Goal: Information Seeking & Learning: Check status

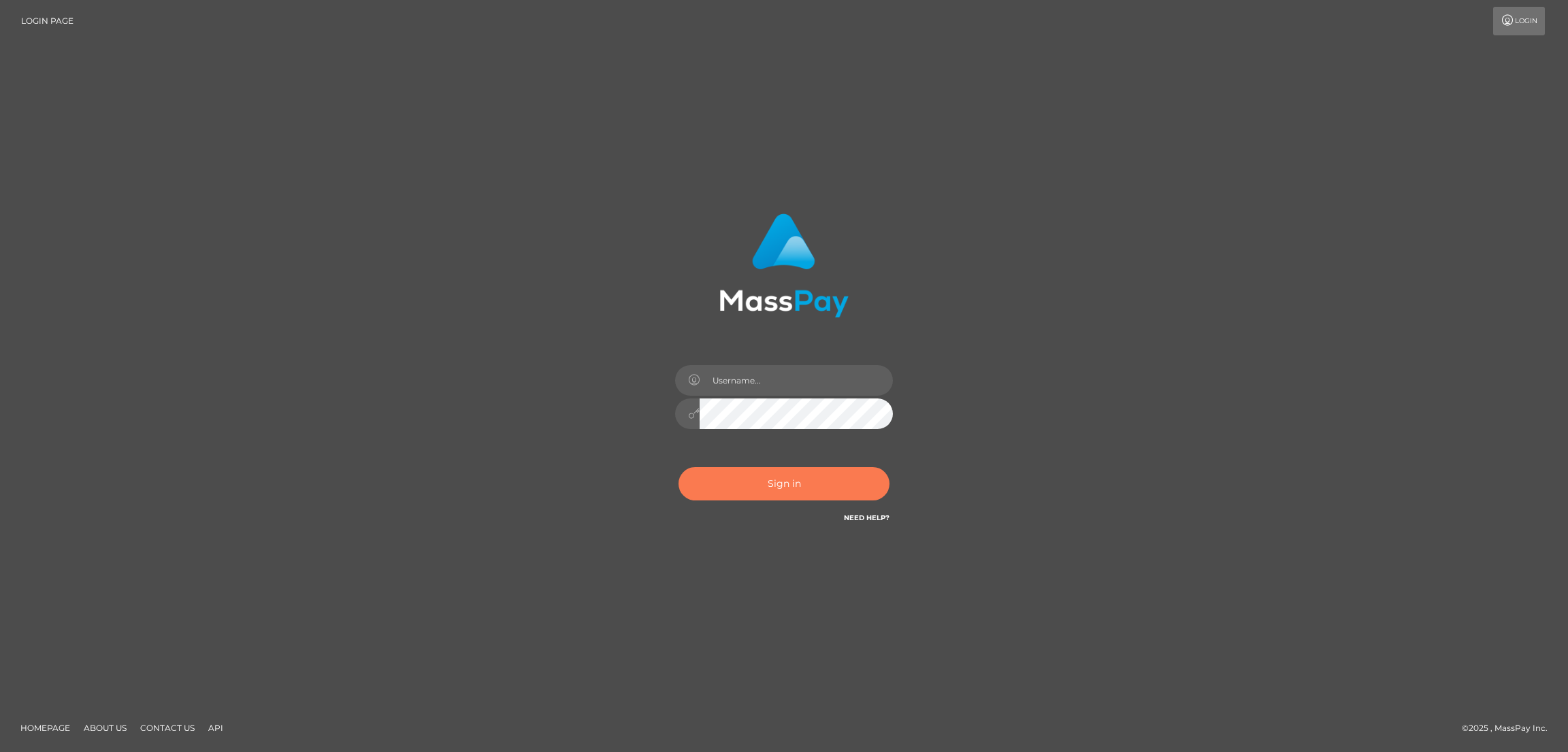
click at [799, 482] on button "Sign in" at bounding box center [784, 484] width 211 height 33
type input "[DOMAIN_NAME]"
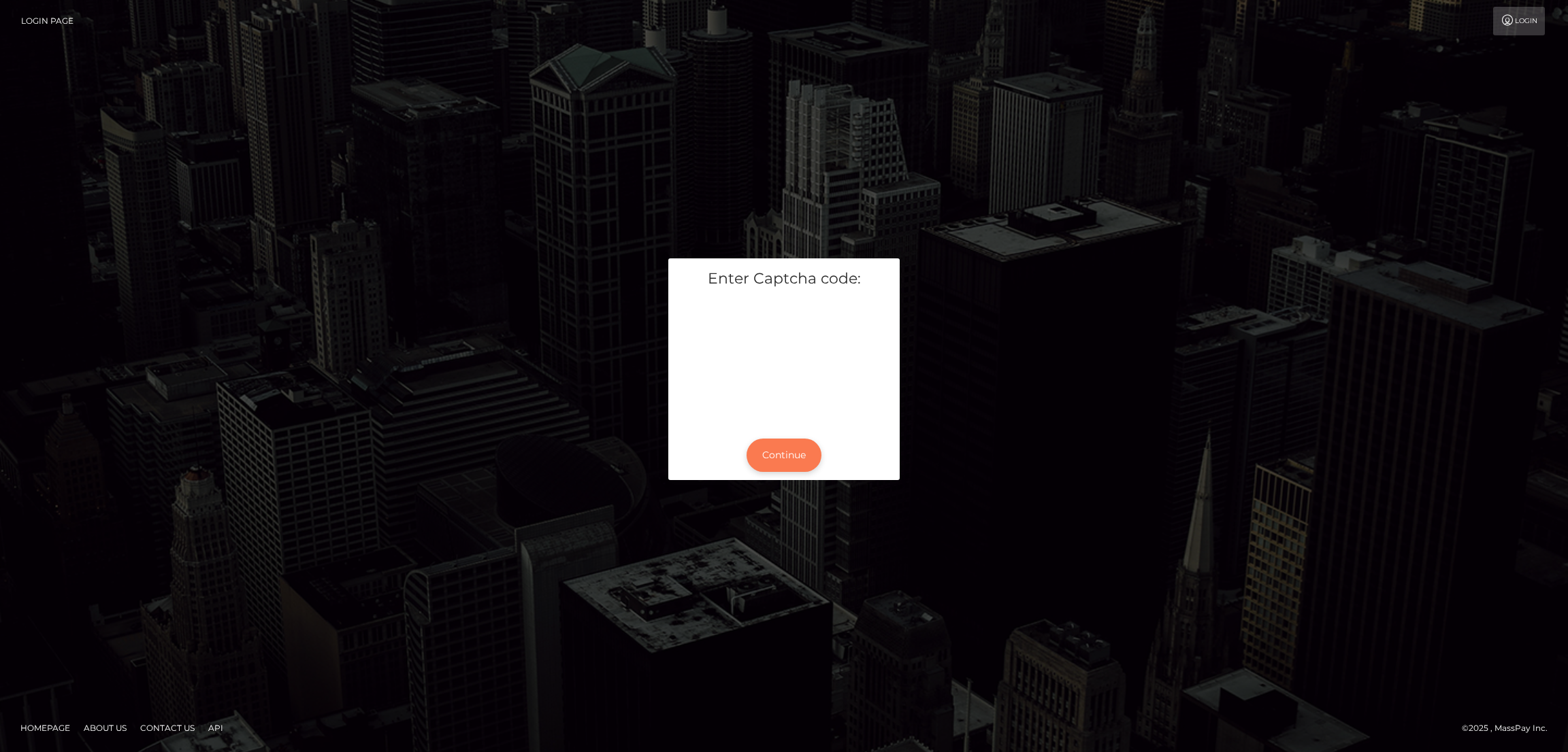
click at [787, 467] on button "Continue" at bounding box center [784, 456] width 75 height 33
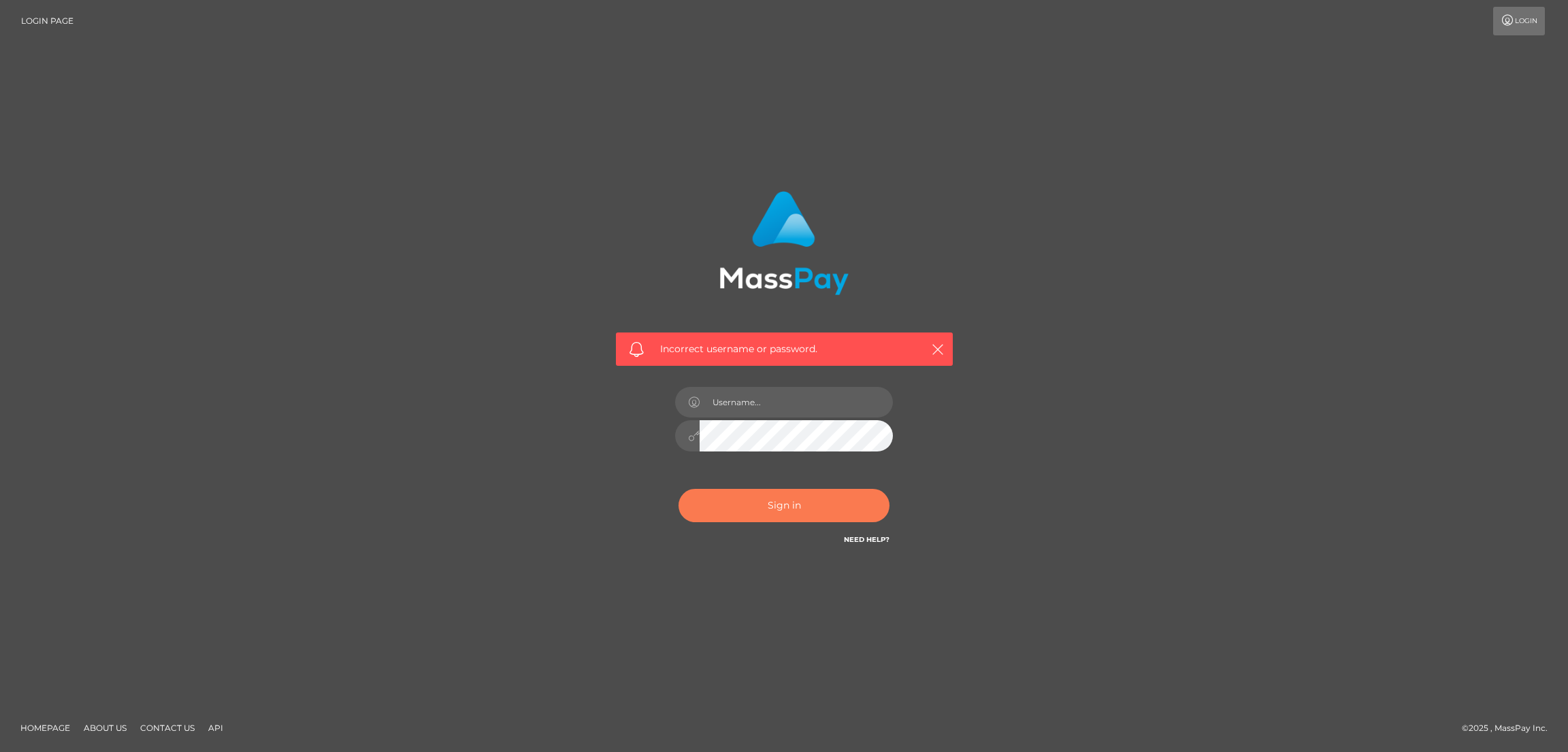
click at [802, 519] on button "Sign in" at bounding box center [784, 505] width 211 height 33
type input "[DOMAIN_NAME]"
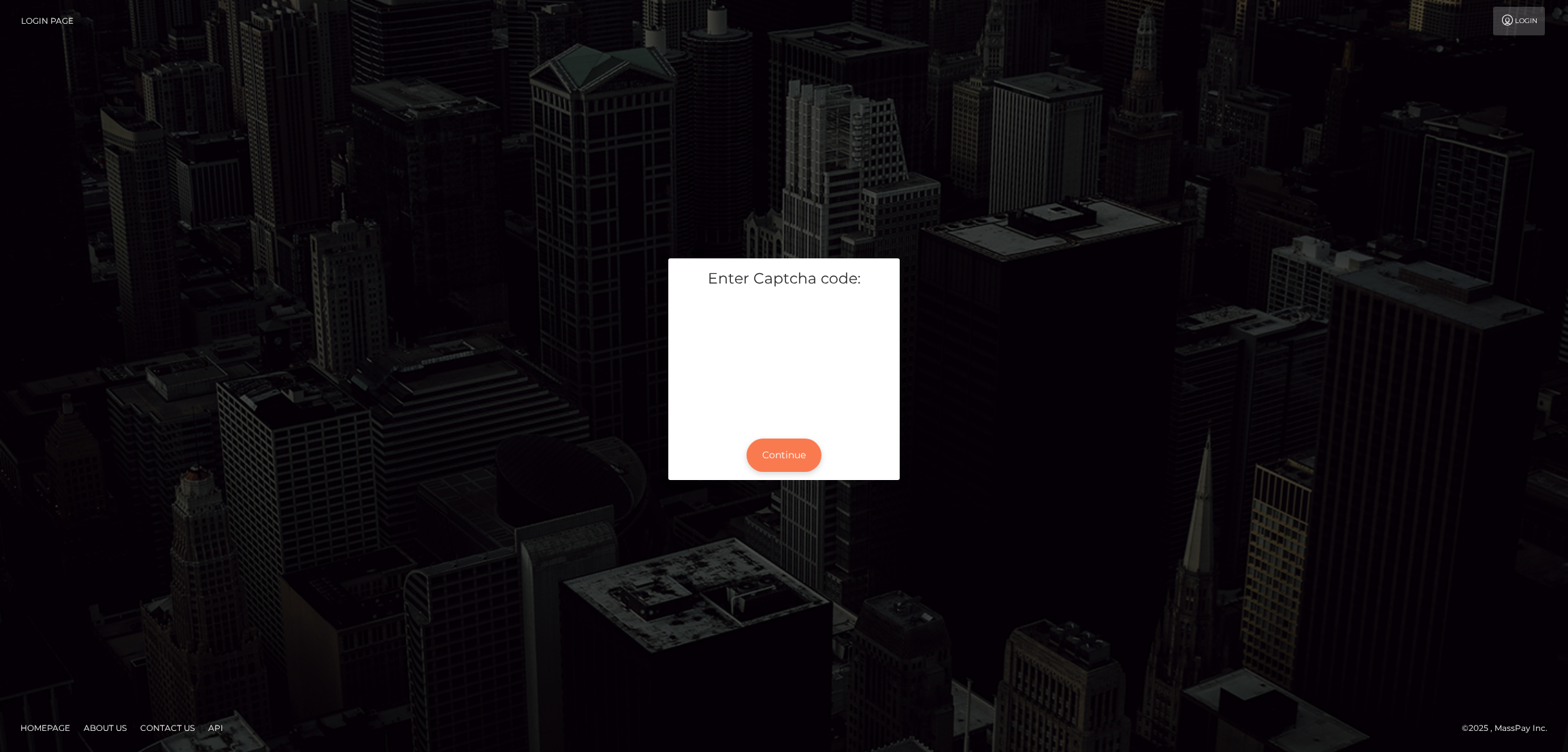
click at [782, 453] on button "Continue" at bounding box center [784, 456] width 75 height 33
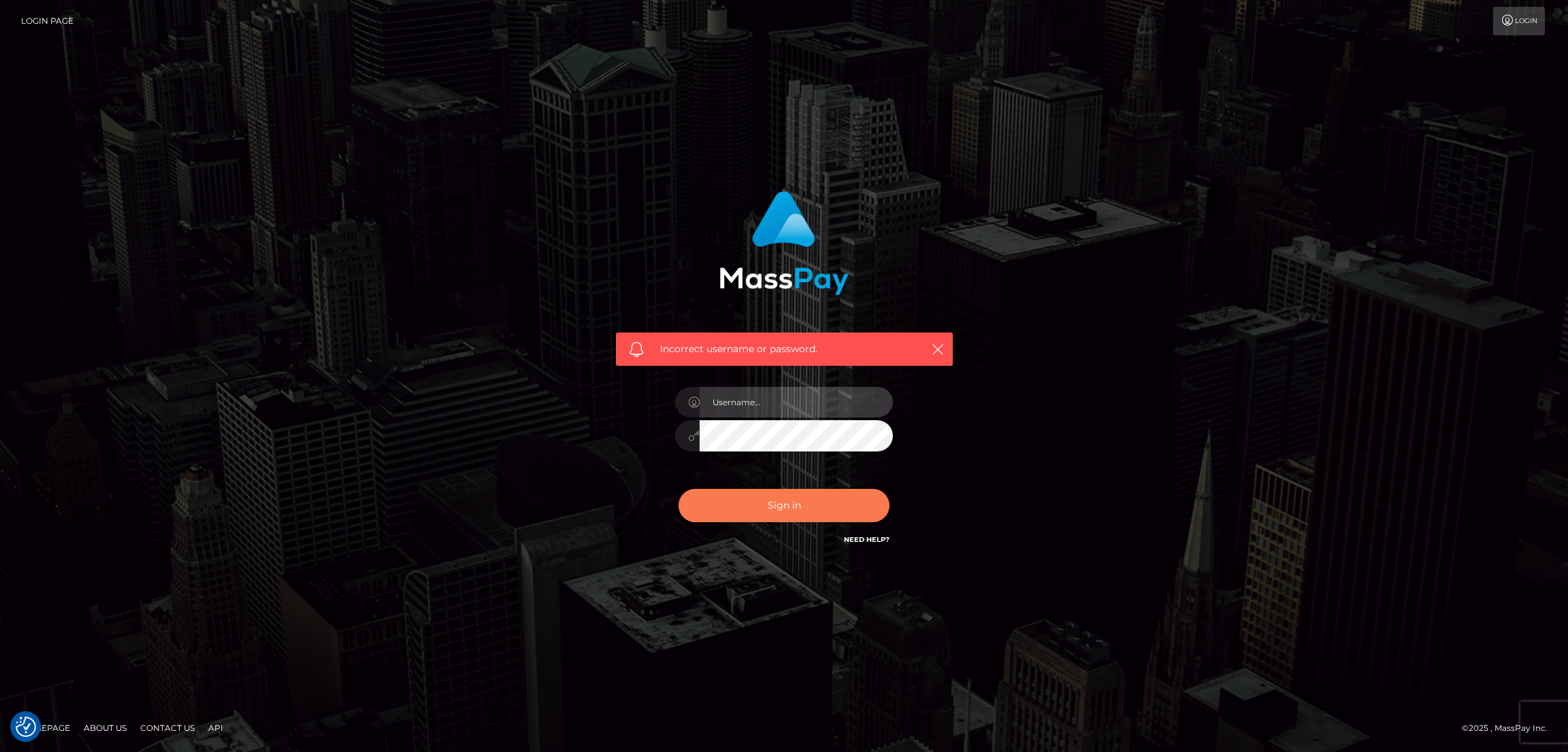
type input "nb.es"
click at [783, 508] on button "Sign in" at bounding box center [784, 505] width 211 height 33
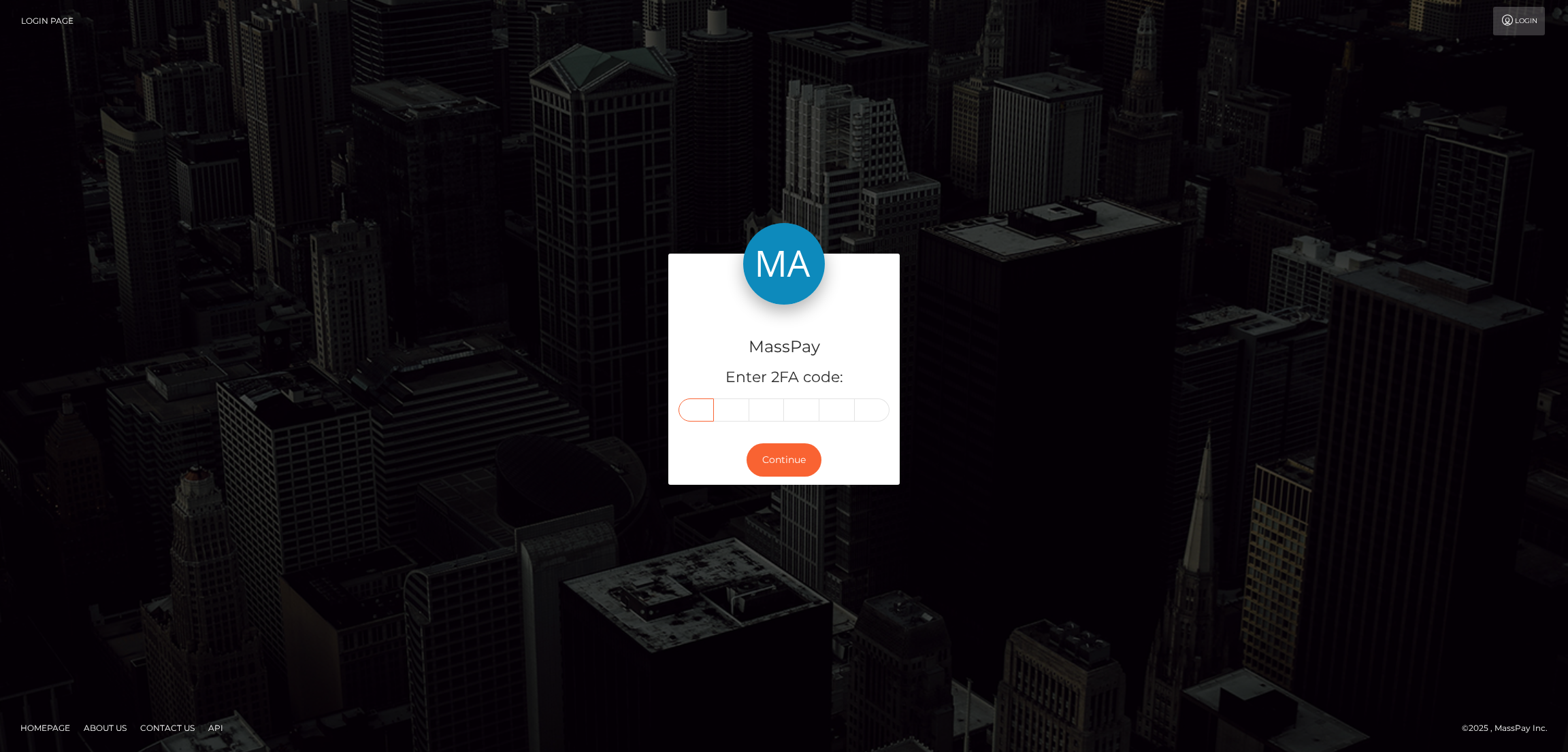
click at [695, 403] on input "text" at bounding box center [696, 410] width 35 height 23
paste input "4"
type input "4"
type input "8"
type input "7"
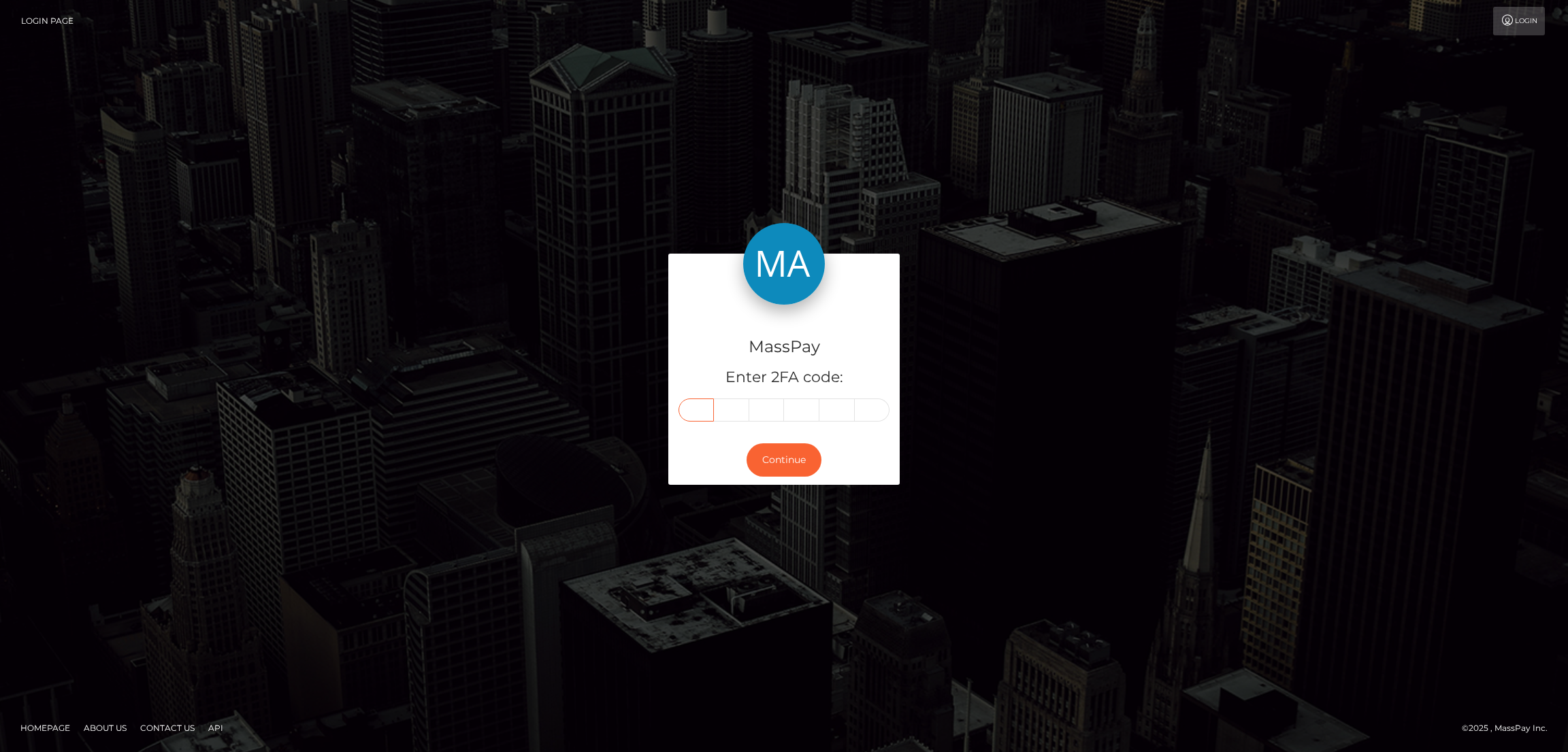
type input "6"
type input "1"
click at [781, 456] on button "Continue" at bounding box center [784, 460] width 75 height 33
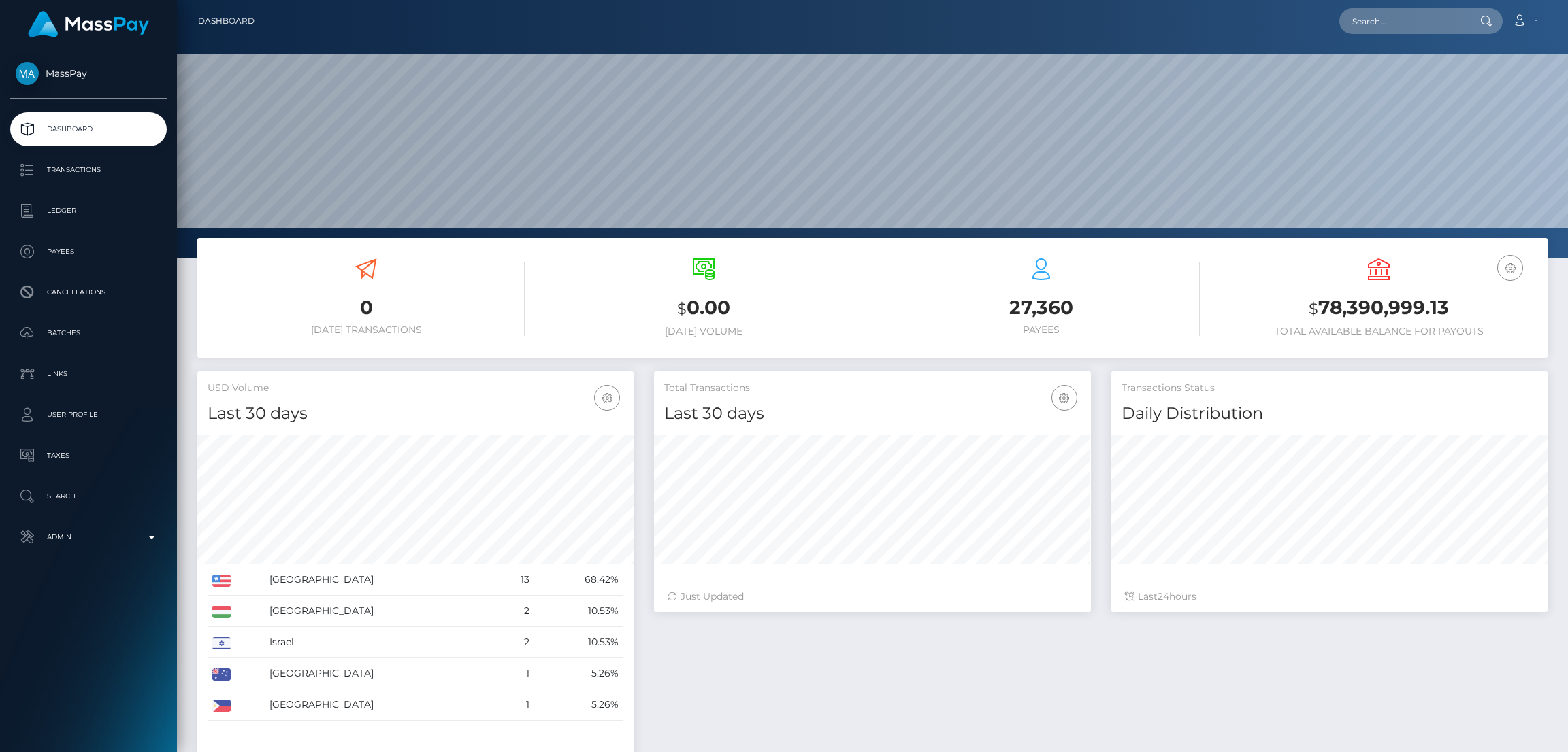
scroll to position [242, 436]
click at [1393, 22] on input "text" at bounding box center [1403, 21] width 128 height 26
paste input "vsoles10@gmail.com"
type input "vsoles10@gmail.com"
click at [1398, 71] on link "Emma Bird" at bounding box center [1394, 70] width 109 height 25
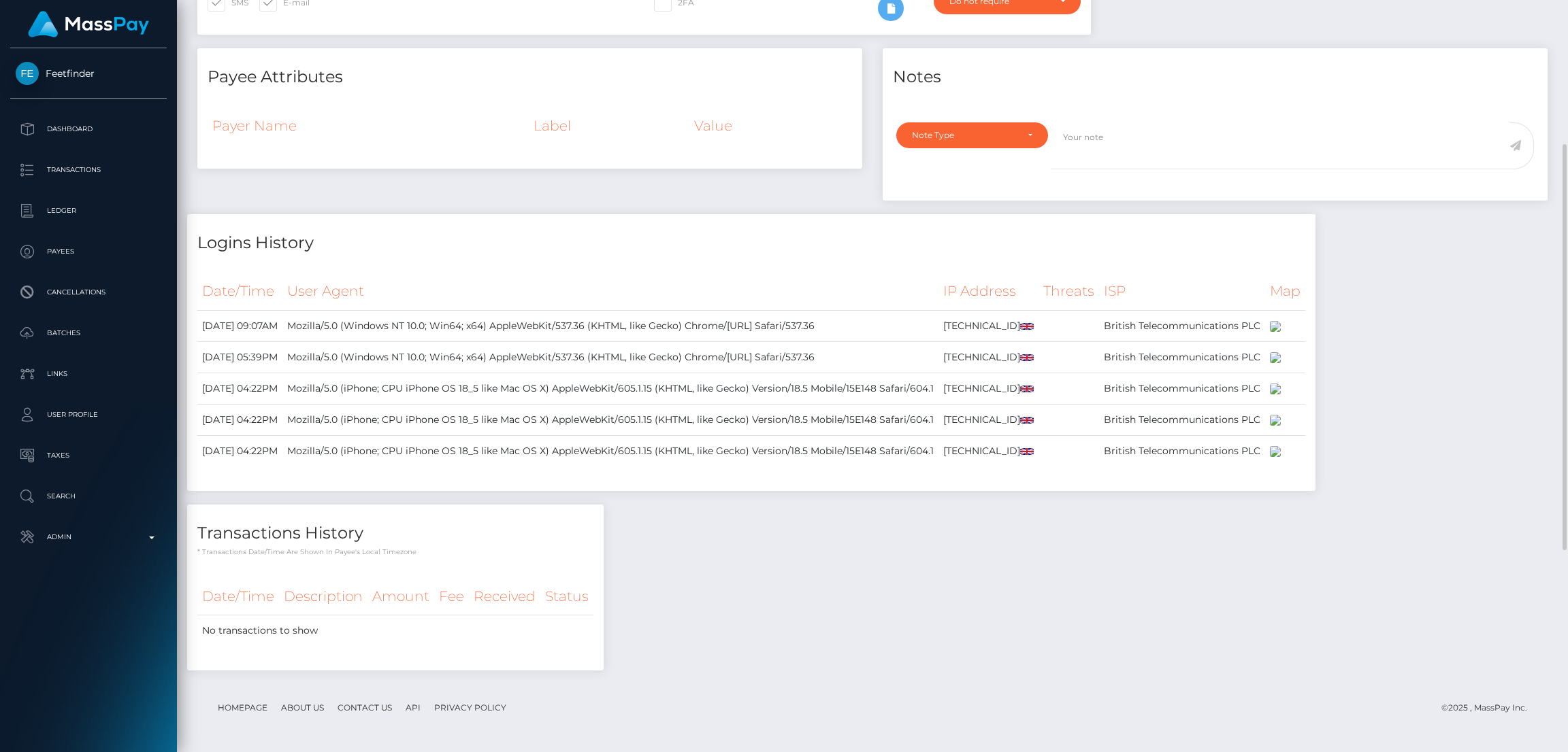
scroll to position [336, 0]
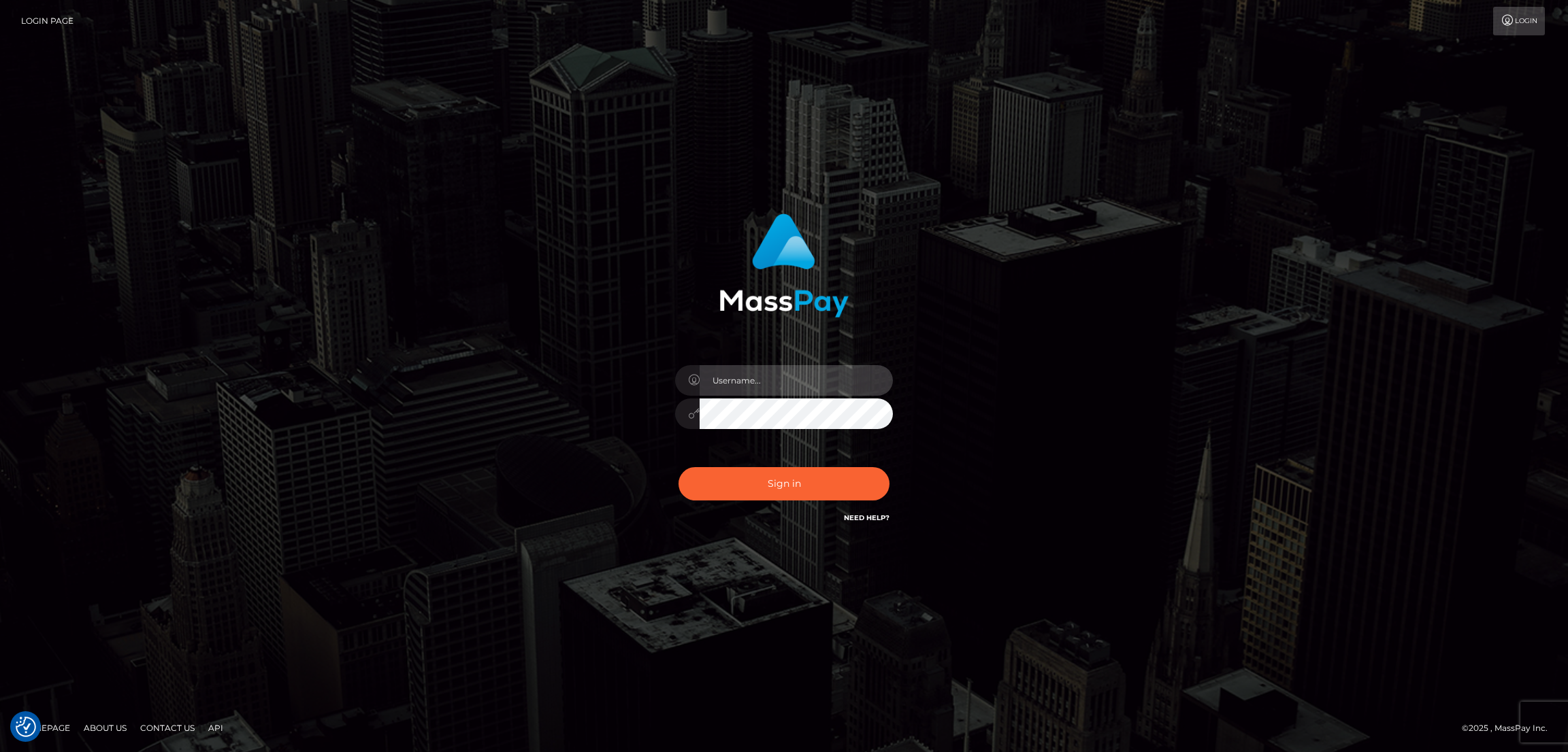
type input "[DOMAIN_NAME]"
click at [729, 492] on button "Sign in" at bounding box center [784, 484] width 211 height 33
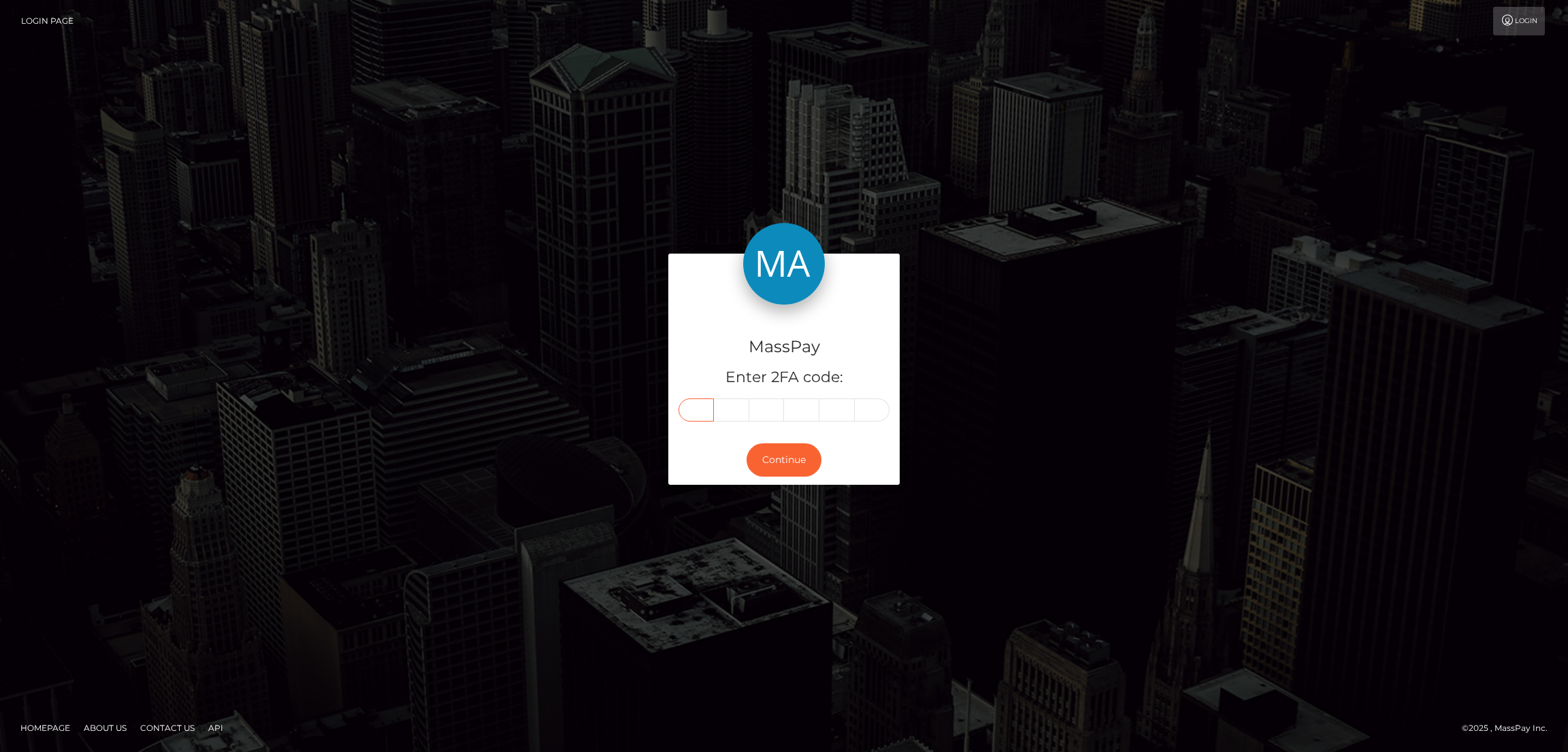
click at [695, 414] on input "text" at bounding box center [696, 410] width 35 height 23
paste input "9"
type input "9"
type input "7"
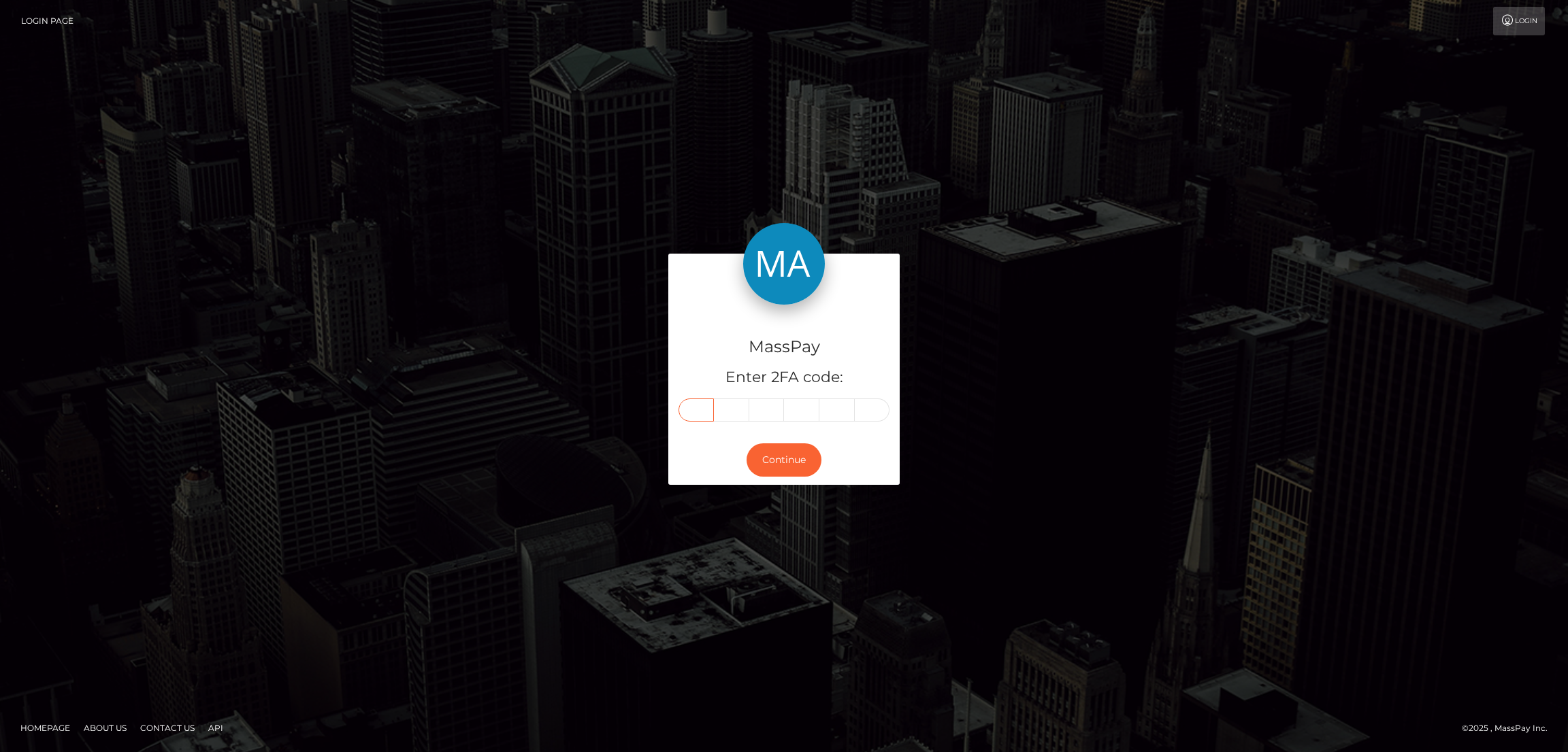
type input "2"
type input "4"
click at [791, 458] on button "Continue" at bounding box center [784, 460] width 75 height 33
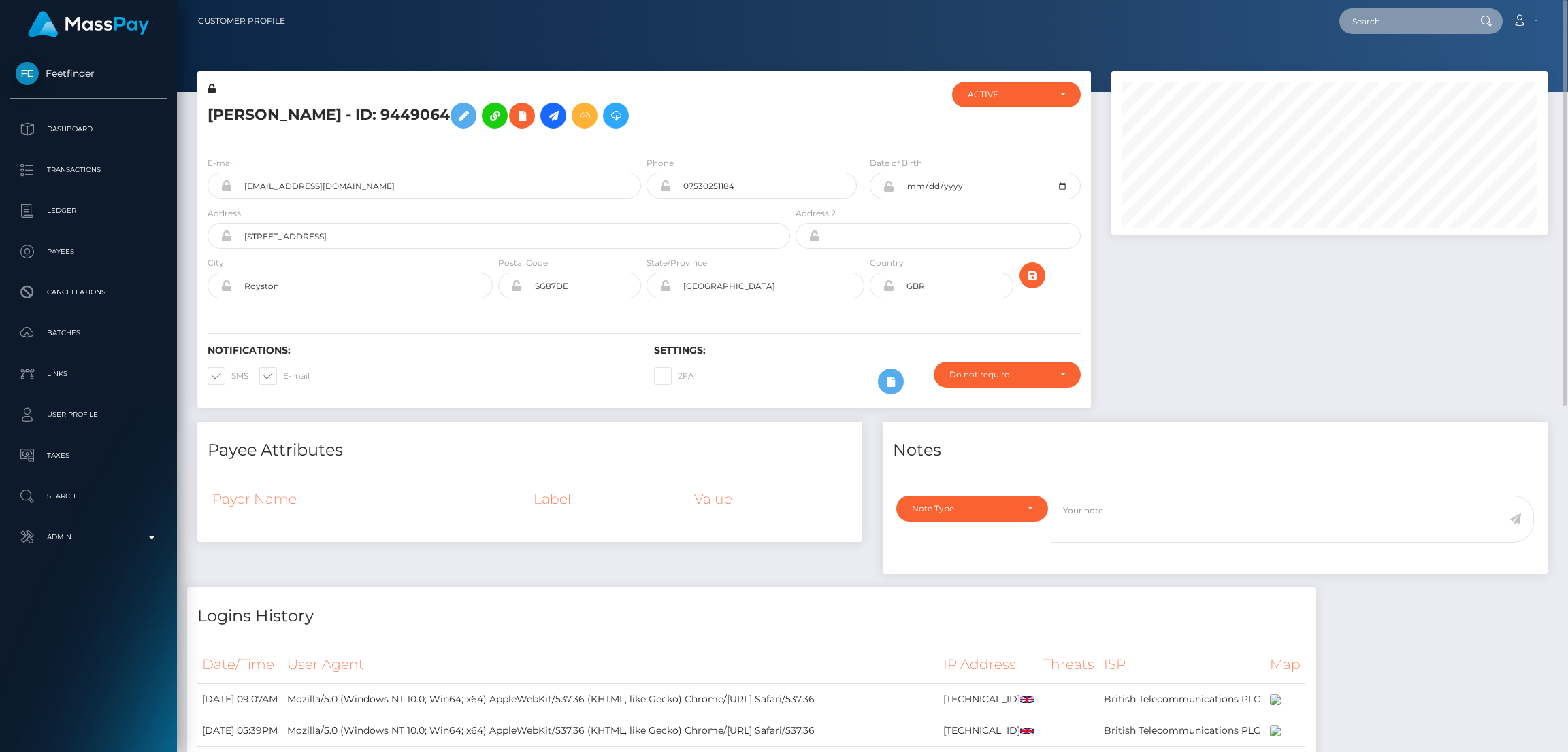
click at [1377, 18] on input "text" at bounding box center [1403, 21] width 128 height 26
paste input "[PERSON_NAME][EMAIL_ADDRESS][DOMAIN_NAME]"
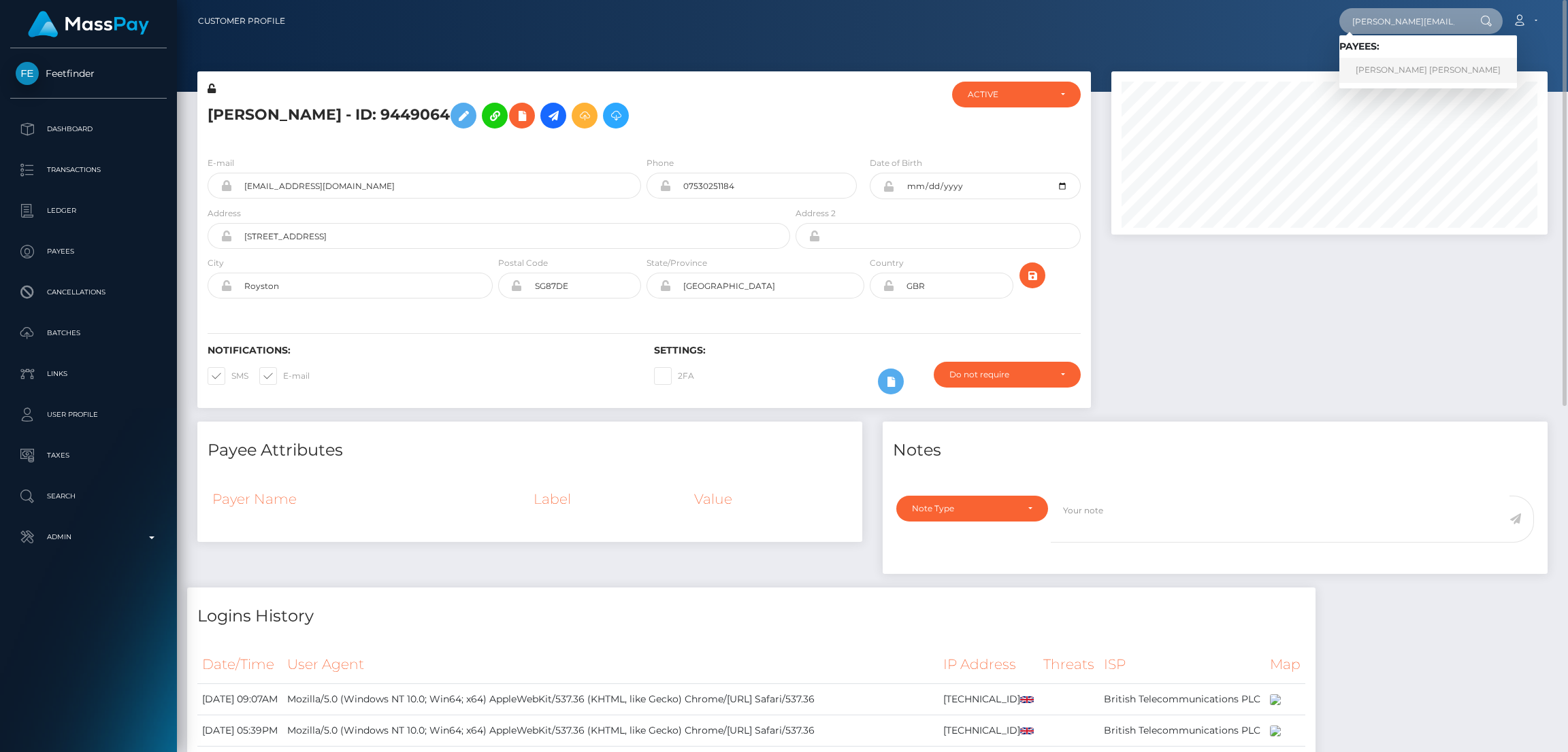
type input "[PERSON_NAME][EMAIL_ADDRESS][DOMAIN_NAME]"
click at [1389, 66] on link "[PERSON_NAME] [PERSON_NAME]" at bounding box center [1428, 70] width 178 height 25
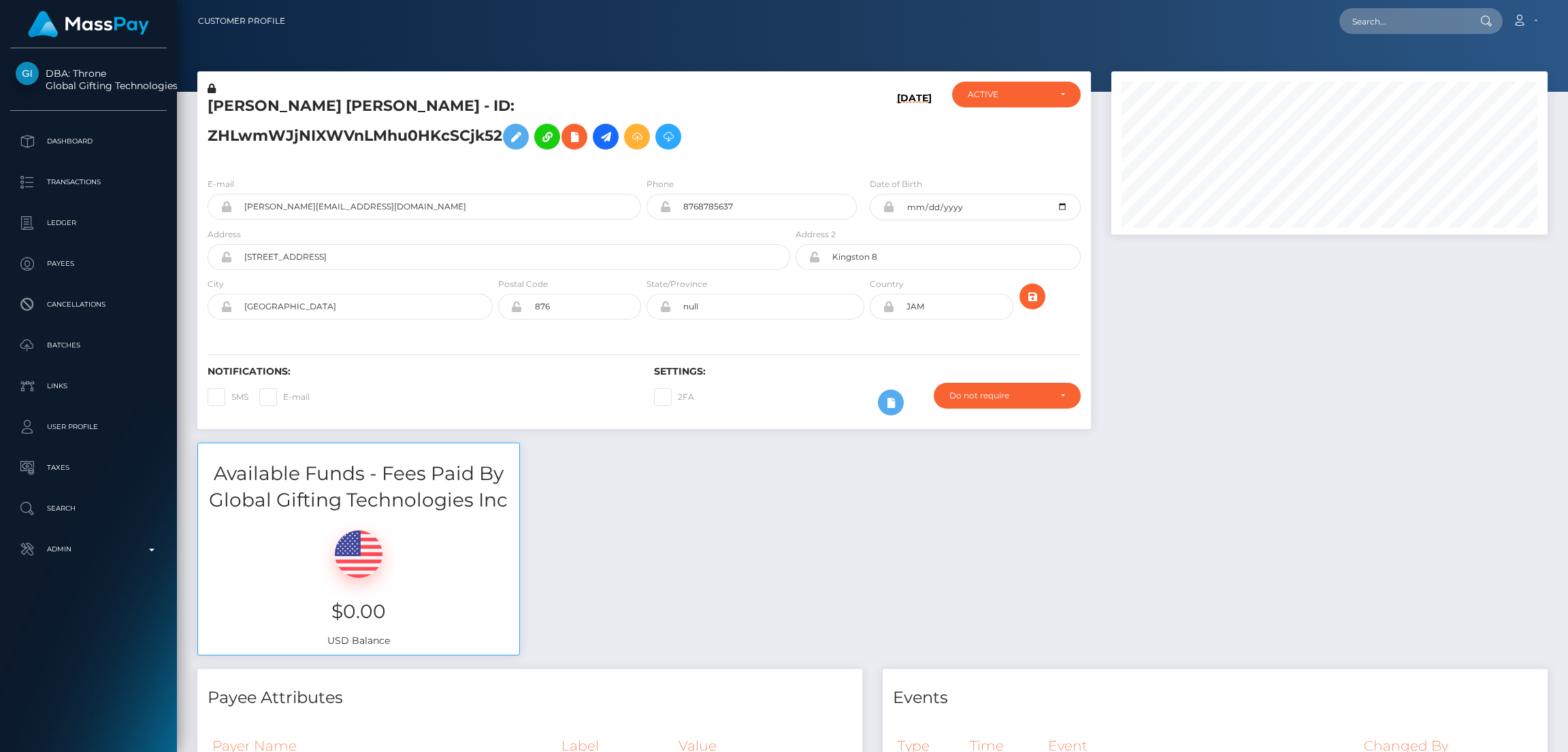
scroll to position [162, 436]
click at [1390, 30] on input "text" at bounding box center [1403, 21] width 128 height 26
paste input "vsoles10@gmail.com"
type input "vsoles10@gmail.com"
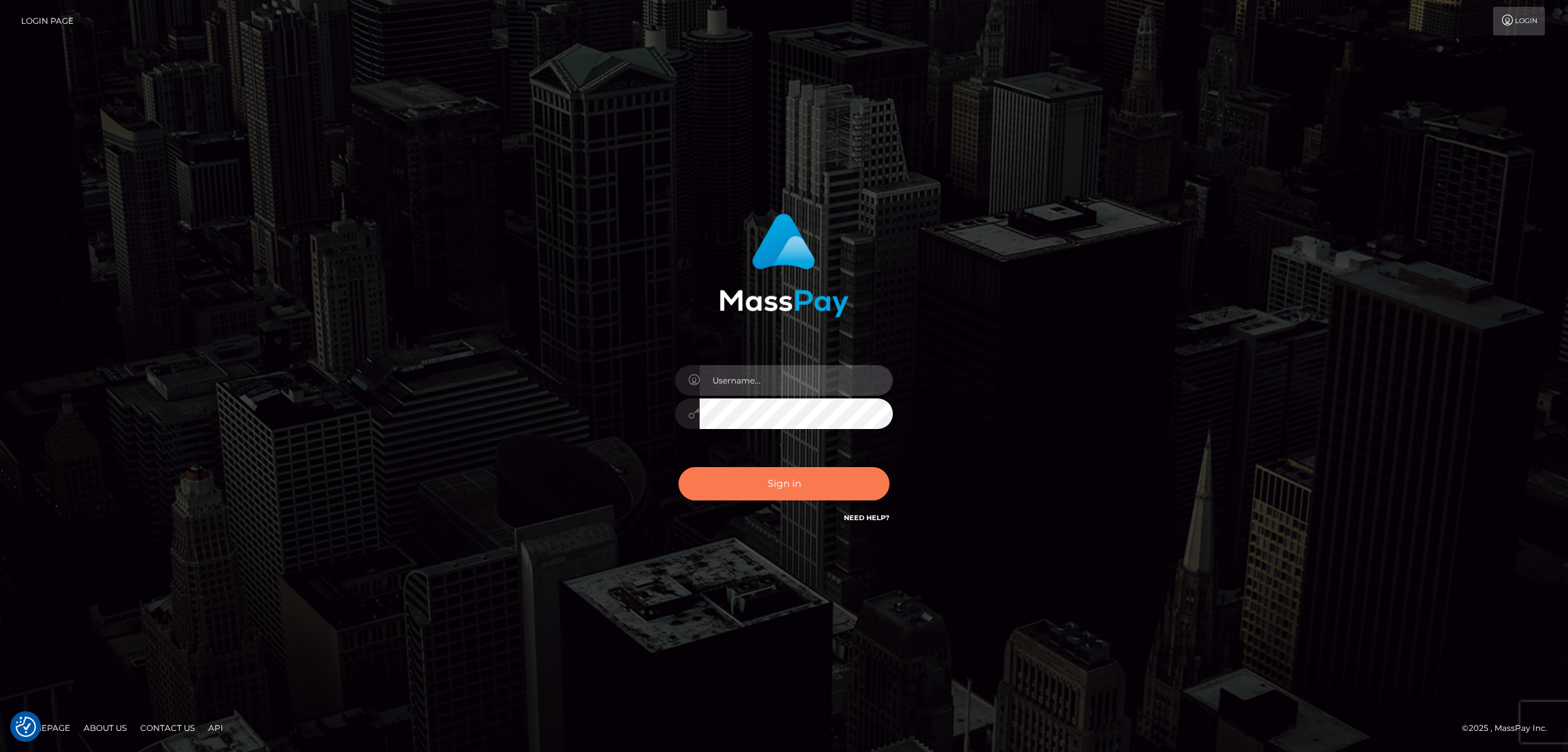
type input "nb.es"
click at [814, 485] on button "Sign in" at bounding box center [784, 484] width 211 height 33
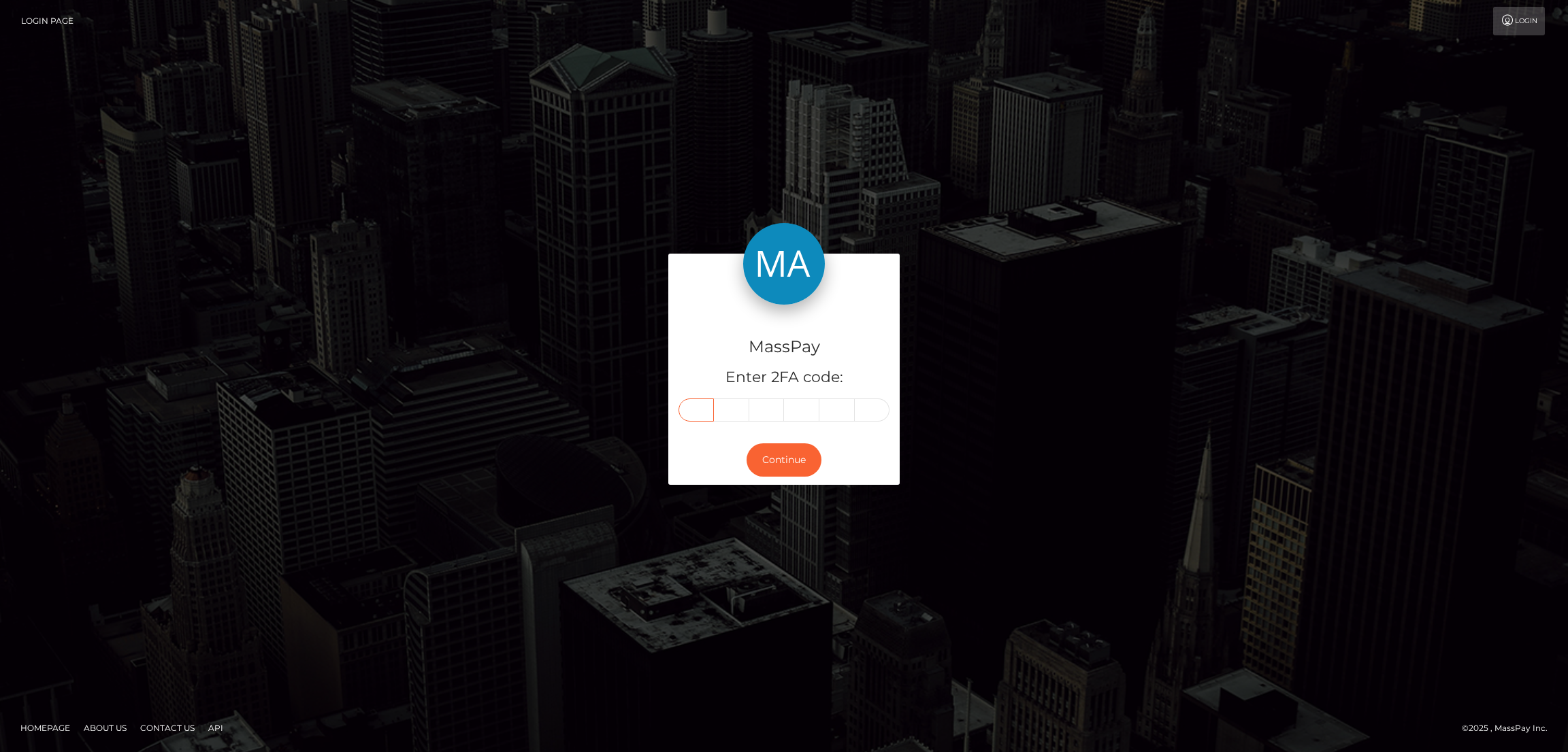
click at [698, 412] on input "text" at bounding box center [696, 410] width 35 height 23
paste input "7"
type input "7"
type input "1"
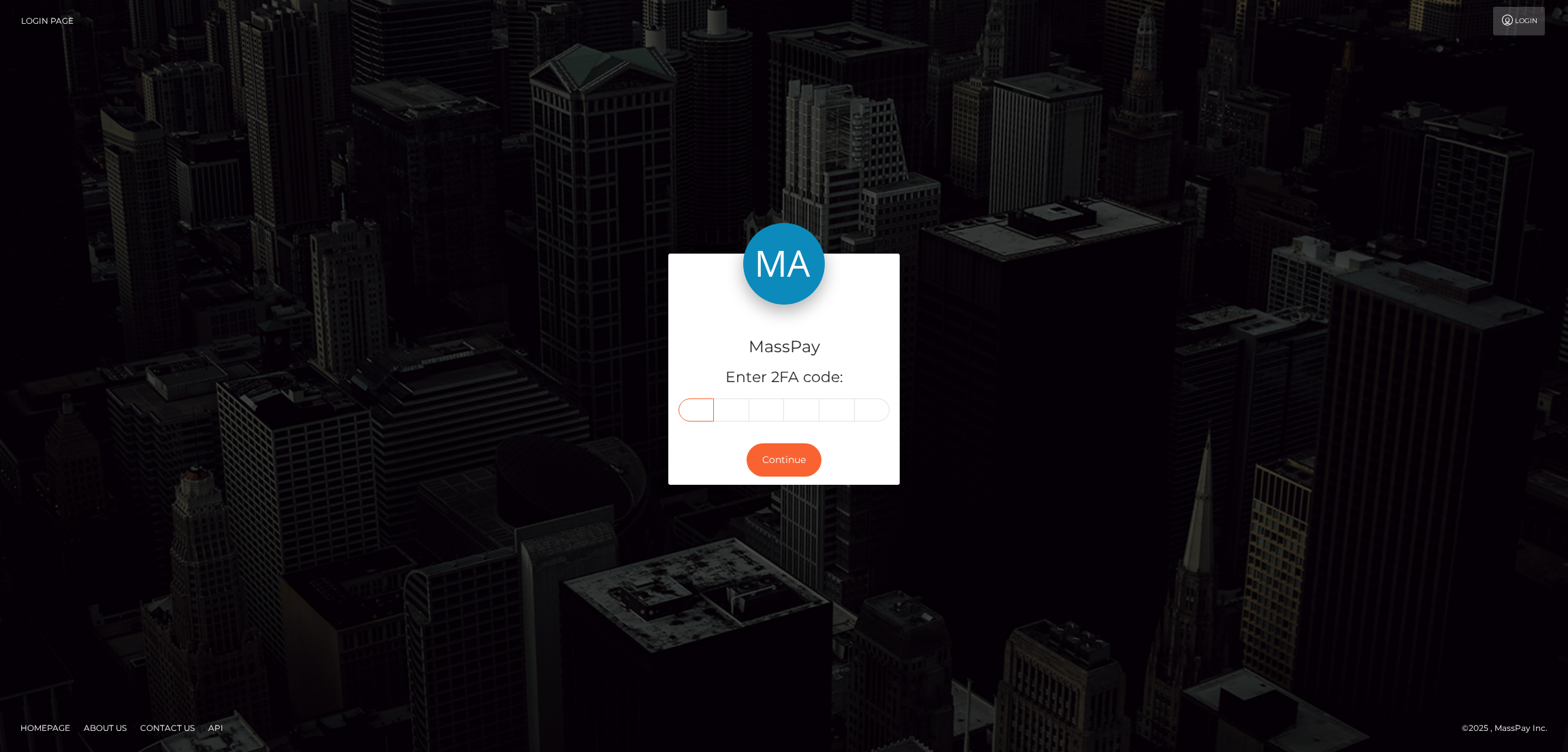
type input "9"
type input "0"
type input "4"
click at [798, 470] on button "Continue" at bounding box center [784, 460] width 75 height 33
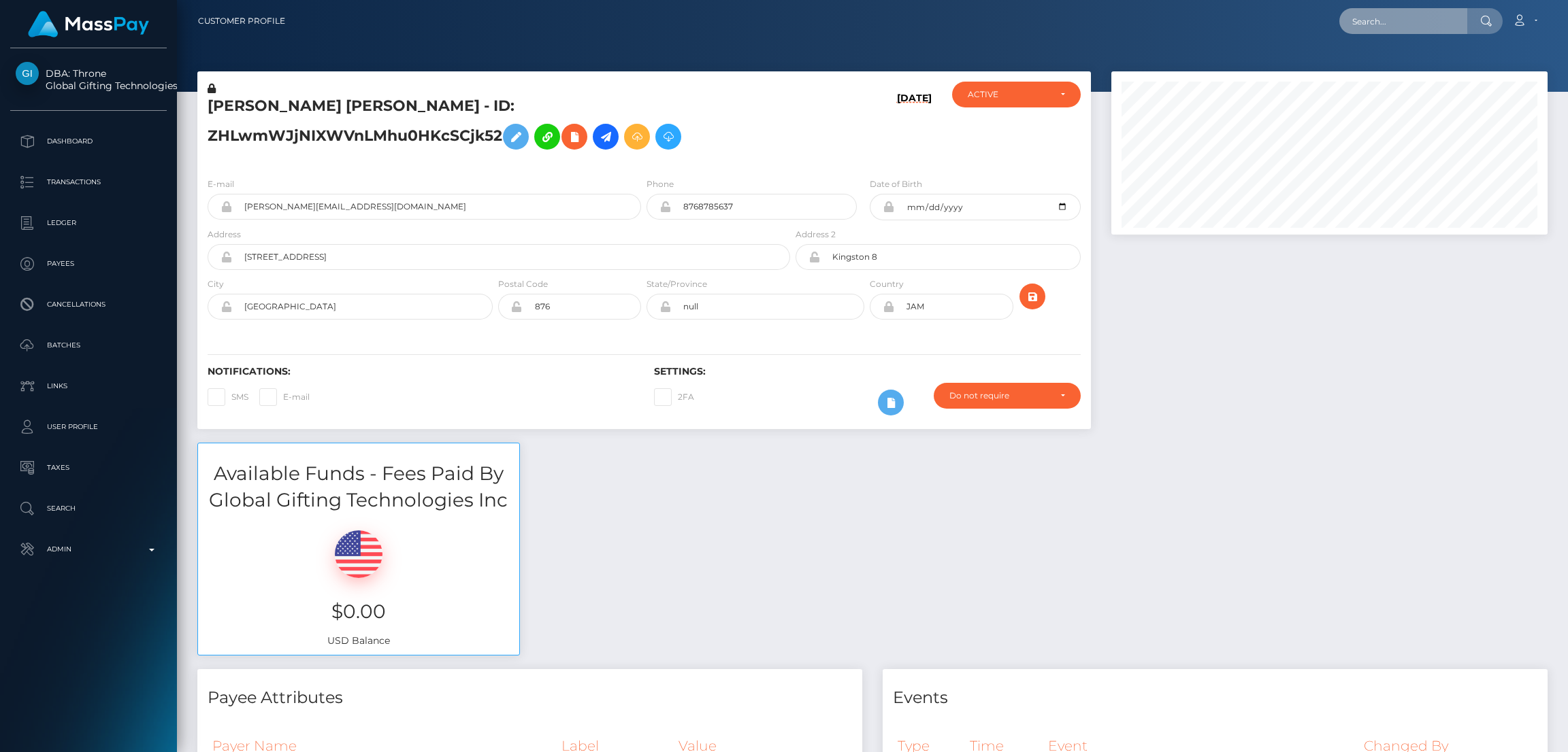
click at [1376, 20] on input "text" at bounding box center [1403, 21] width 128 height 26
paste input "[EMAIL_ADDRESS][DOMAIN_NAME]"
type input "[EMAIL_ADDRESS][DOMAIN_NAME]"
click at [1378, 71] on link "[PERSON_NAME]" at bounding box center [1394, 70] width 109 height 25
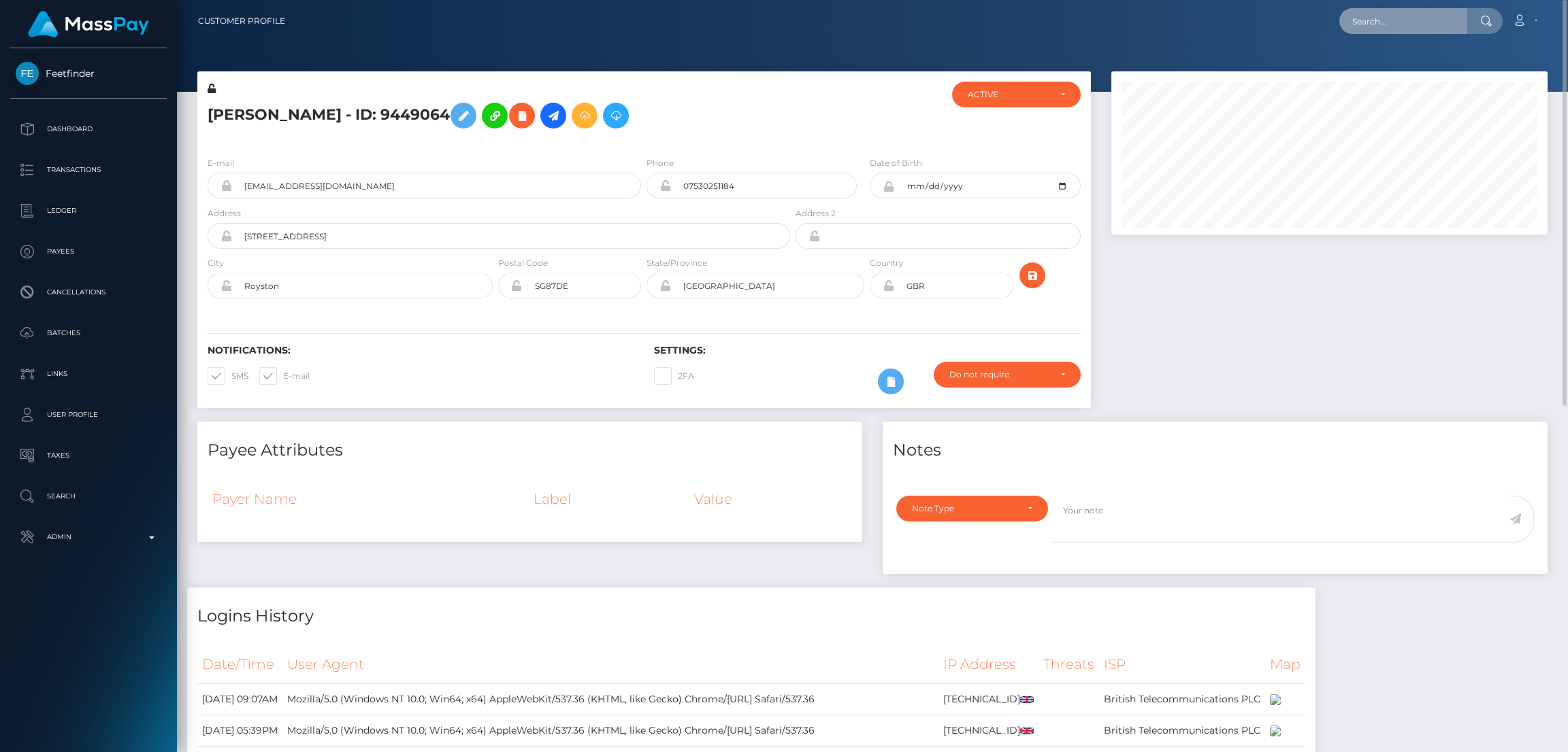
click at [1419, 25] on input "text" at bounding box center [1403, 21] width 128 height 26
paste input "jay.sub89@gmail.com"
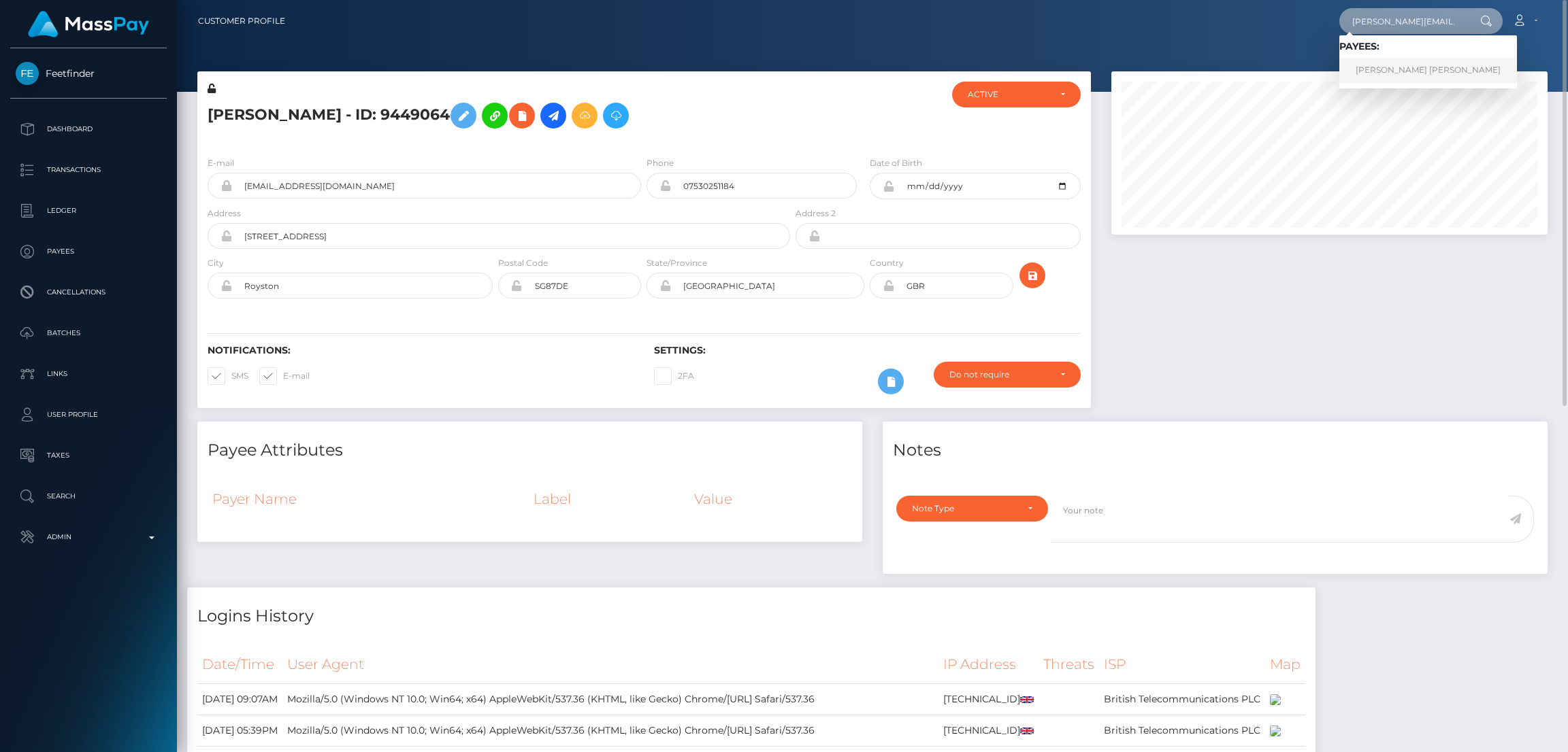
type input "jay.sub89@gmail.com"
click at [1385, 67] on link "JORDAN BRICE EATON" at bounding box center [1428, 70] width 178 height 25
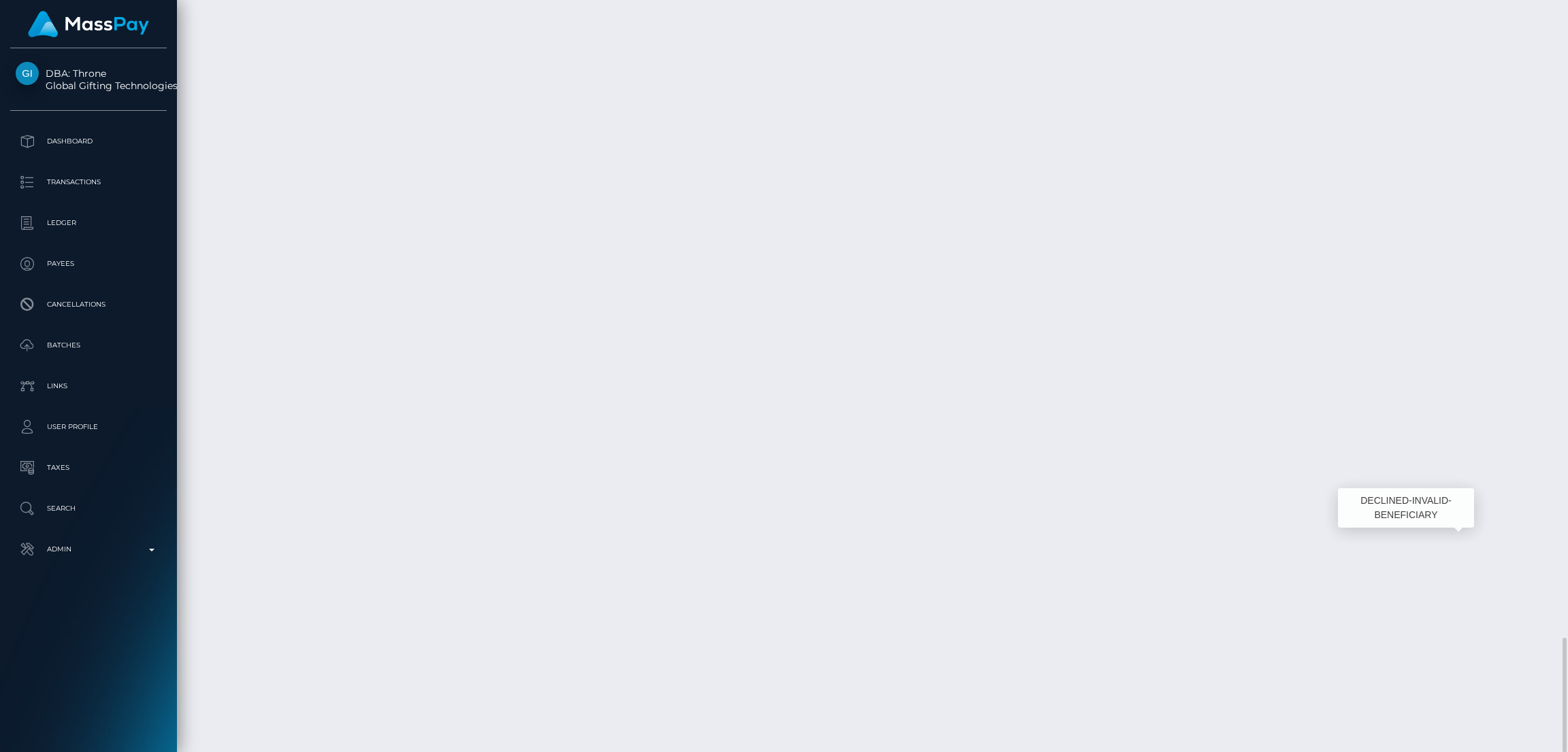
scroll to position [162, 436]
drag, startPoint x: 204, startPoint y: 503, endPoint x: 273, endPoint y: 506, distance: 69.1
copy td "August 17, 2025"
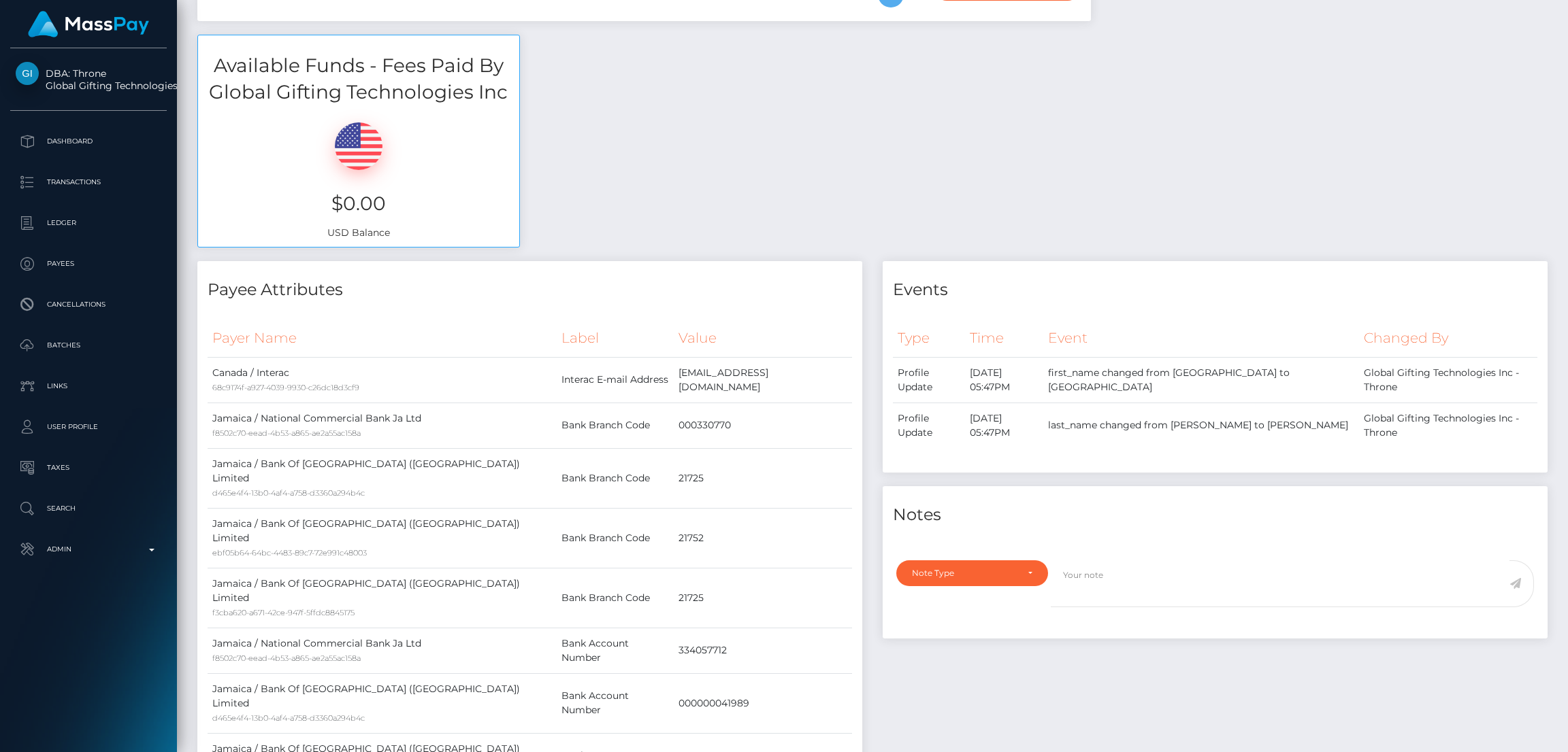
scroll to position [0, 0]
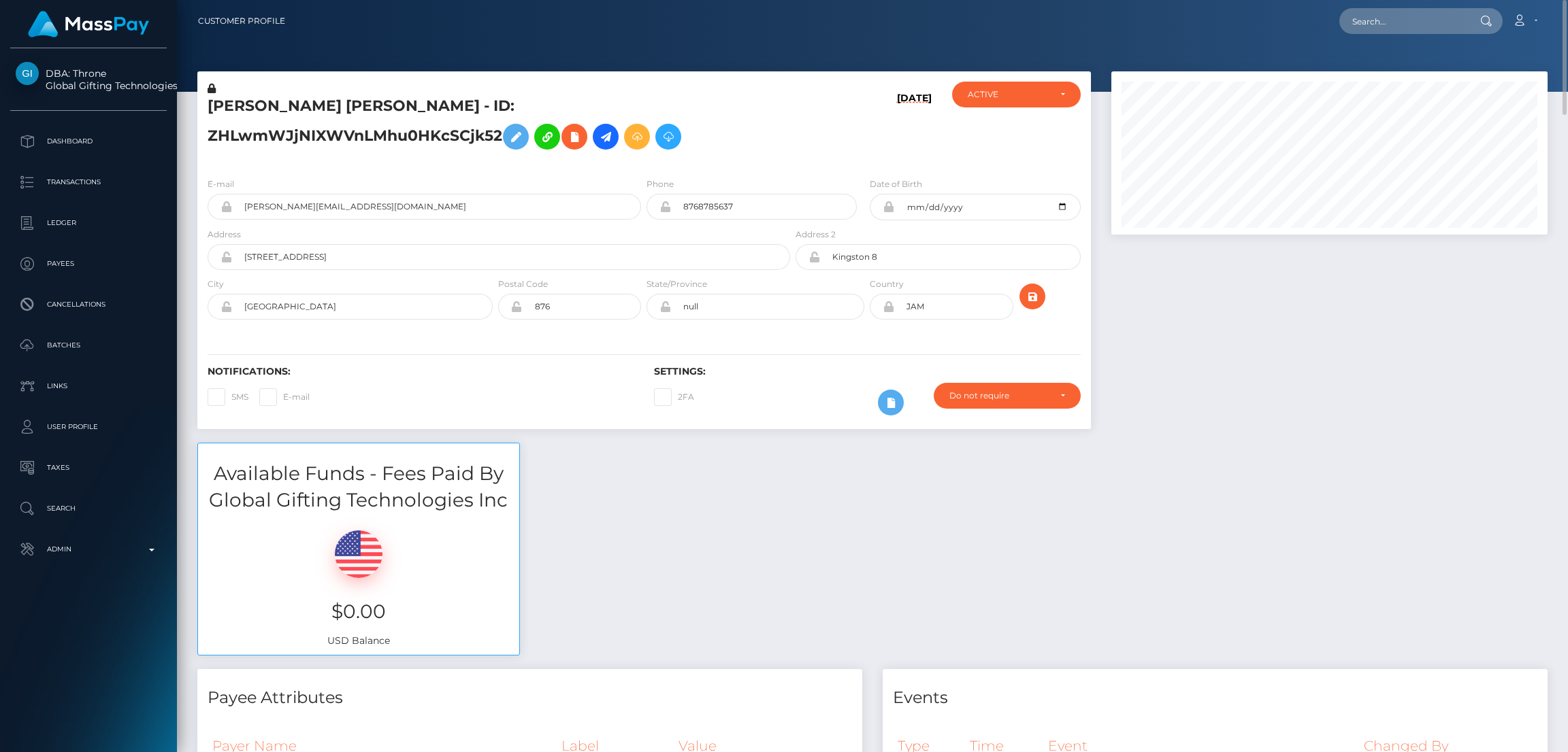
click at [279, 116] on h5 "JORDAN BRICE EATON - ID: ZHLwmWJjNIXWVnLMhu0HKcSCjk52" at bounding box center [495, 126] width 575 height 60
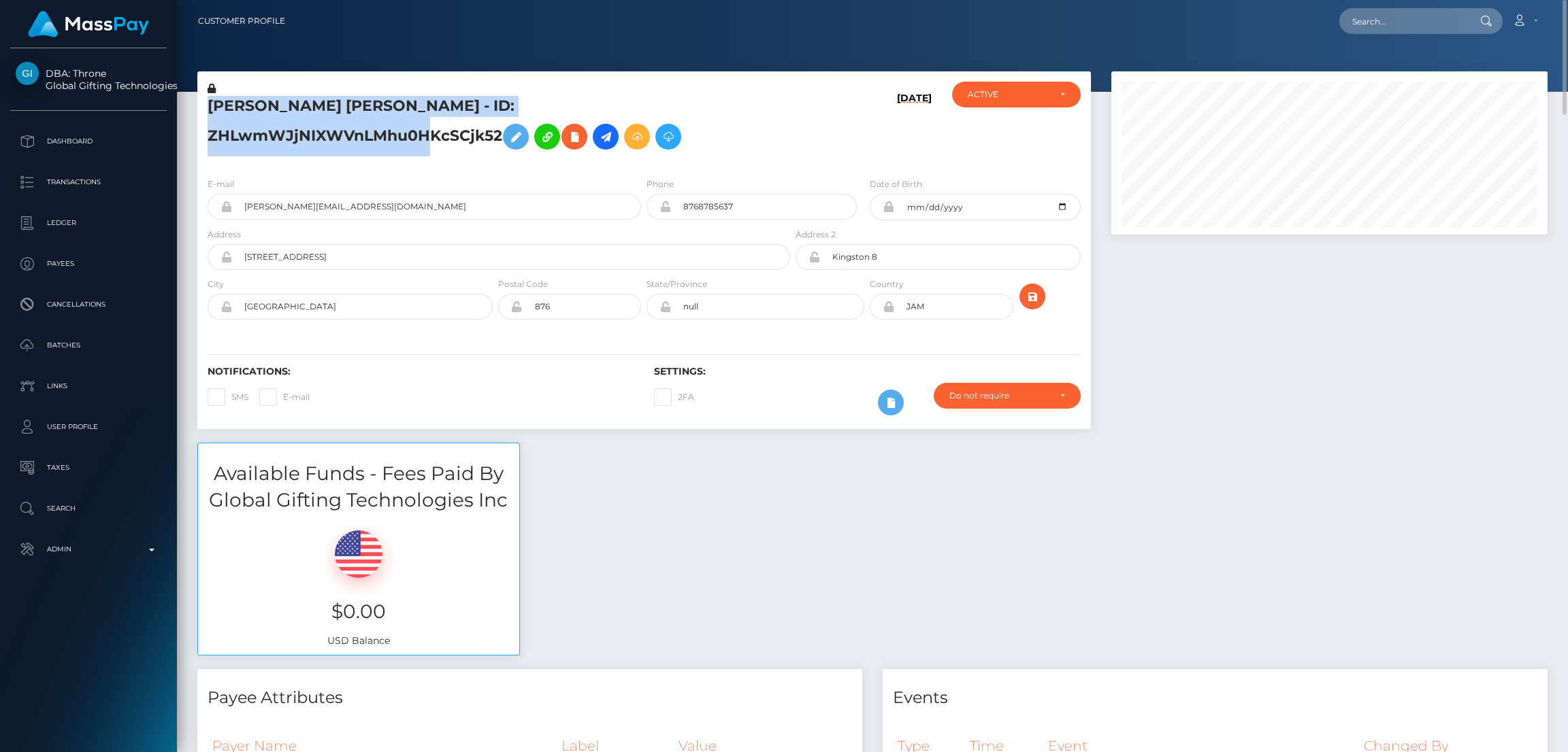
click at [279, 116] on h5 "JORDAN BRICE EATON - ID: ZHLwmWJjNIXWVnLMhu0HKcSCjk52" at bounding box center [495, 126] width 575 height 60
copy h5 "JORDAN BRICE EATON - ID: ZHLwmWJjNIXWVnLMhu0HKcSCjk52"
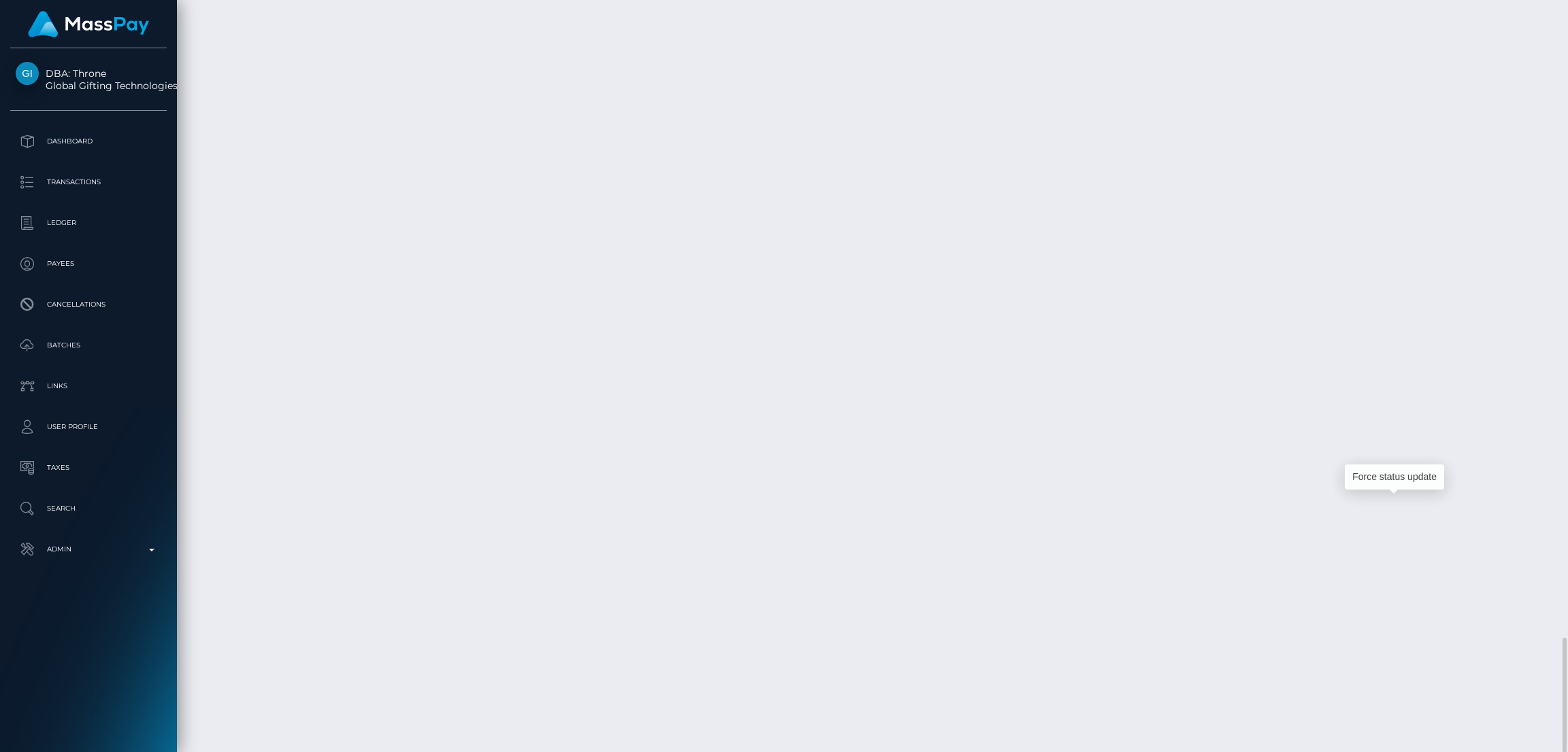
scroll to position [162, 436]
drag, startPoint x: 199, startPoint y: 502, endPoint x: 1380, endPoint y: 503, distance: 1181.0
copy tr "August 17, 2025 03:14PM Interac / Confirmation: 32d37e56-5bce-4805-81df-6830c9a…"
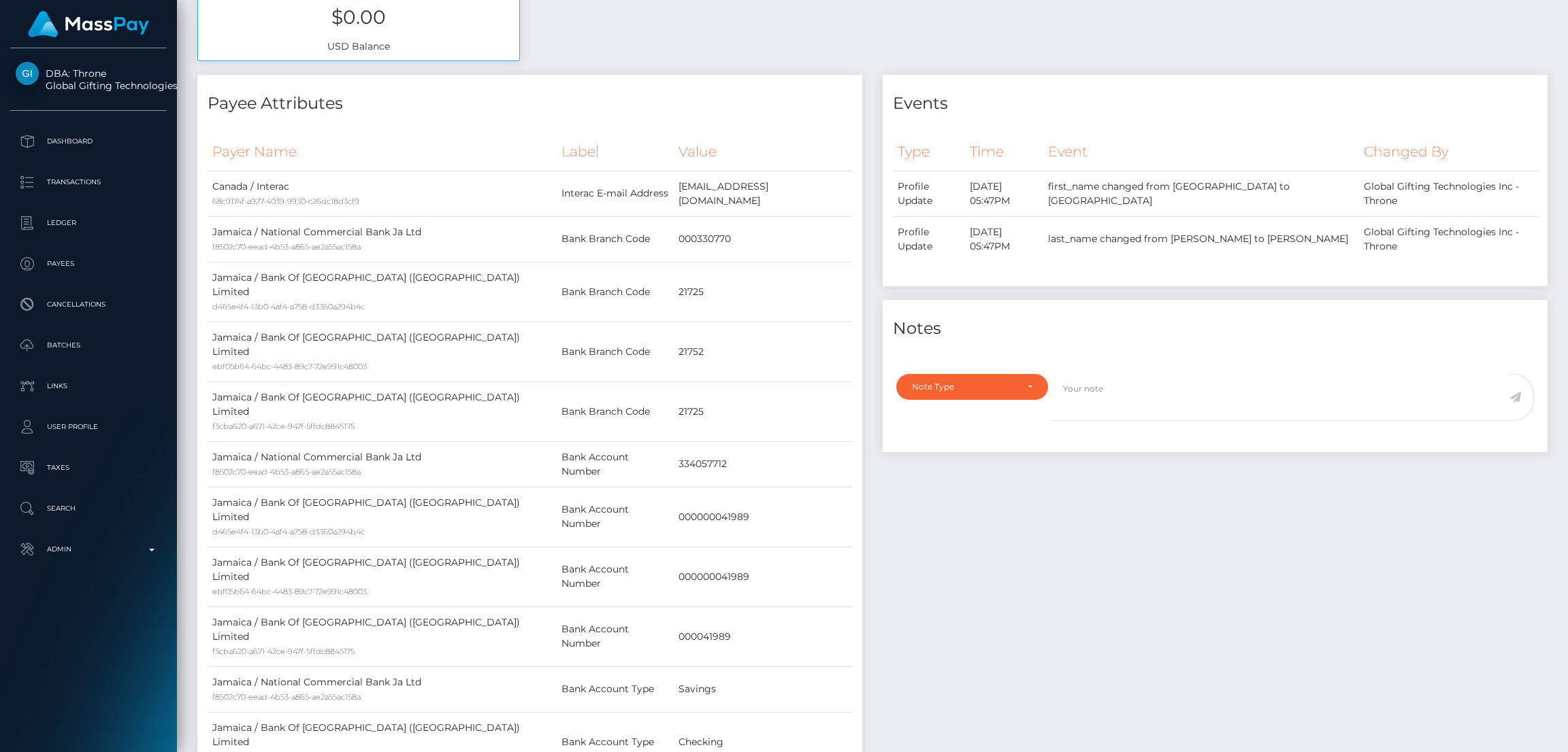
scroll to position [0, 0]
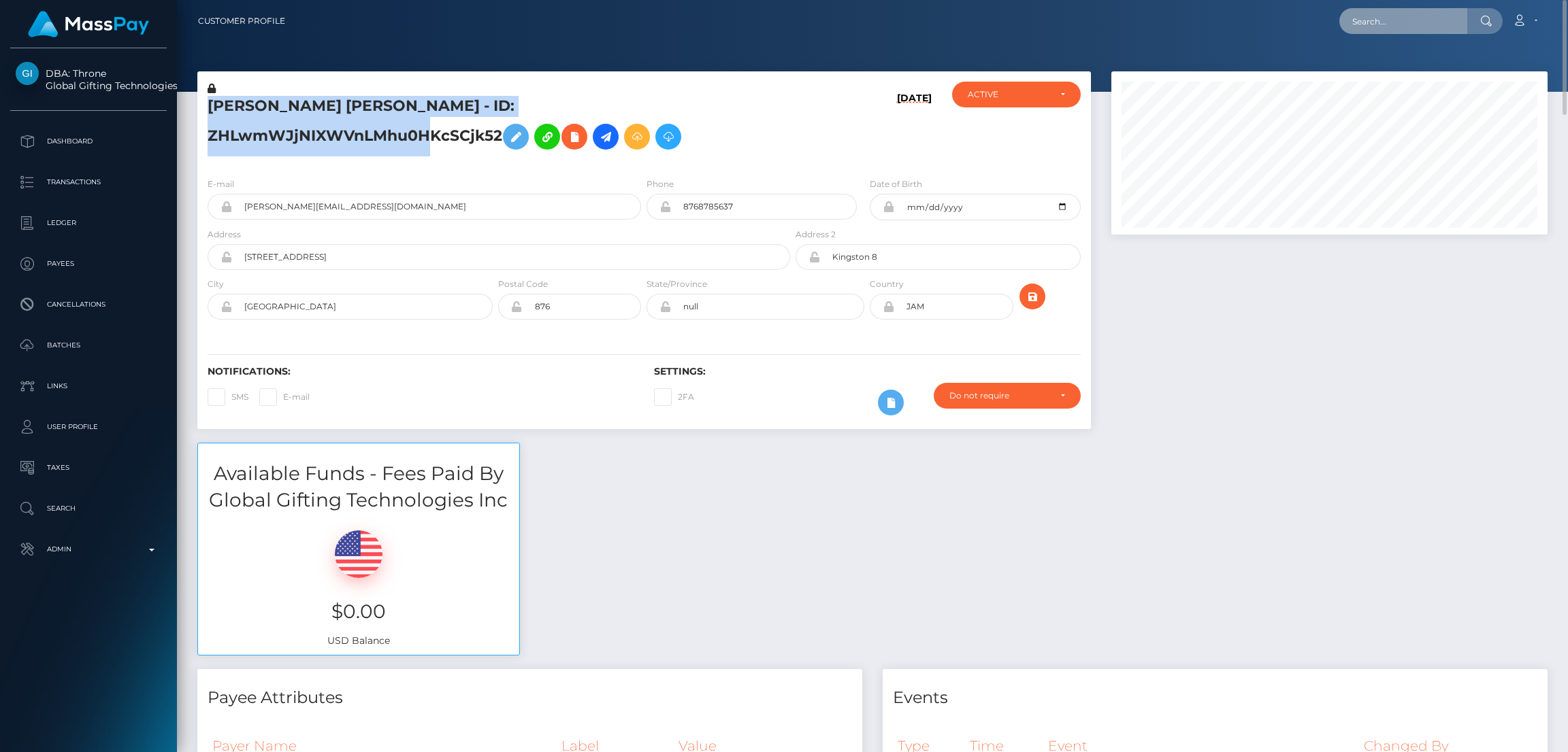
click at [1385, 31] on input "text" at bounding box center [1403, 21] width 128 height 26
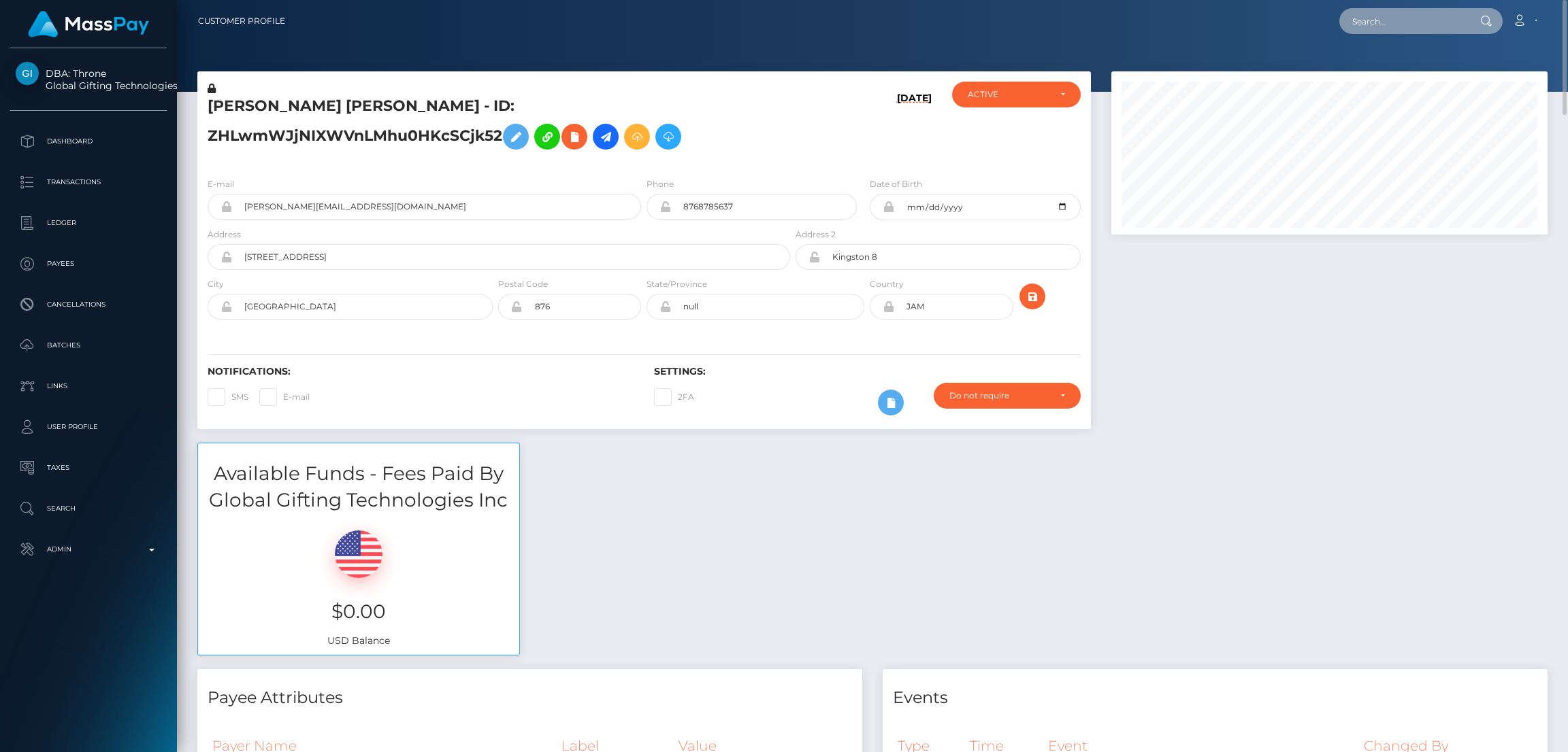
paste input "math_bow@yahoo.com"
type input "math_bow@yahoo.com"
click at [1383, 65] on link "EVA BROOKS BOWMAN" at bounding box center [1394, 70] width 109 height 25
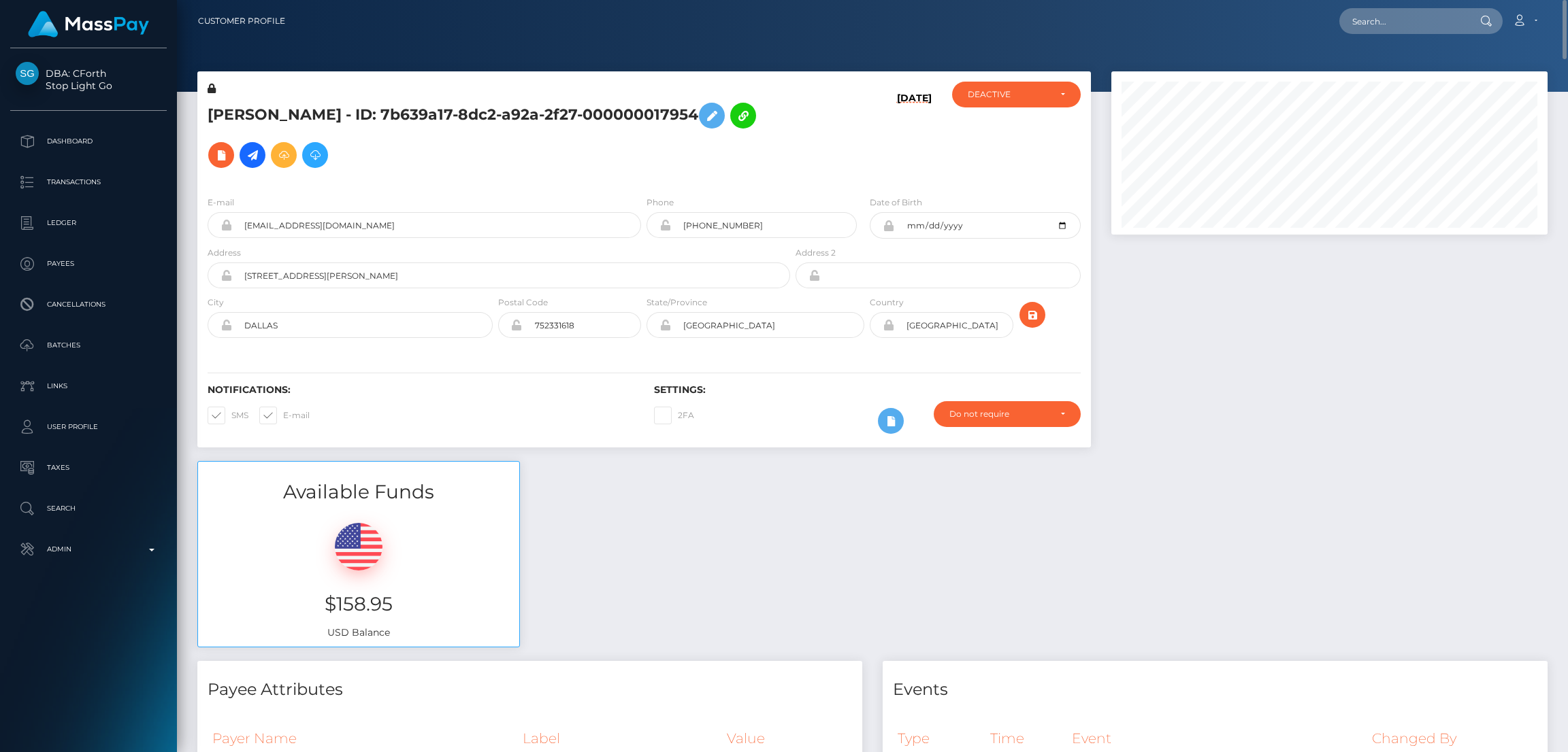
click at [320, 108] on h5 "EVA BROOKS BOWMAN - ID: 7b639a17-8dc2-a92a-2f27-000000017954" at bounding box center [495, 135] width 575 height 79
copy h5 "EVA BROOKS BOWMAN - ID: 7b639a17-8dc2-a92a-2f27-000000017954"
click at [1391, 19] on input "text" at bounding box center [1403, 21] width 128 height 26
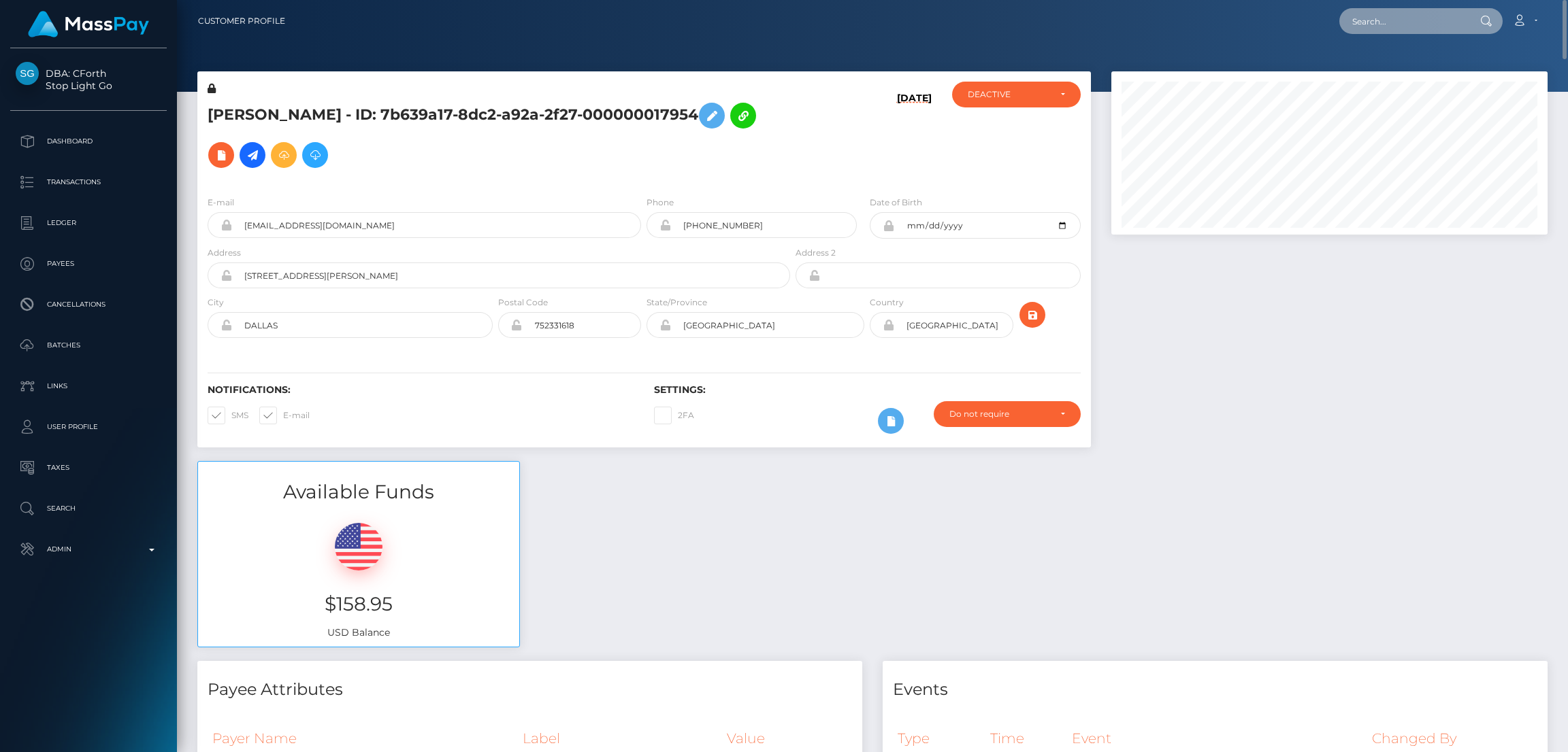
paste input "inabareisen20@gmail.com"
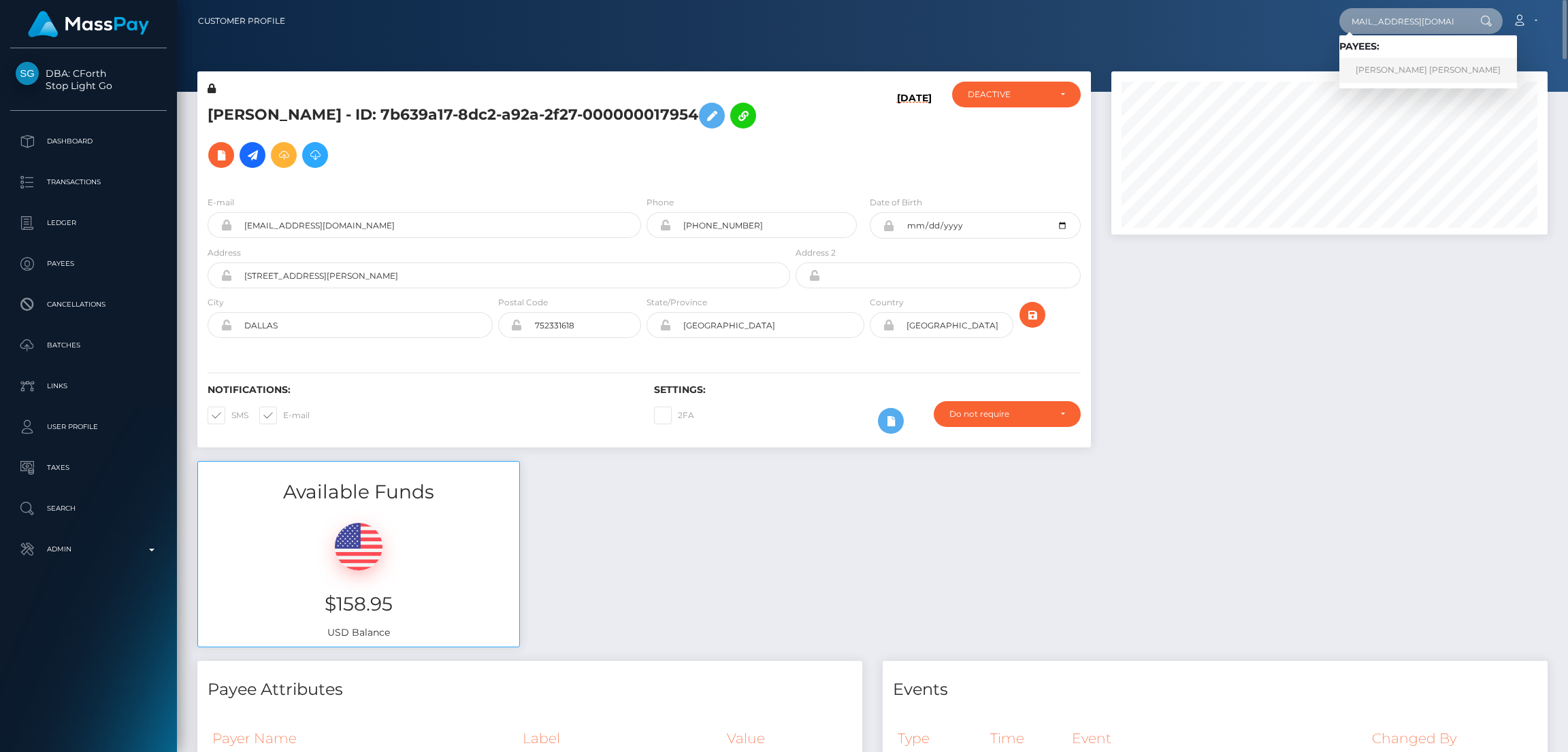
type input "[EMAIL_ADDRESS][DOMAIN_NAME]"
click at [1376, 67] on link "RODRIGO ALEJANDRO VILLICANA PEREZ" at bounding box center [1428, 70] width 178 height 25
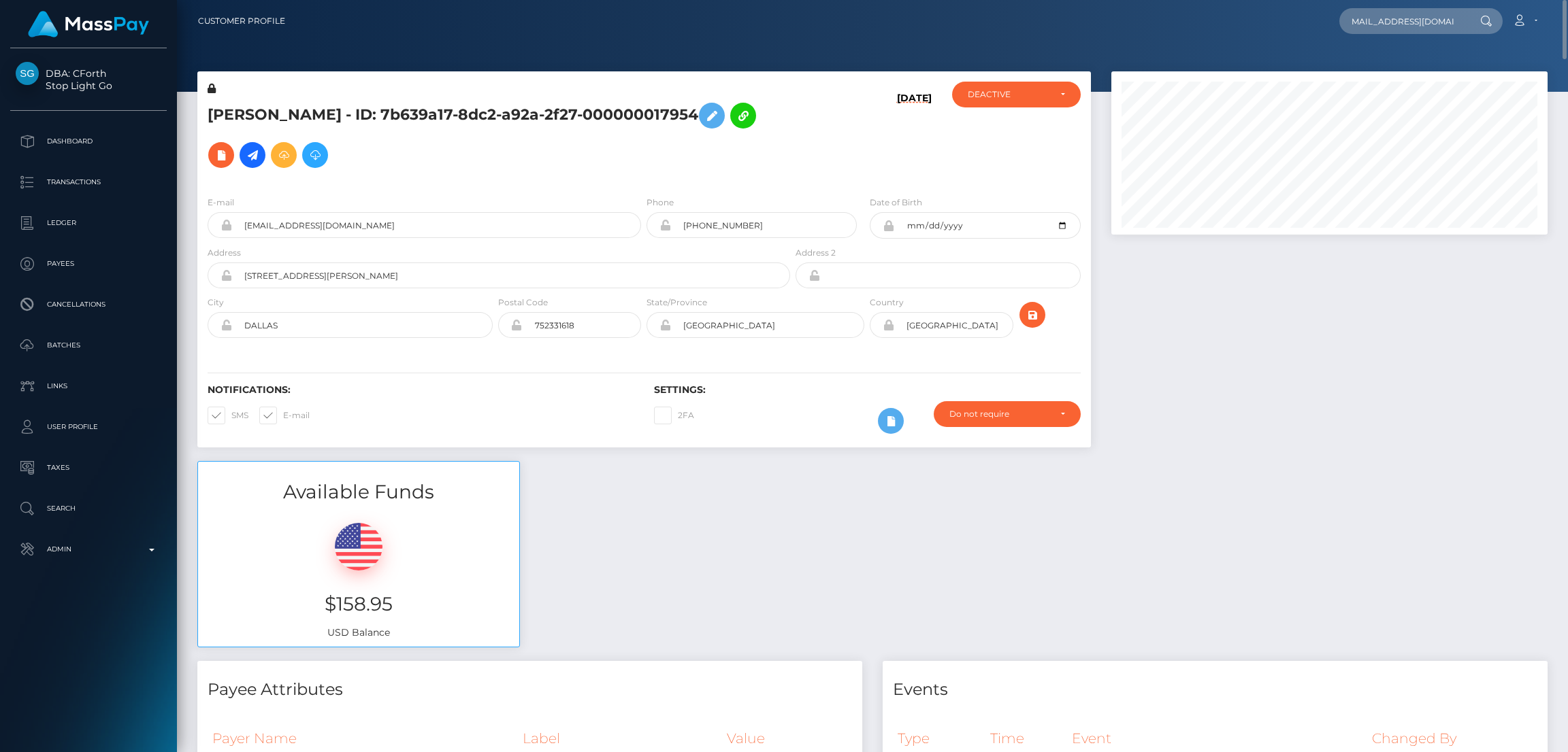
scroll to position [0, 0]
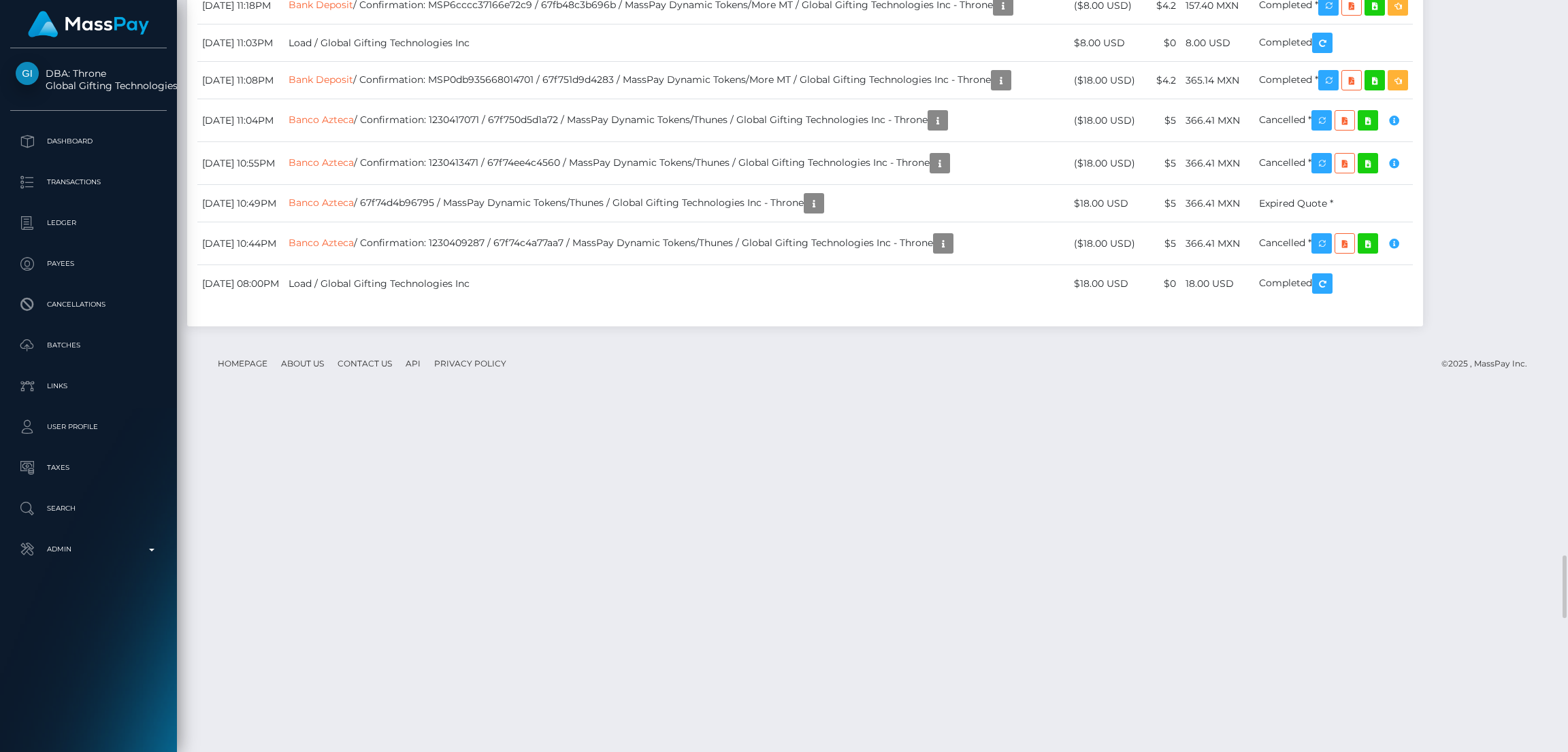
scroll to position [162, 436]
click at [1351, 388] on div "Force status update" at bounding box center [1364, 389] width 99 height 25
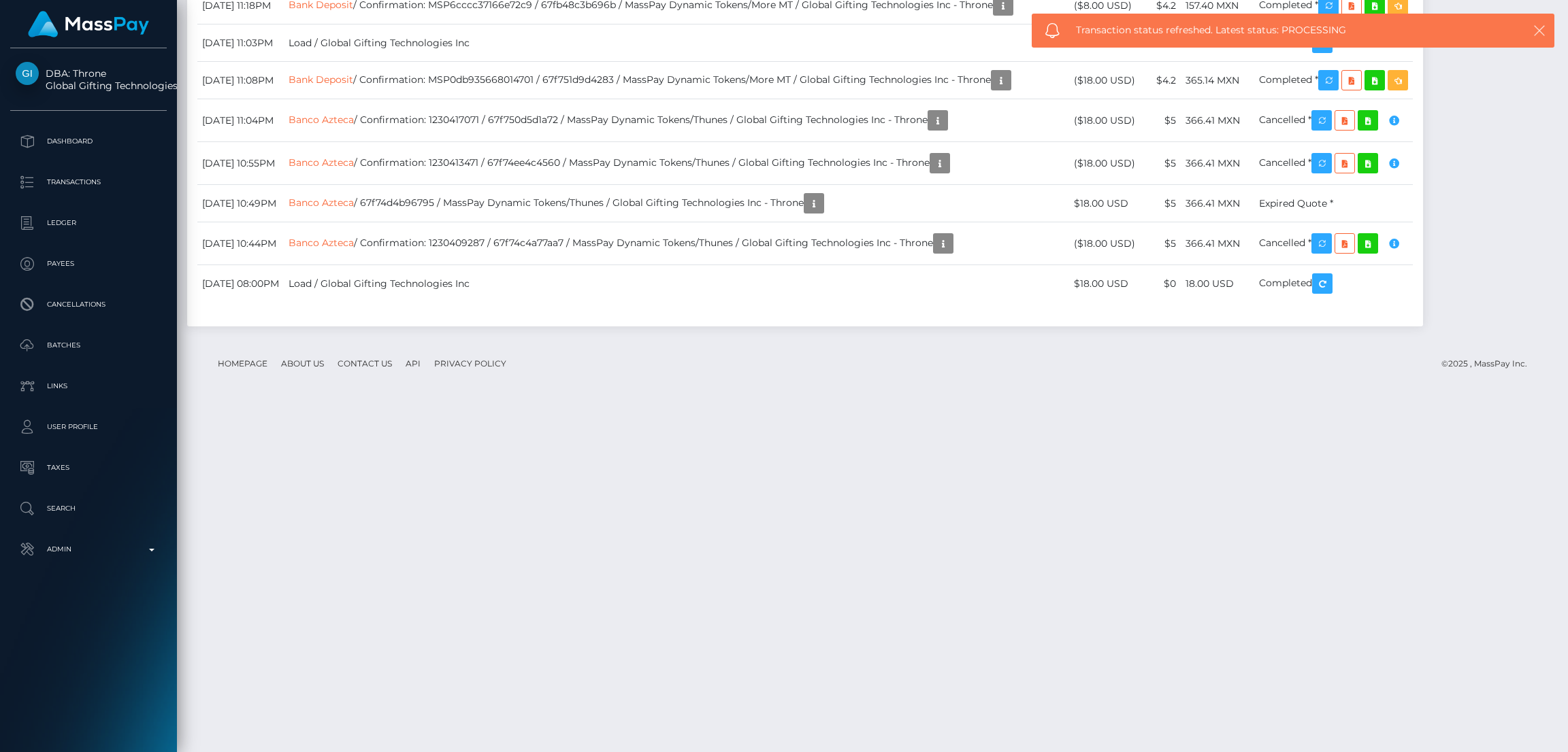
click at [1538, 33] on icon "button" at bounding box center [1540, 31] width 14 height 14
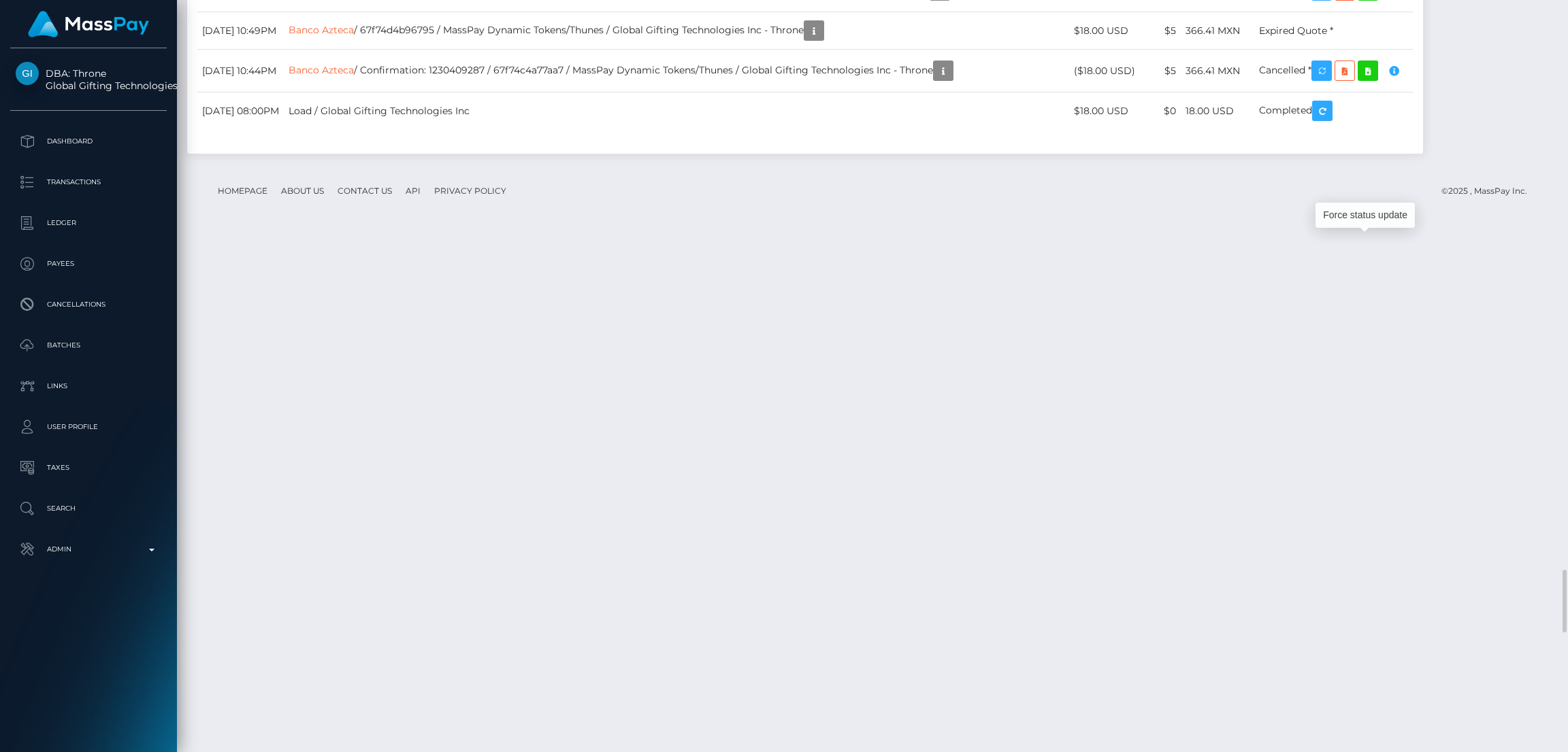
click at [1350, 217] on div "Force status update" at bounding box center [1364, 215] width 99 height 25
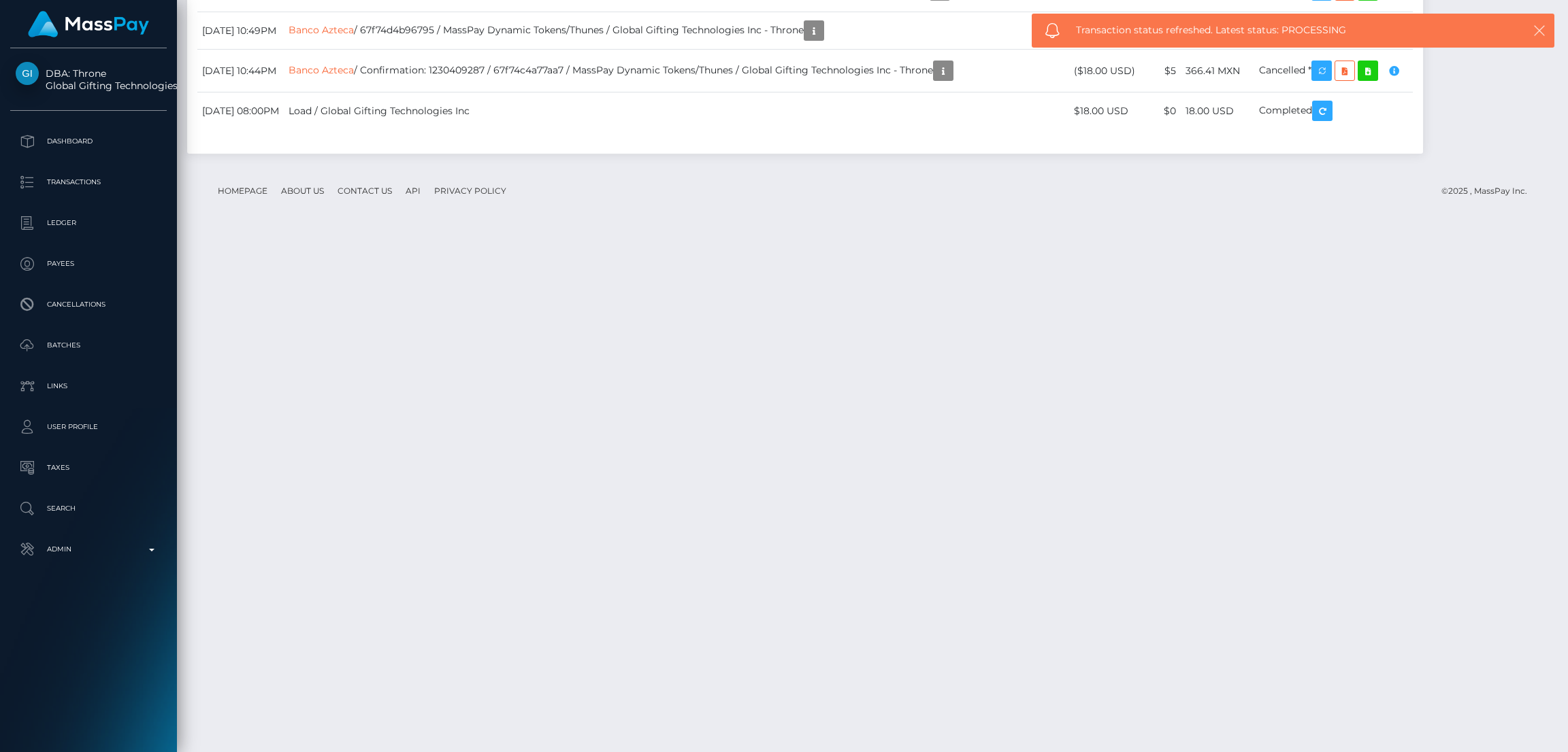
click at [1533, 30] on icon "button" at bounding box center [1540, 31] width 14 height 14
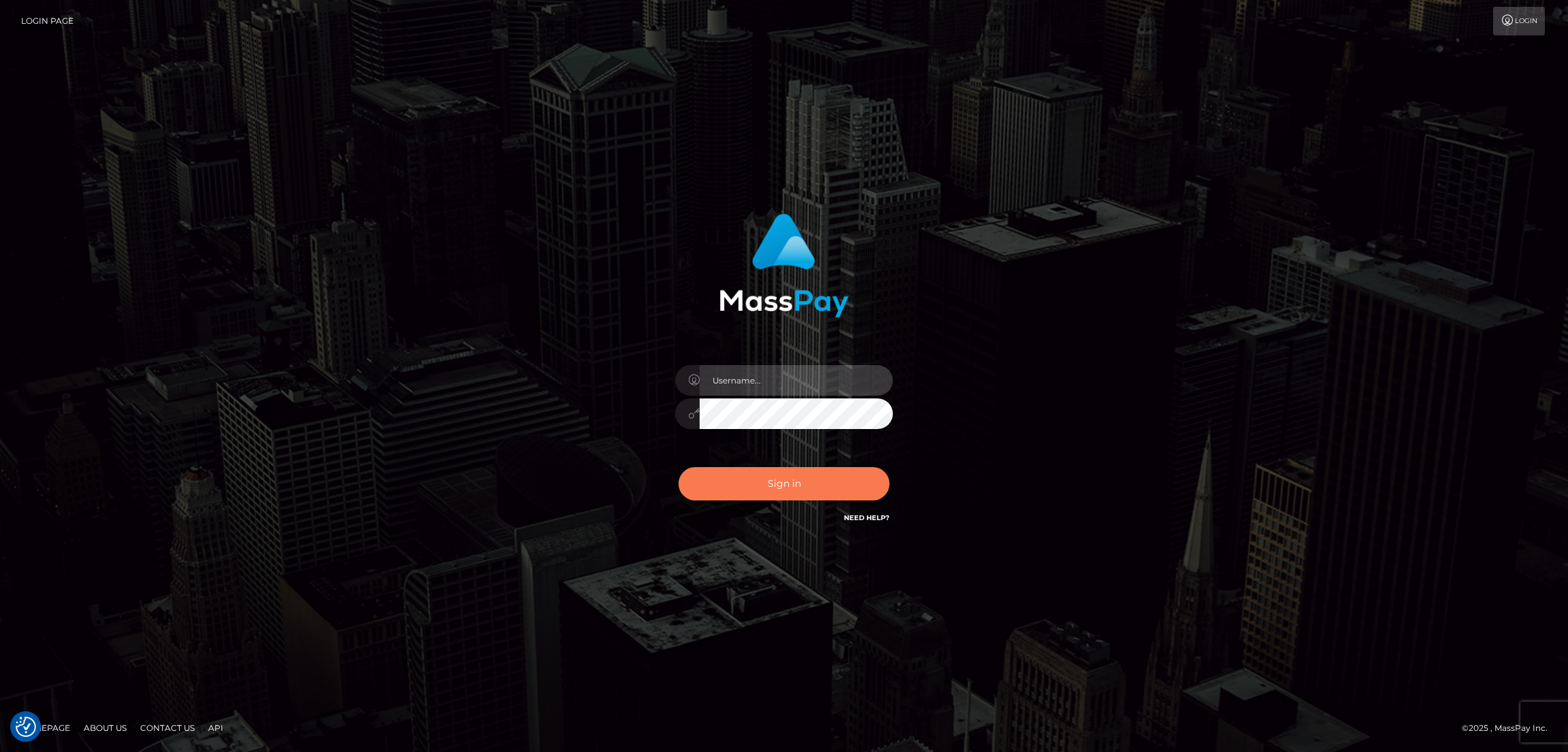
type input "nb.es"
click at [764, 483] on button "Sign in" at bounding box center [784, 484] width 211 height 33
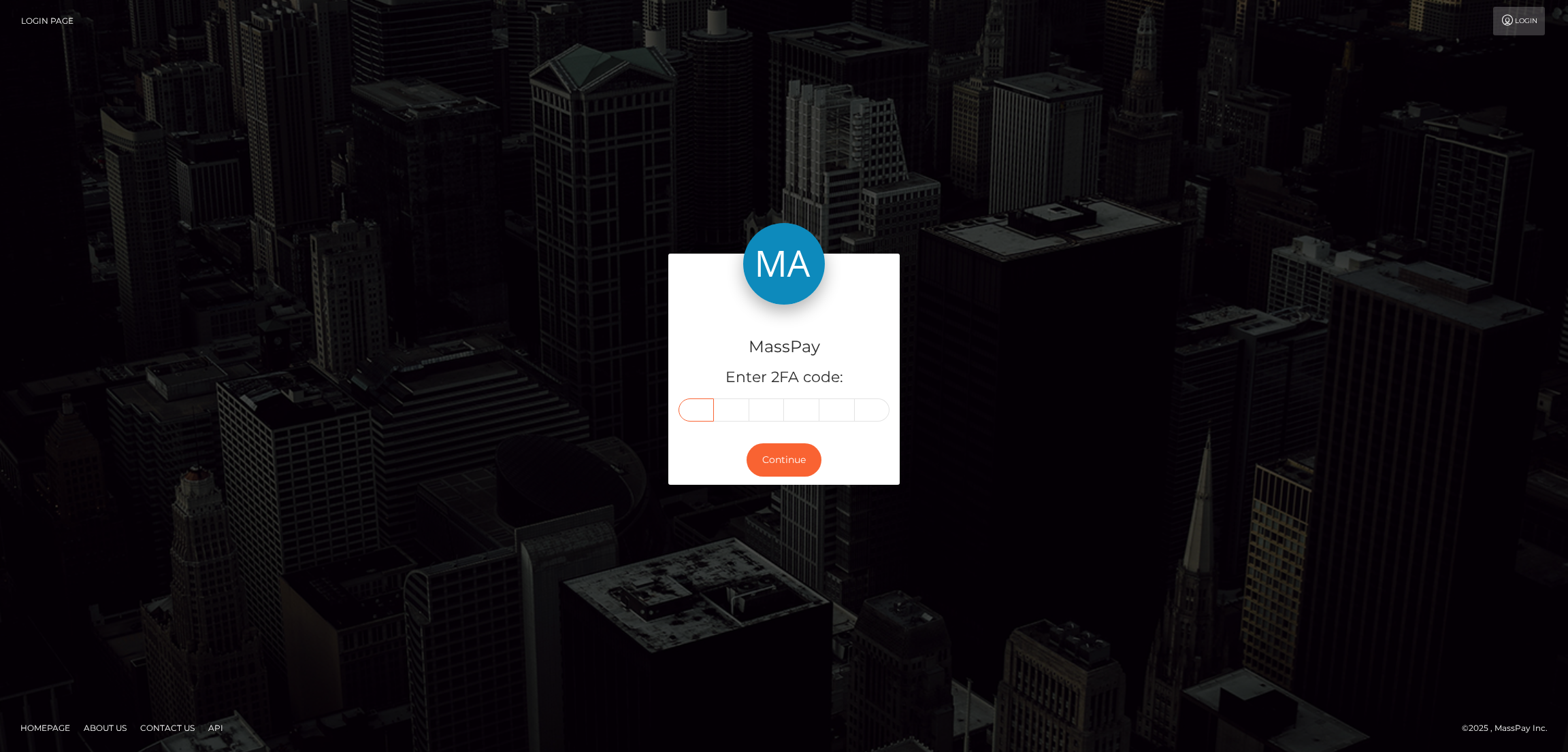
click at [695, 406] on input "text" at bounding box center [696, 410] width 35 height 23
paste input "7"
type input "7"
type input "0"
type input "3"
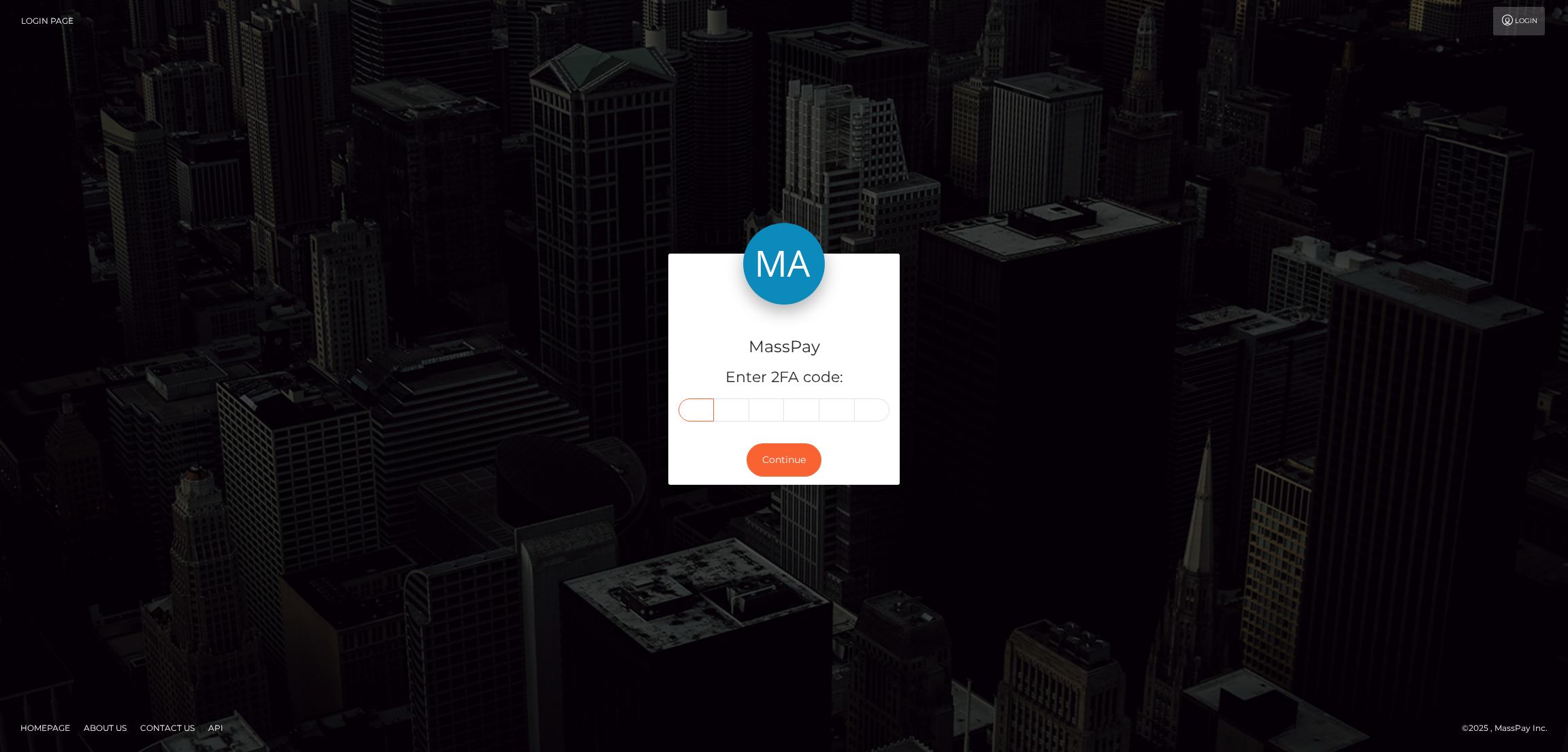
type input "9"
click at [787, 459] on button "Continue" at bounding box center [784, 460] width 75 height 33
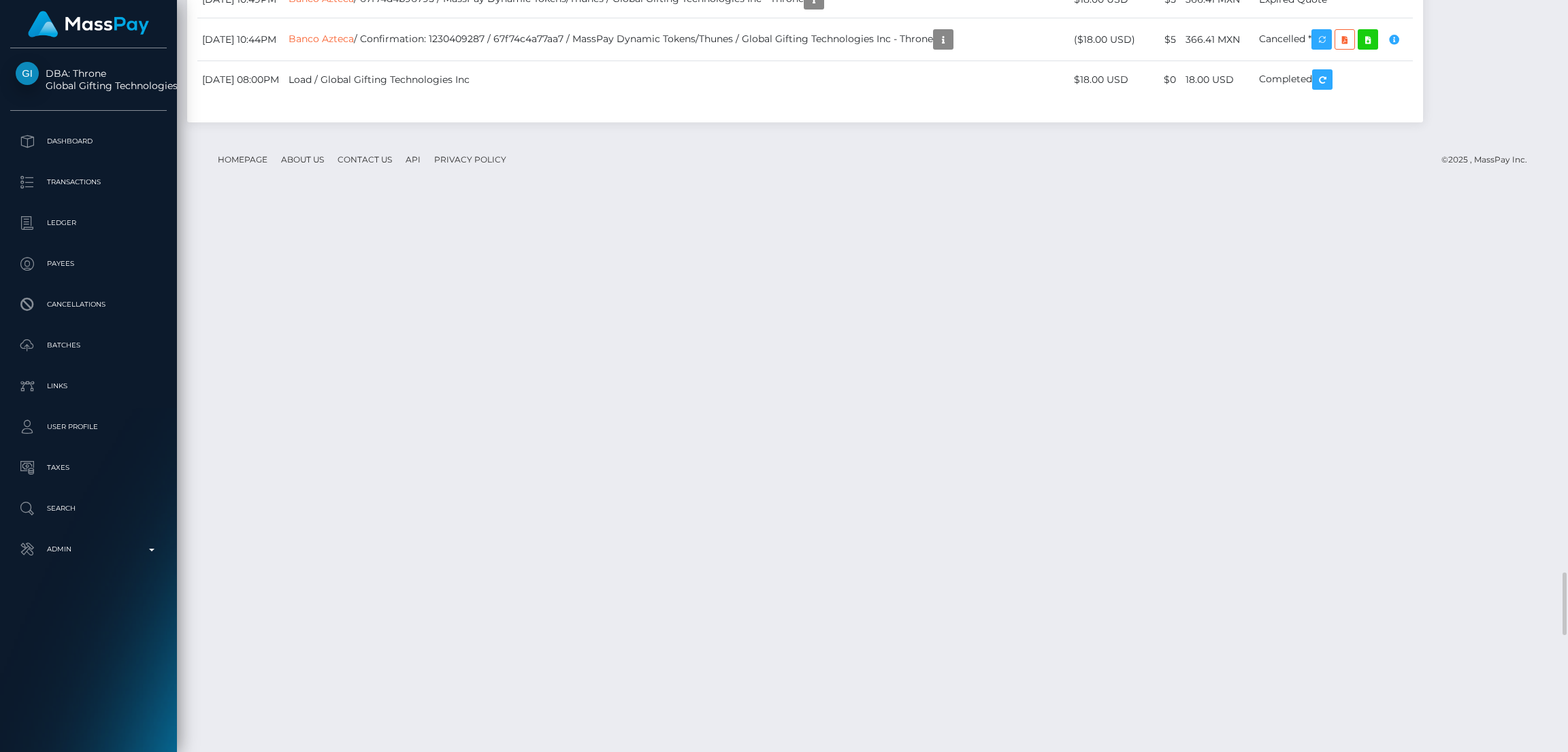
scroll to position [162, 436]
drag, startPoint x: 201, startPoint y: 212, endPoint x: 1352, endPoint y: 212, distance: 1151.0
copy tr "[DATE] 12:23PM Bank Deposit / 68939d3a1811c / MassPay Dynamic Tokens/Thunes / G…"
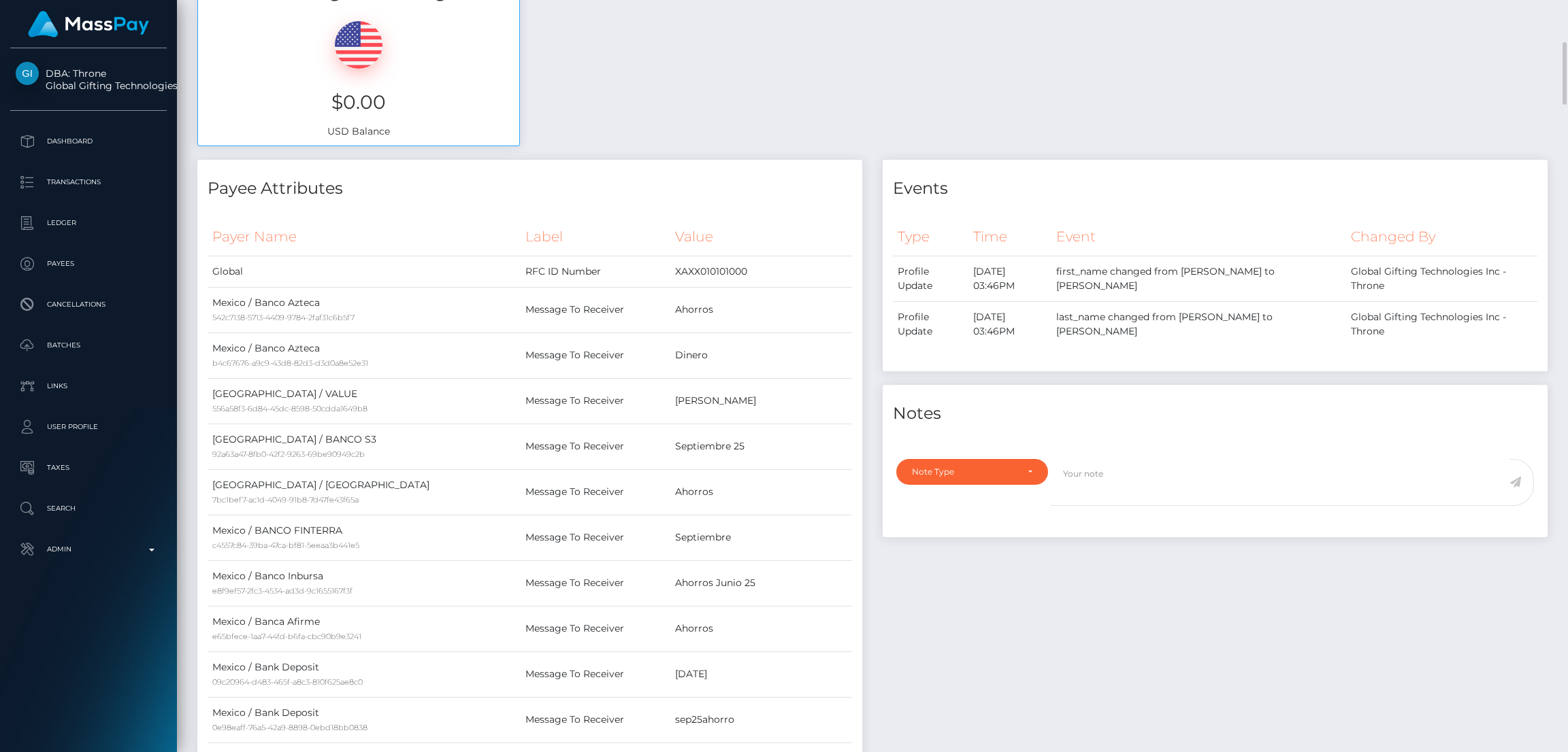
scroll to position [0, 0]
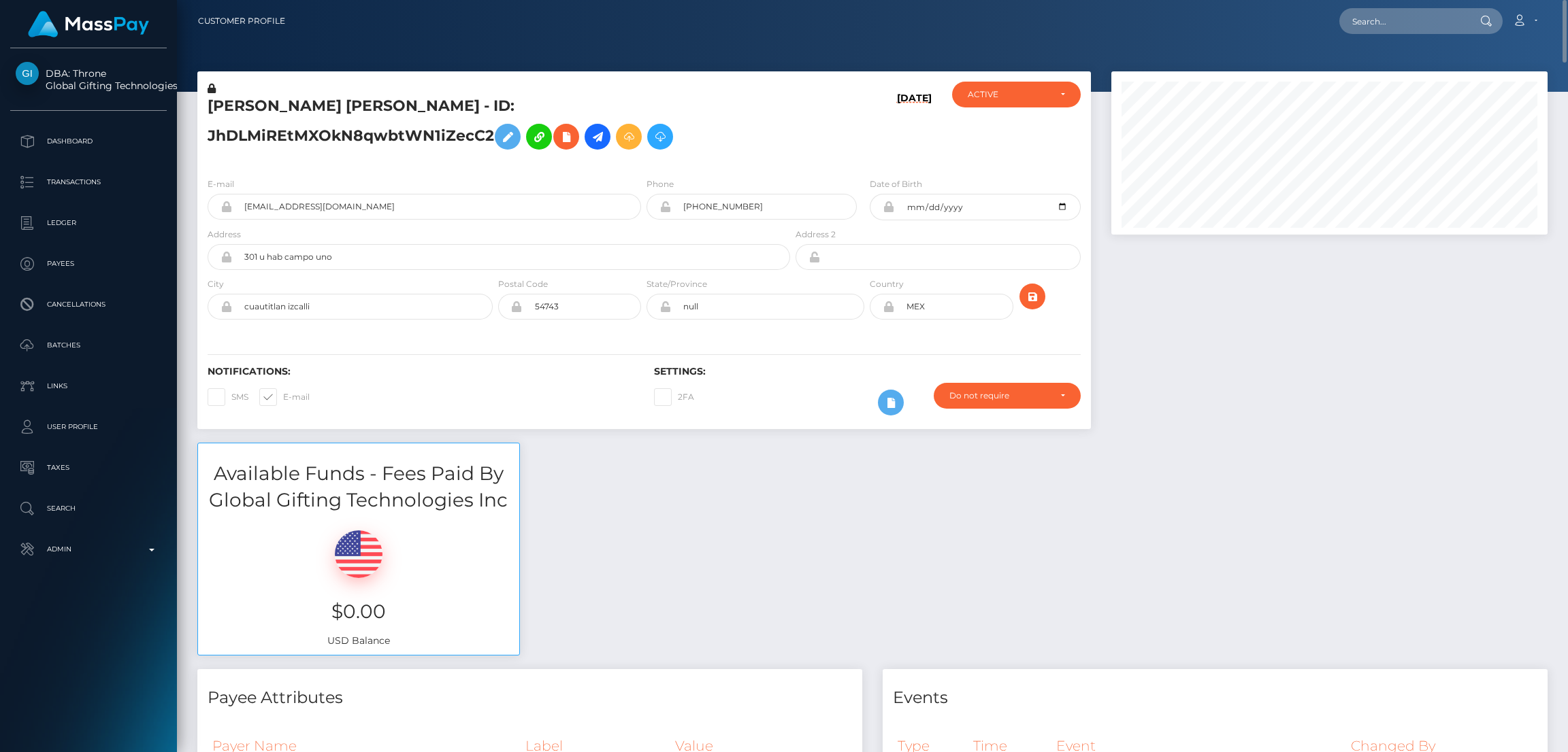
click at [217, 108] on h5 "[PERSON_NAME] [PERSON_NAME] - ID: JhDLMiREtMXOkN8qwbtWN1iZecC2" at bounding box center [495, 126] width 575 height 60
click at [218, 108] on h5 "[PERSON_NAME] [PERSON_NAME] - ID: JhDLMiREtMXOkN8qwbtWN1iZecC2" at bounding box center [495, 126] width 575 height 60
click at [219, 108] on h5 "[PERSON_NAME] [PERSON_NAME] - ID: JhDLMiREtMXOkN8qwbtWN1iZecC2" at bounding box center [495, 126] width 575 height 60
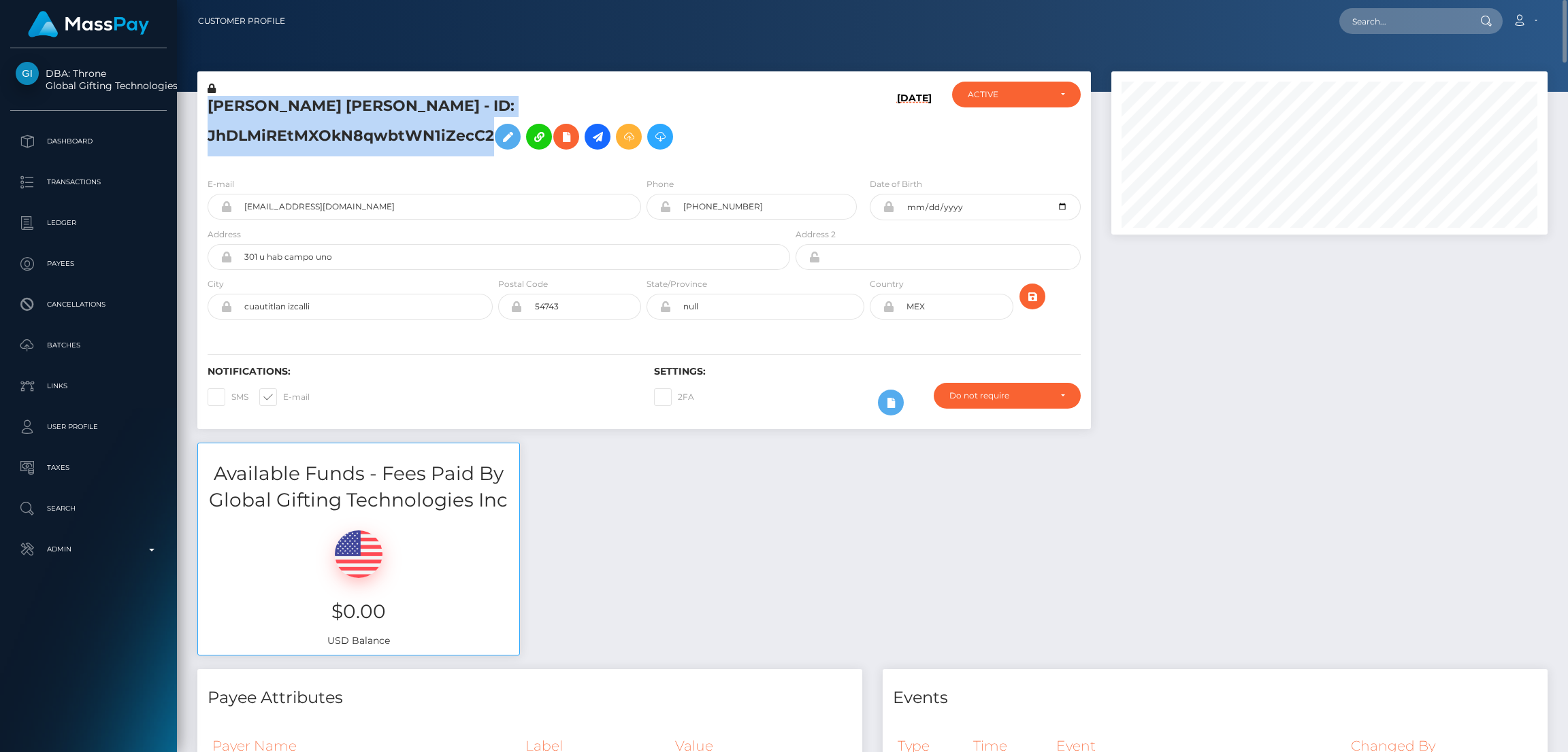
copy h5 "[PERSON_NAME] [PERSON_NAME] - ID: JhDLMiREtMXOkN8qwbtWN1iZecC2"
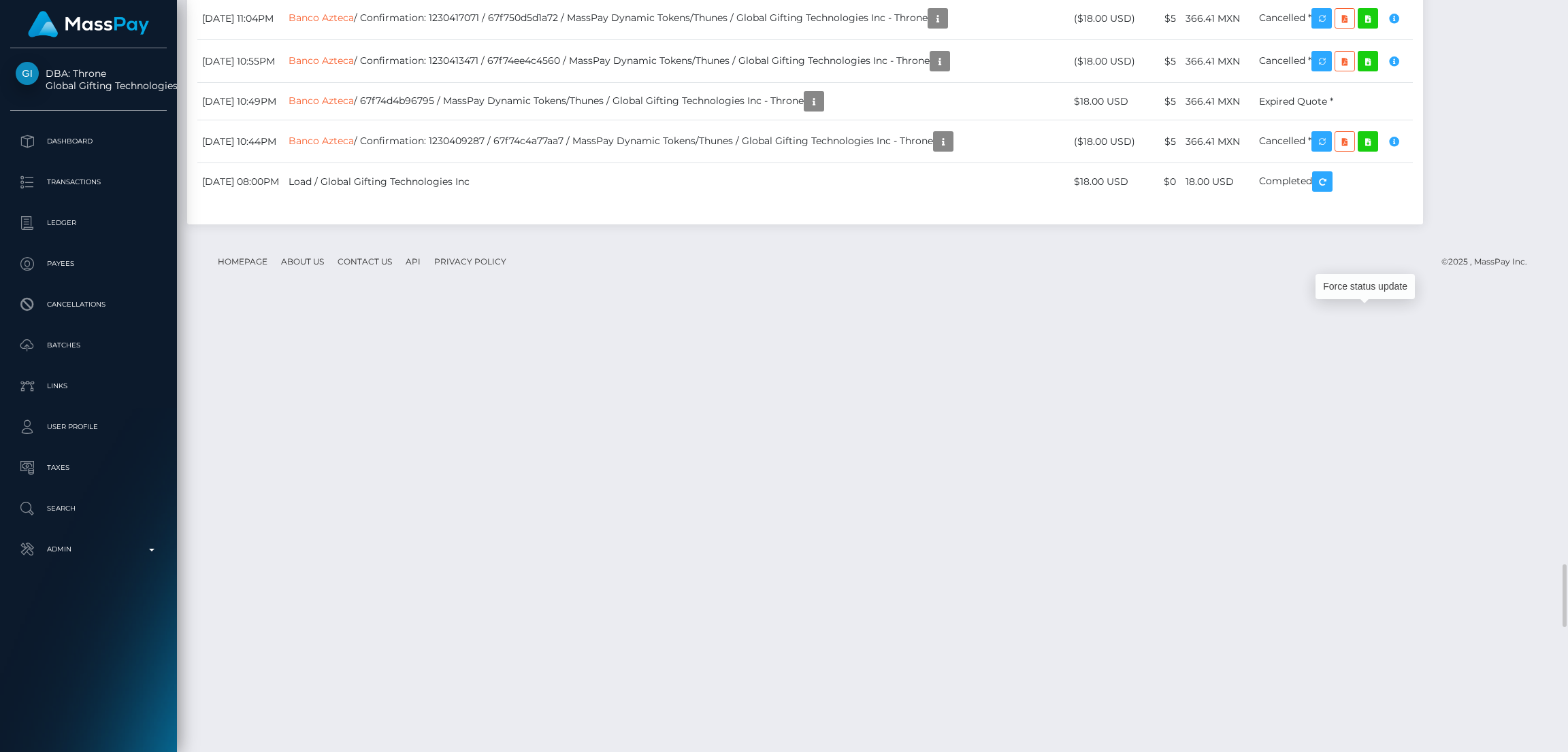
scroll to position [162, 436]
click at [1364, 282] on div "Force status update" at bounding box center [1364, 287] width 99 height 25
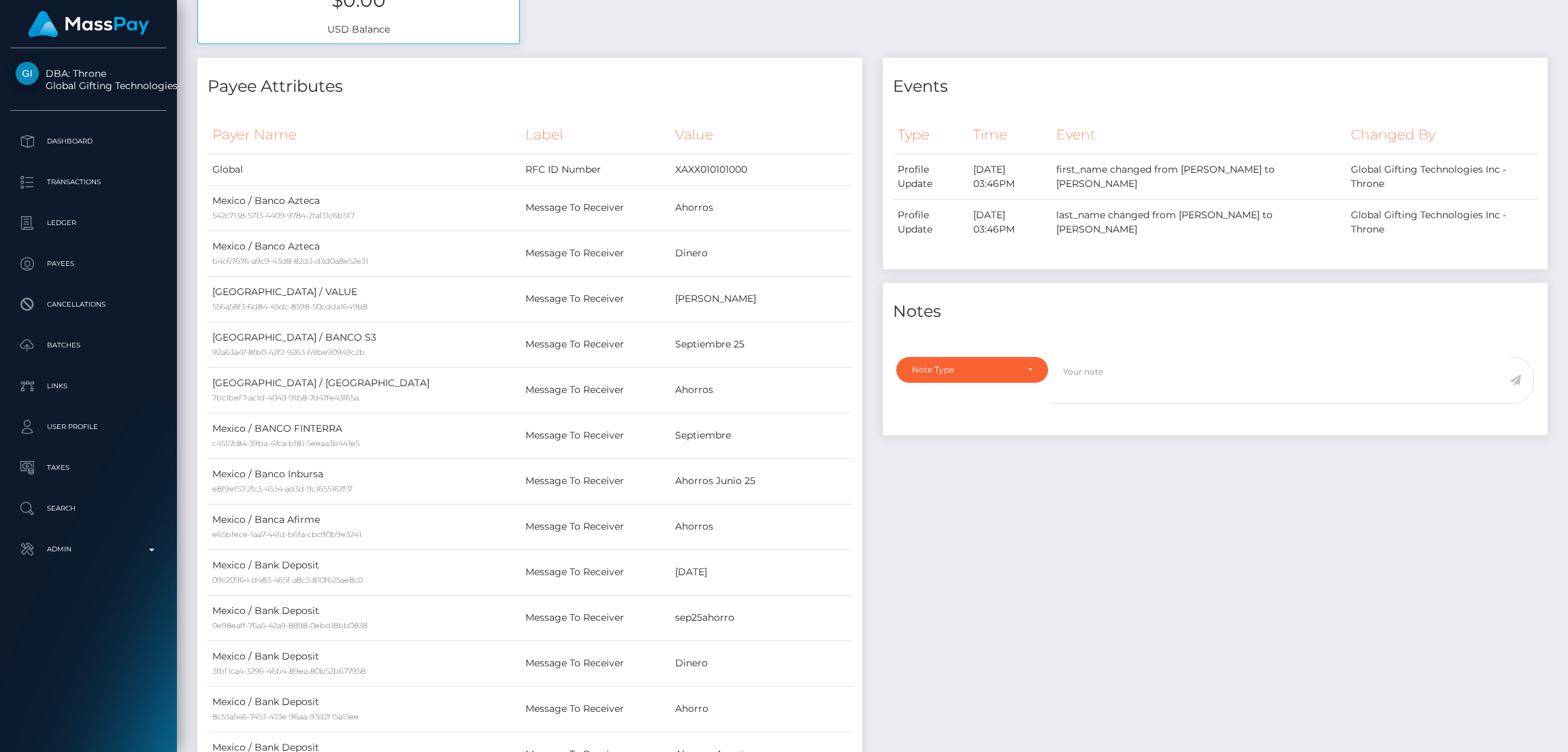
scroll to position [0, 0]
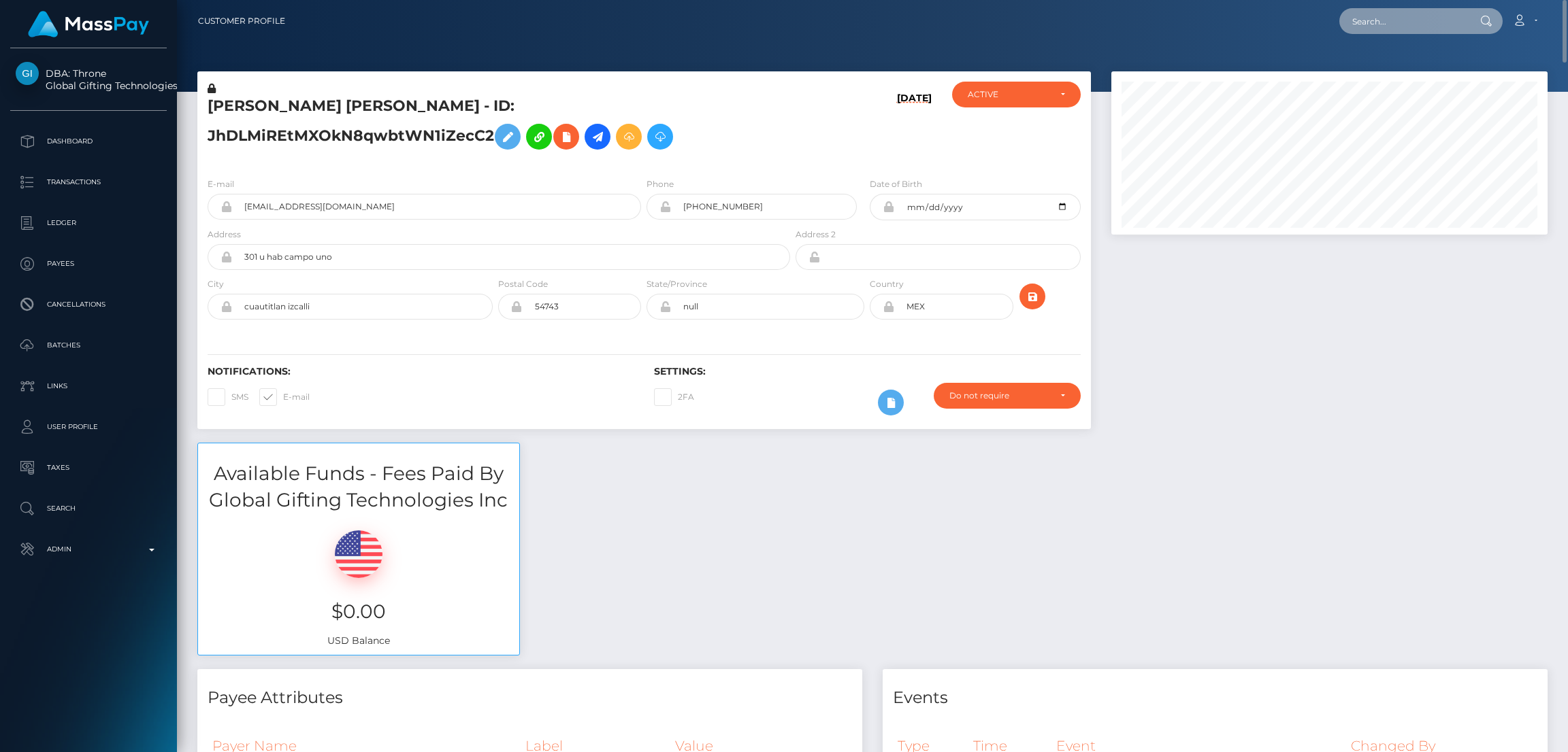
click at [1367, 26] on input "text" at bounding box center [1403, 21] width 128 height 26
paste input "[EMAIL_ADDRESS][DOMAIN_NAME]"
type input "[EMAIL_ADDRESS][DOMAIN_NAME]"
click at [1385, 69] on link "Angela Friesen" at bounding box center [1394, 70] width 109 height 25
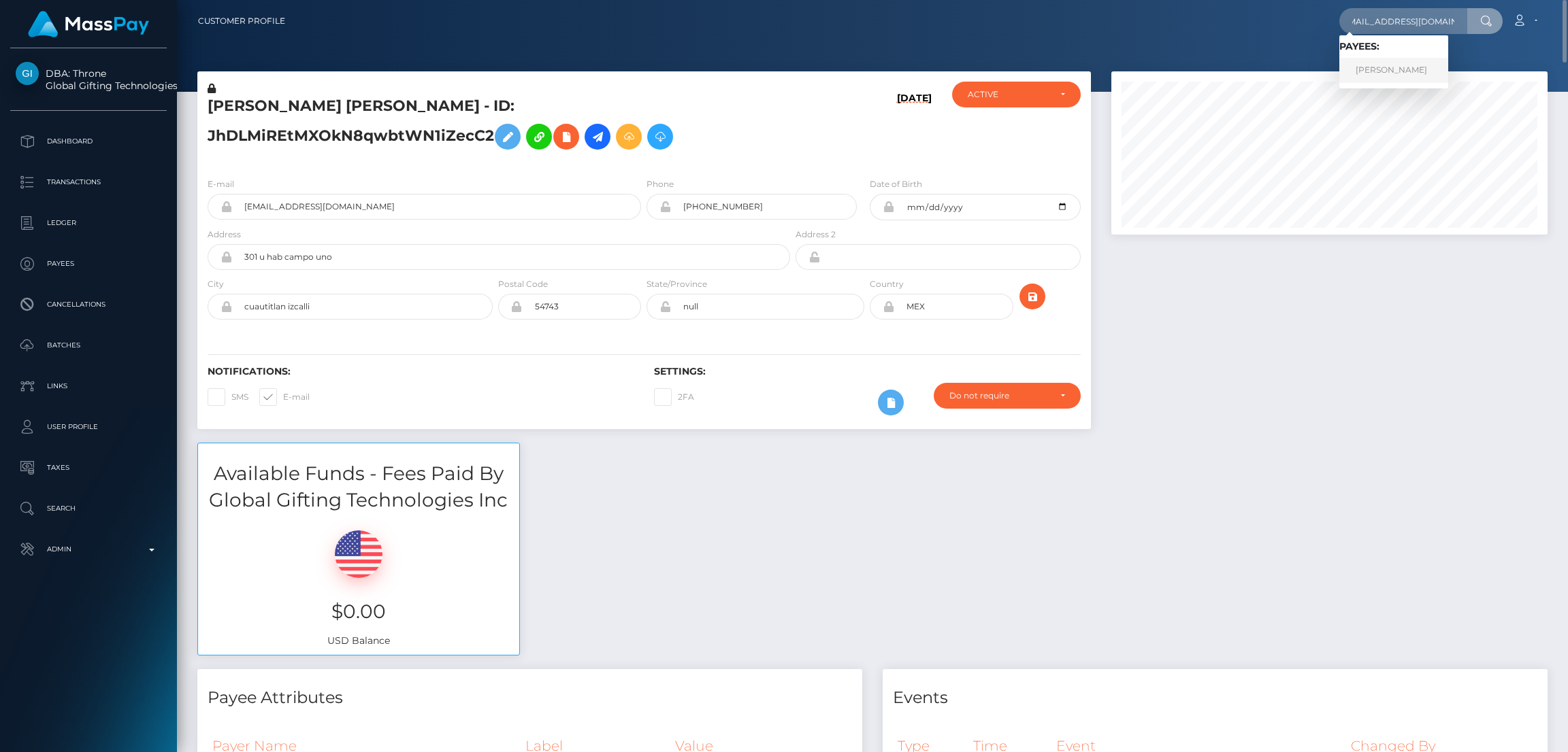
scroll to position [0, 0]
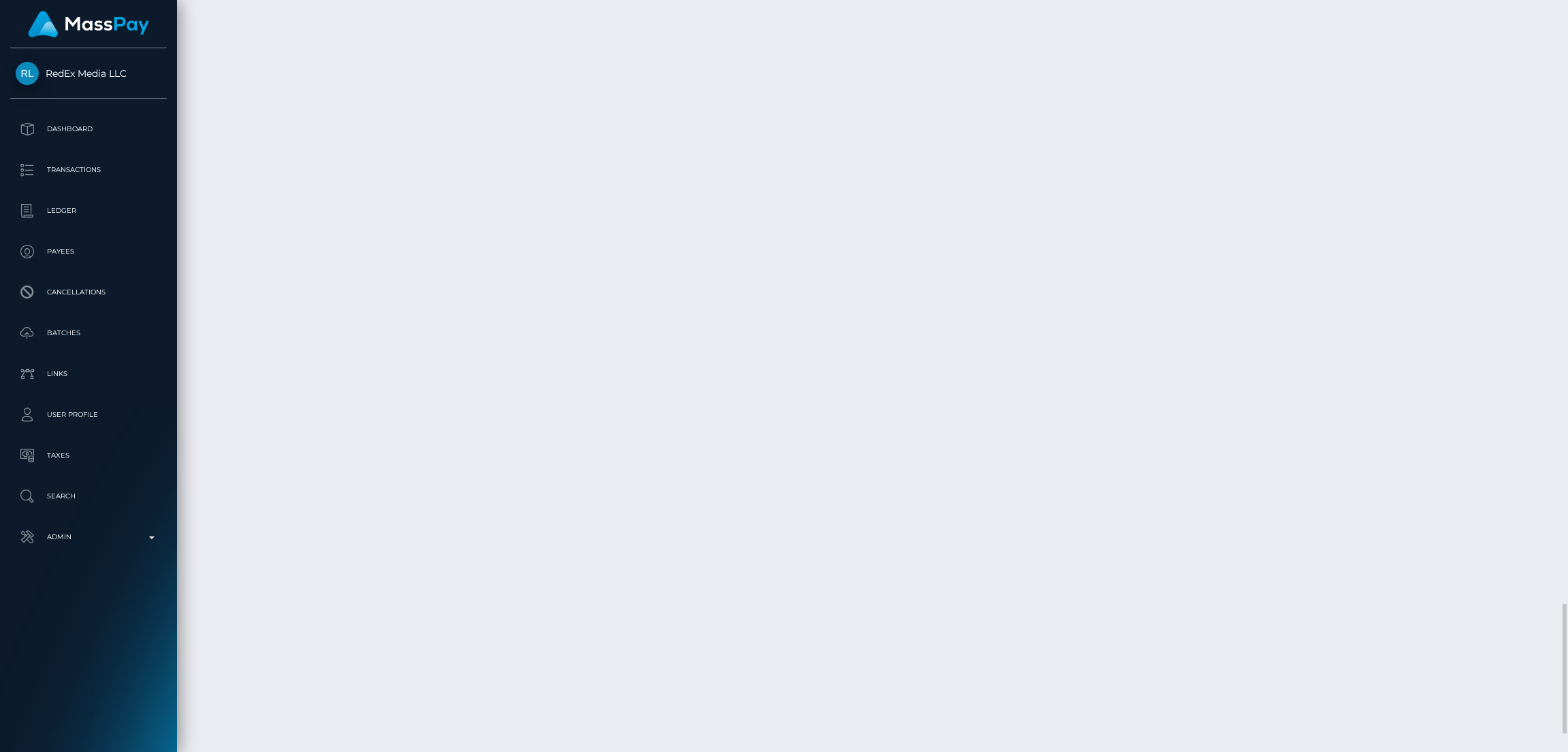
scroll to position [3303, 0]
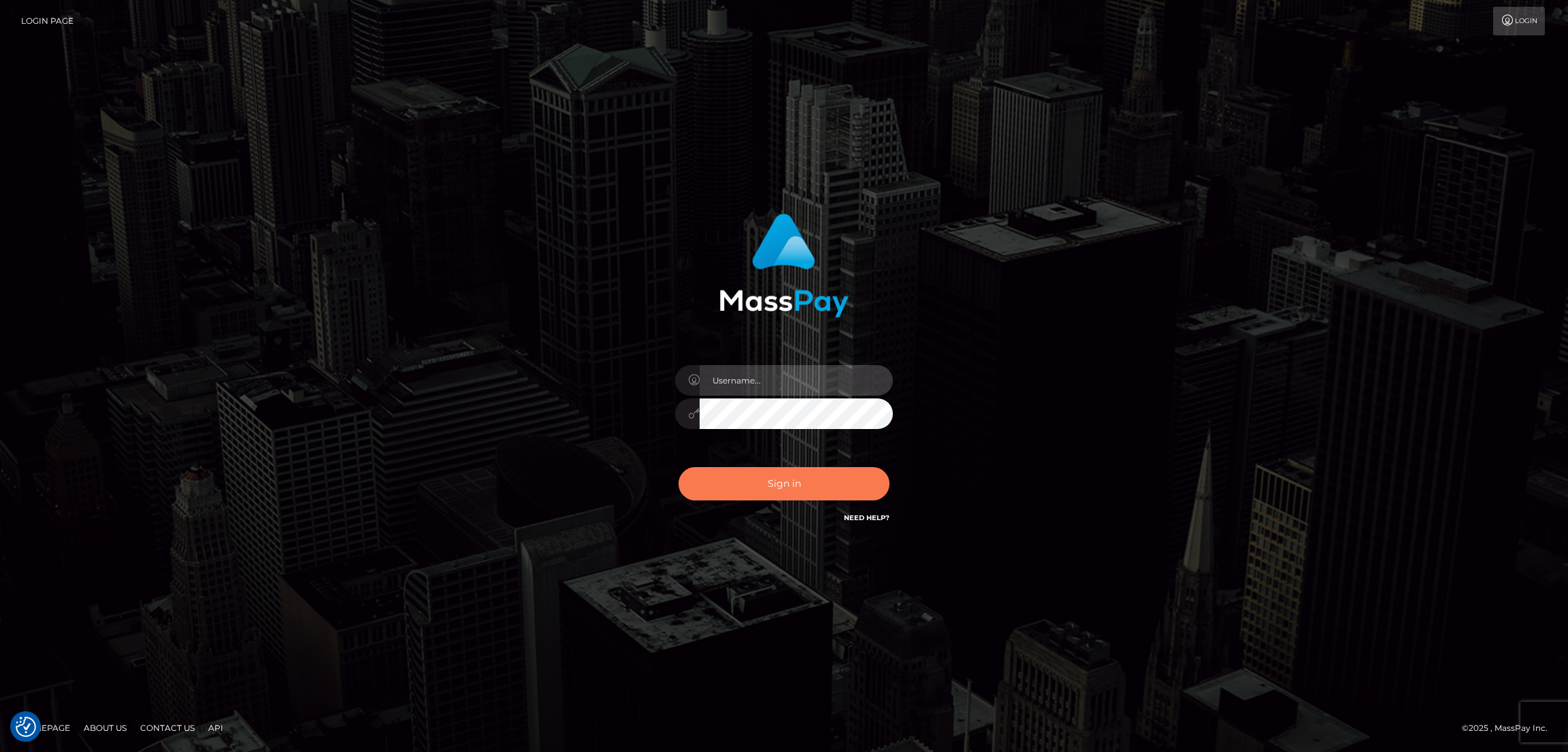
type input "nb.es"
click at [802, 489] on button "Sign in" at bounding box center [784, 484] width 211 height 33
type input "[DOMAIN_NAME]"
click at [777, 482] on button "Sign in" at bounding box center [784, 484] width 211 height 33
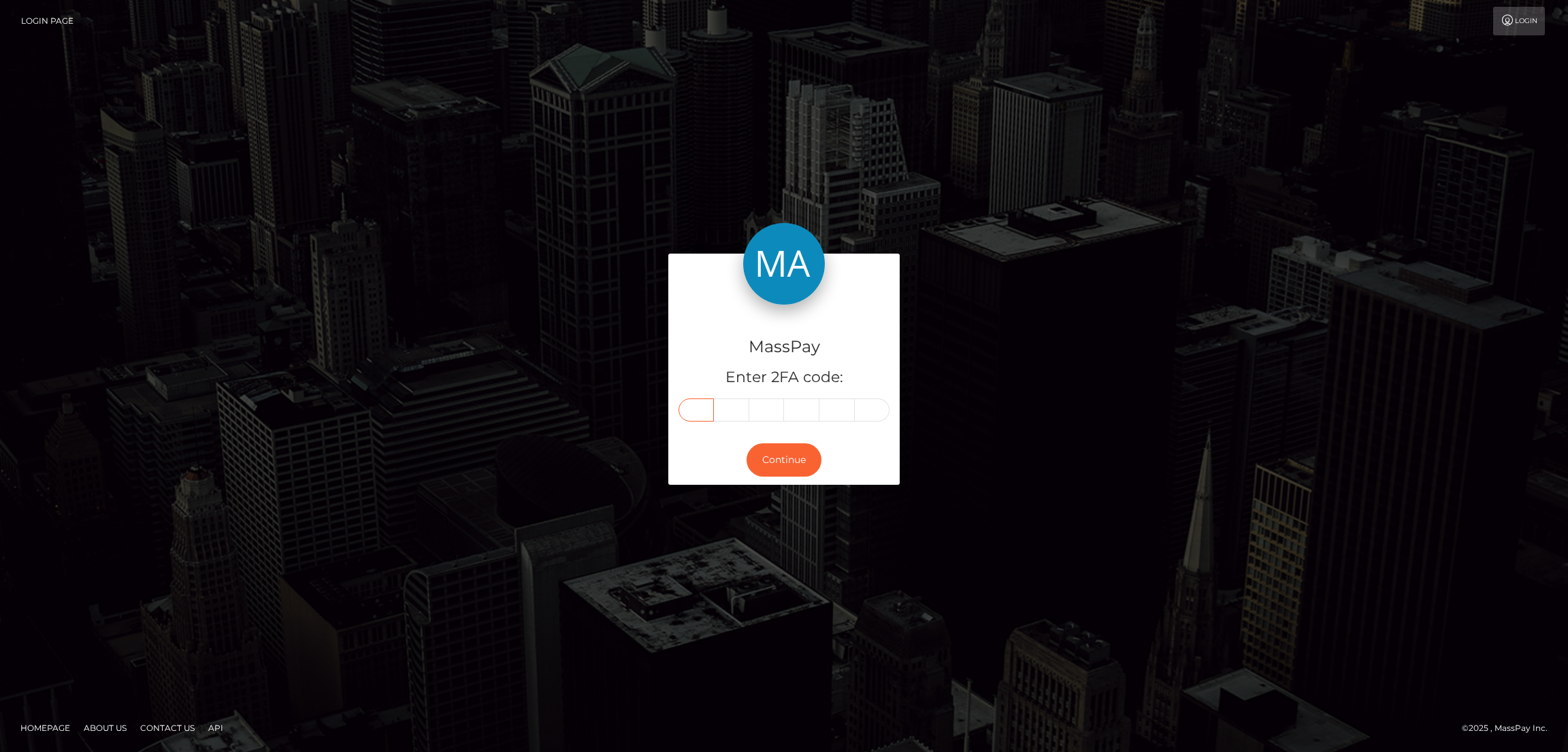
click at [693, 400] on input "text" at bounding box center [696, 410] width 35 height 23
paste input "1"
type input "1"
type input "4"
type input "3"
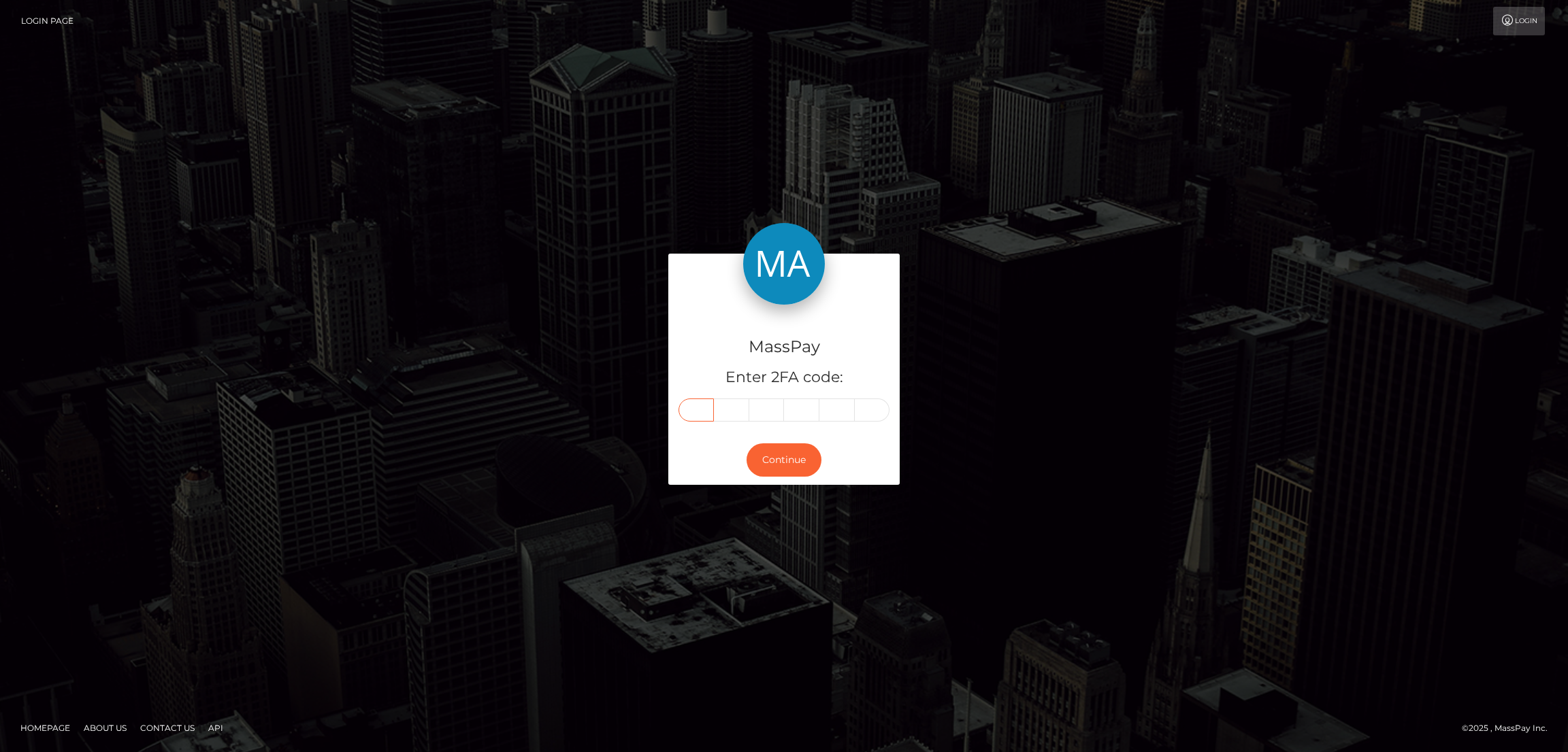
type input "5"
type input "9"
type input "5"
click at [779, 462] on button "Continue" at bounding box center [784, 460] width 75 height 33
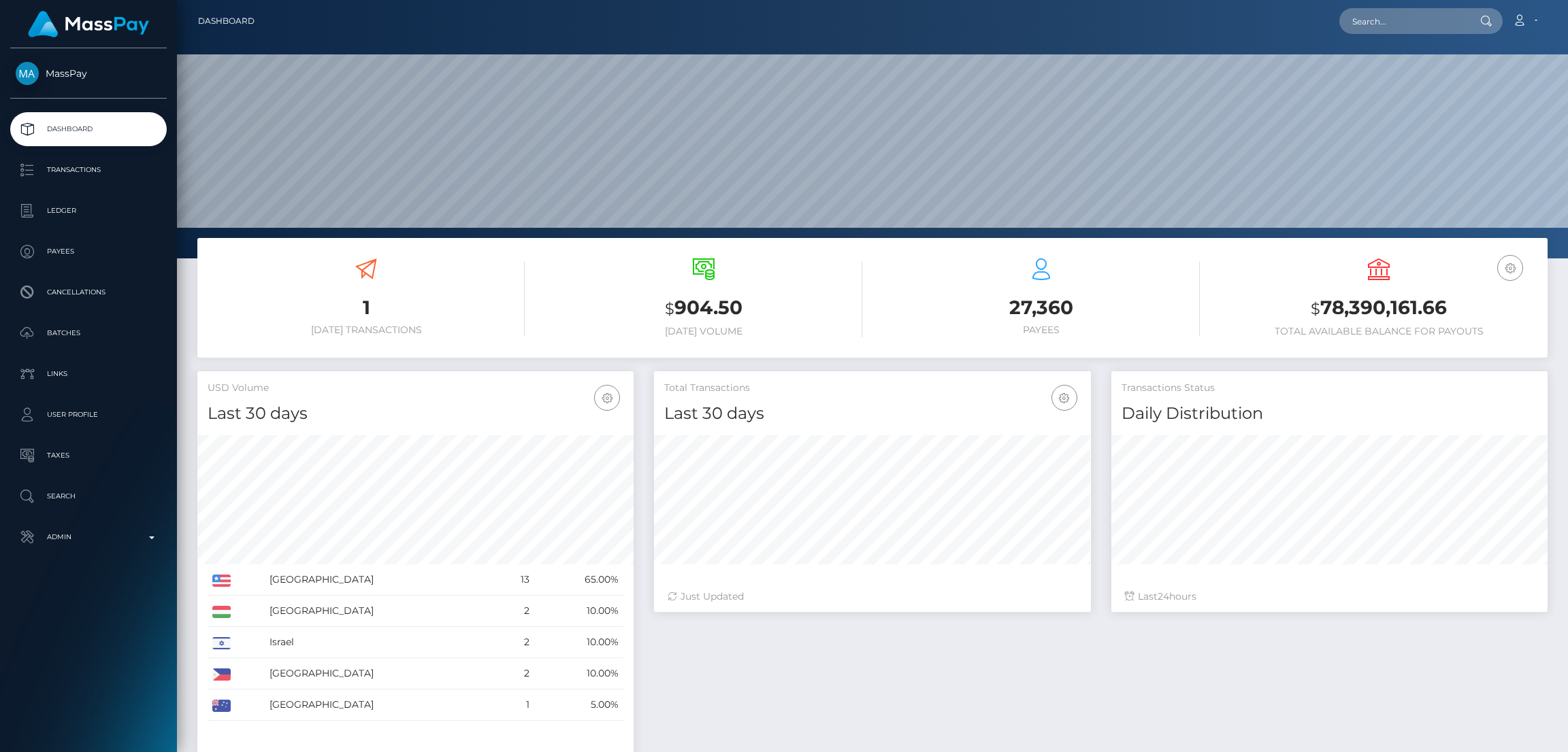
scroll to position [242, 436]
click at [1359, 26] on input "text" at bounding box center [1403, 21] width 128 height 26
paste input "nevaehallston123@gmail.com"
click at [1378, 12] on input "nevaehallston123@gmail.com" at bounding box center [1403, 21] width 128 height 26
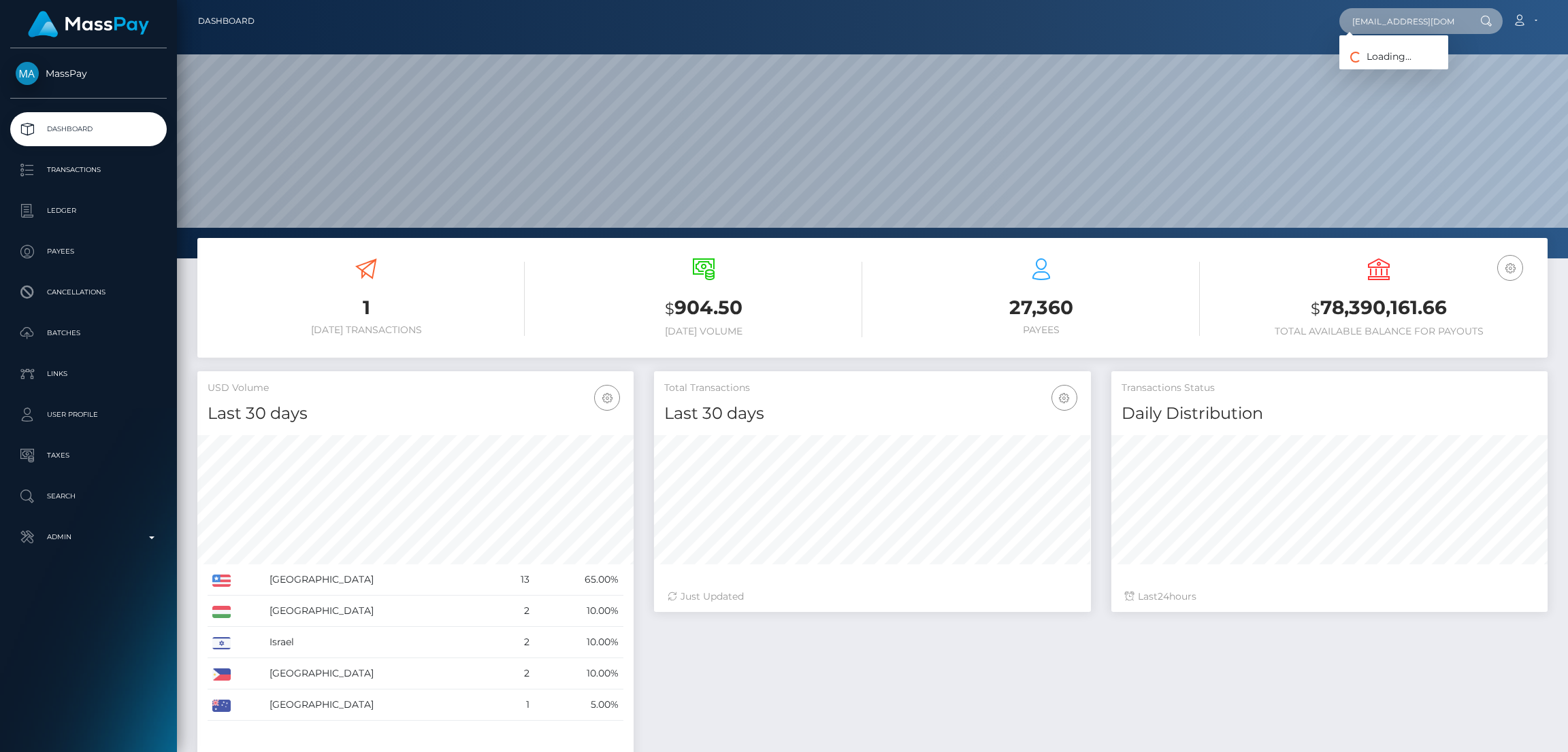
paste input "zoegreedyempire"
type input "[EMAIL_ADDRESS][DOMAIN_NAME]"
click at [1392, 65] on link "SUSAN CATHERINE SCHERMERHORN" at bounding box center [1394, 70] width 109 height 25
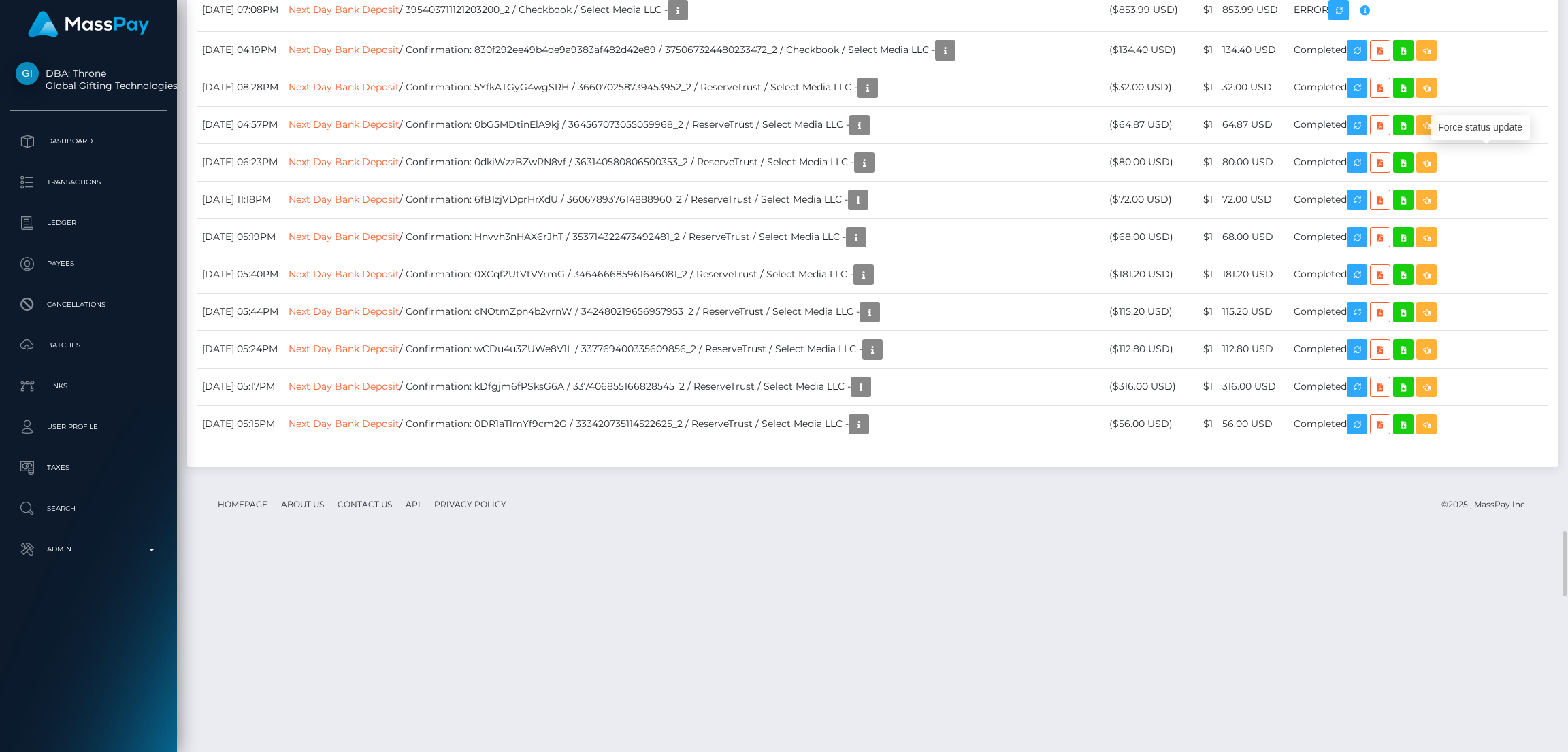
scroll to position [162, 436]
click at [1480, 130] on div "Force status update" at bounding box center [1480, 128] width 99 height 25
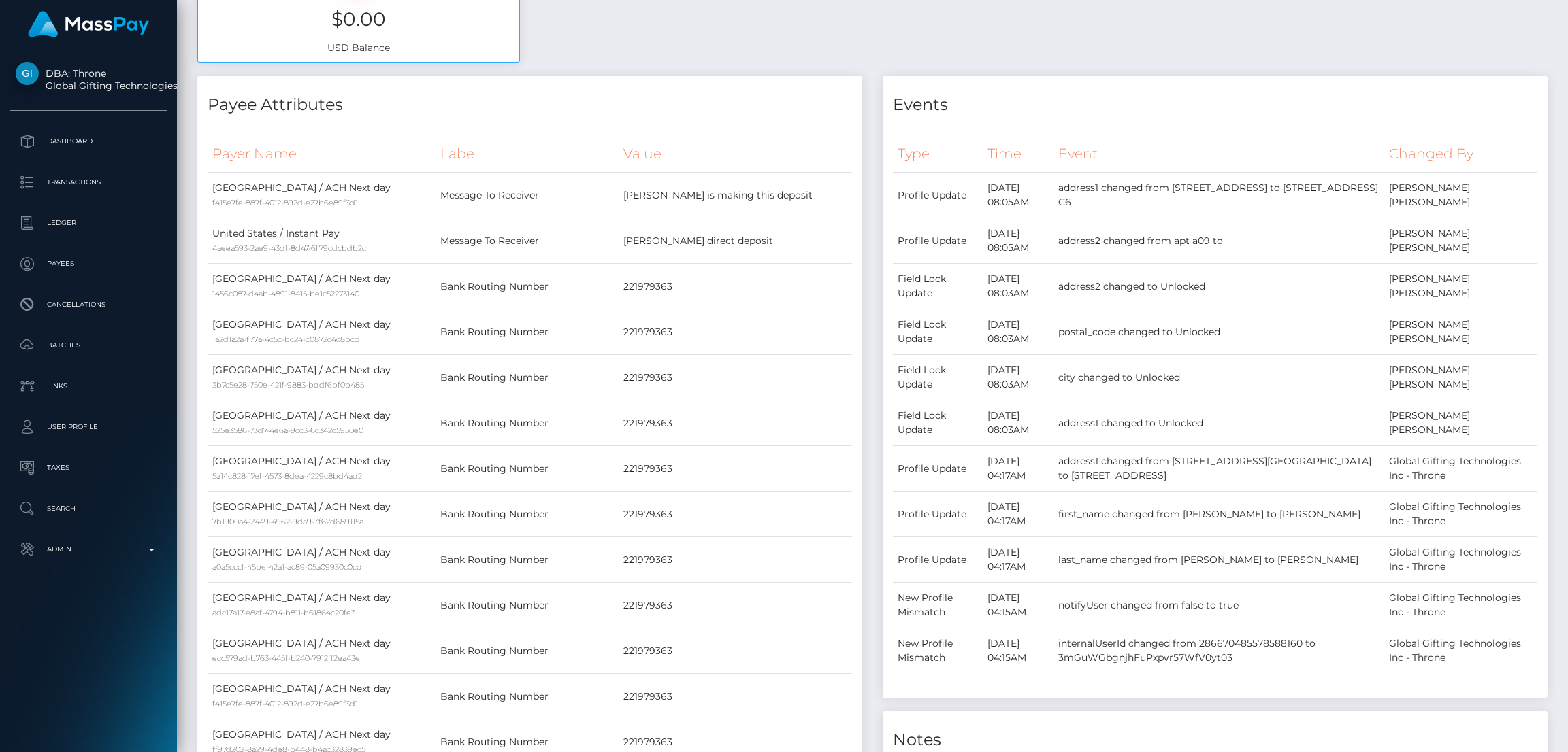
scroll to position [0, 0]
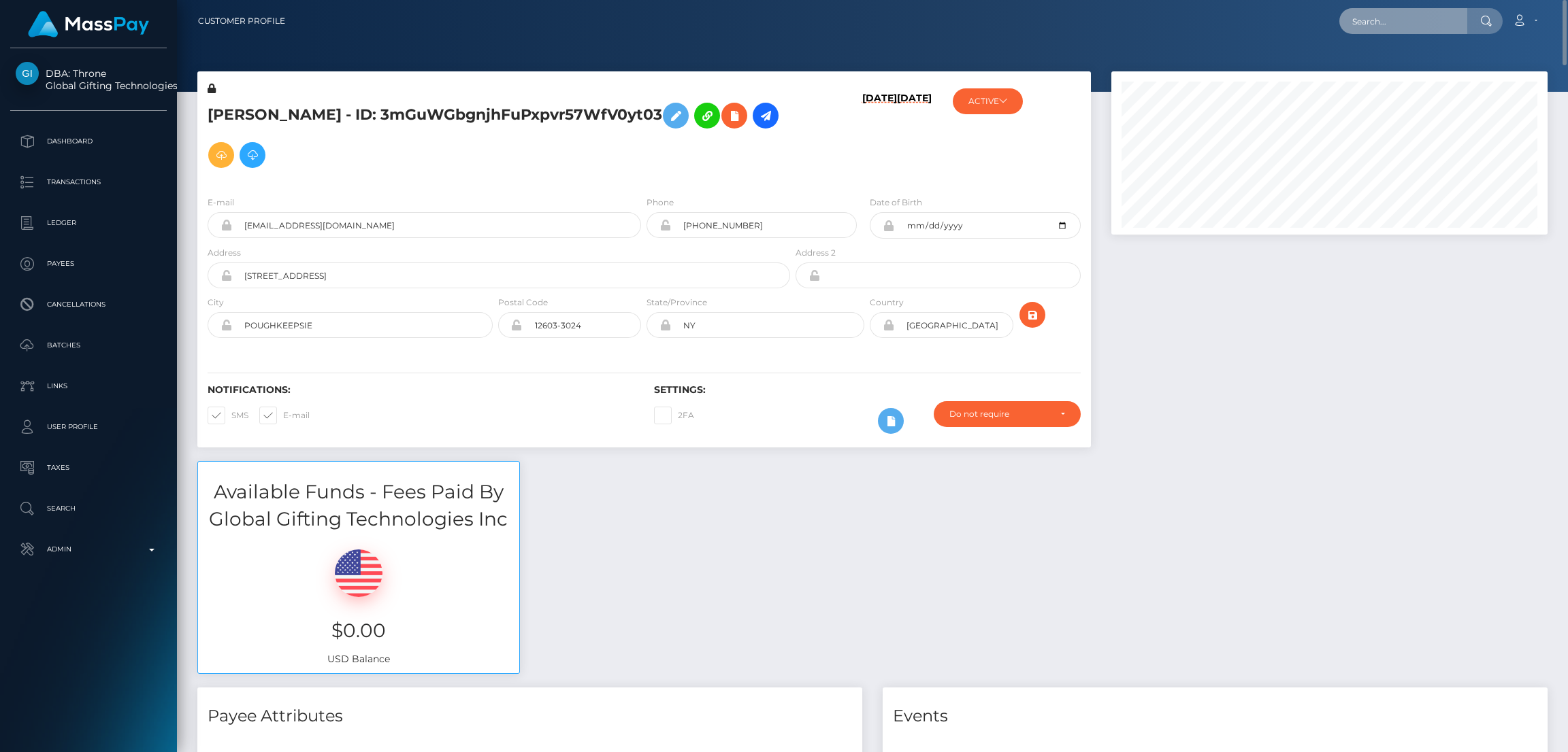
click at [1379, 25] on input "text" at bounding box center [1403, 21] width 128 height 26
paste input "[EMAIL_ADDRESS][DOMAIN_NAME]"
click at [1376, 24] on input "[EMAIL_ADDRESS][DOMAIN_NAME]" at bounding box center [1403, 21] width 128 height 26
paste input "xpigpay"
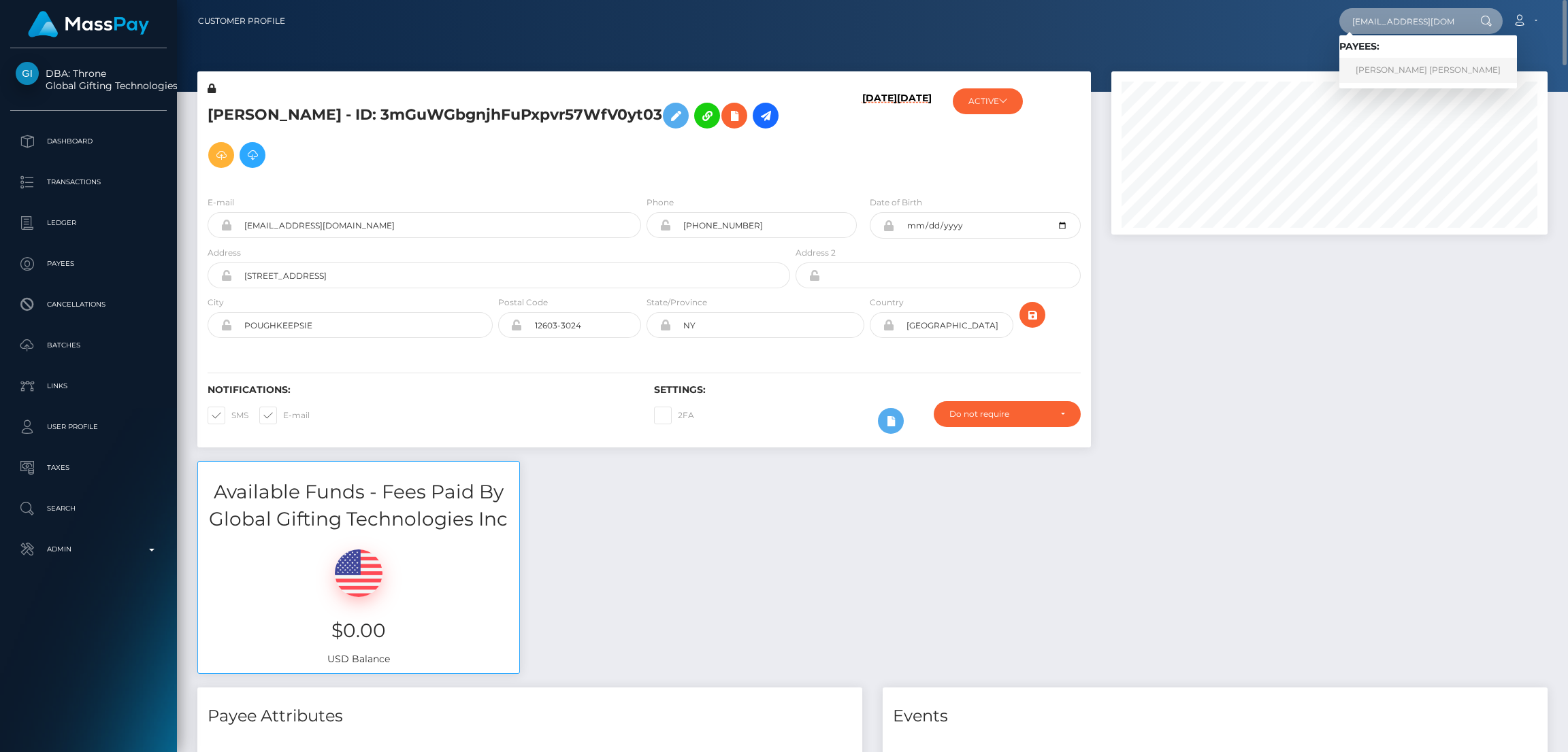
type input "[EMAIL_ADDRESS][DOMAIN_NAME]"
click at [1390, 71] on link "[PERSON_NAME] [PERSON_NAME]" at bounding box center [1428, 70] width 178 height 25
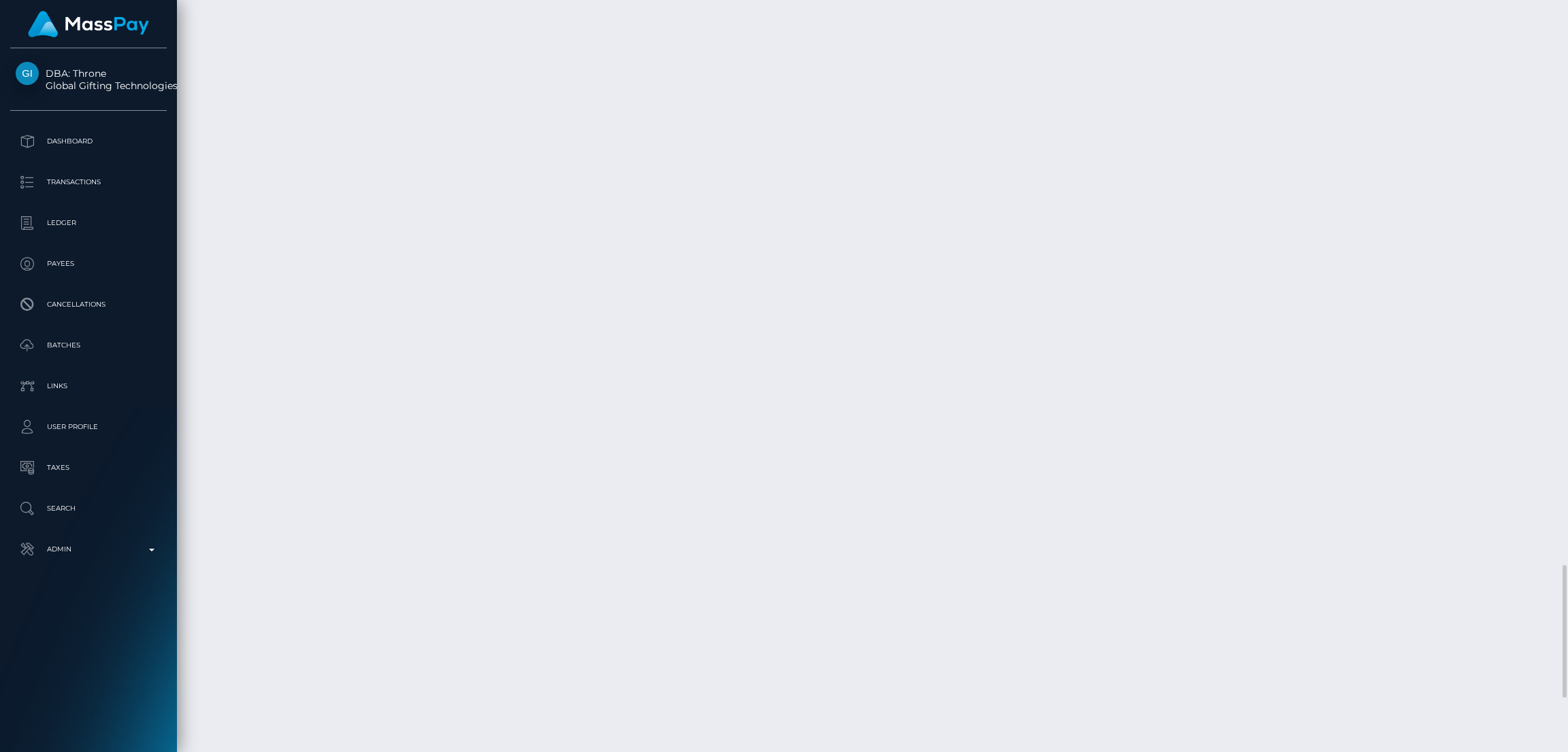
scroll to position [3201, 0]
